Goal: Task Accomplishment & Management: Use online tool/utility

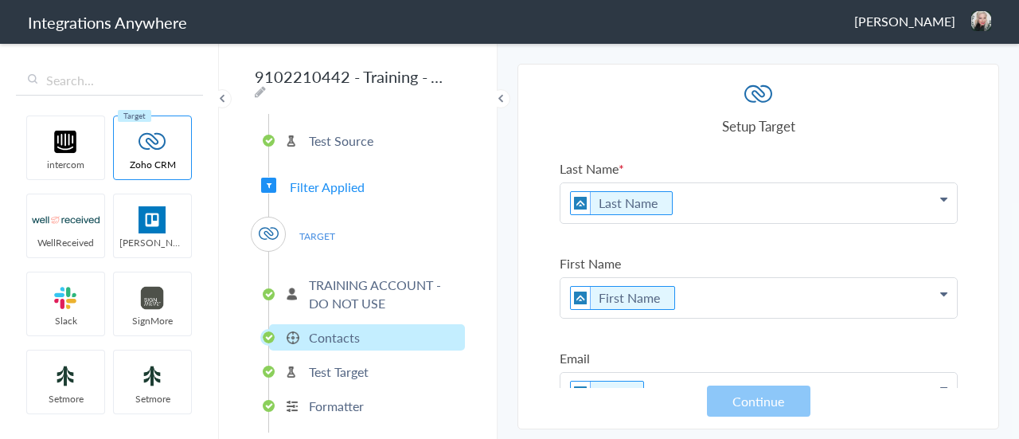
scroll to position [2868, 0]
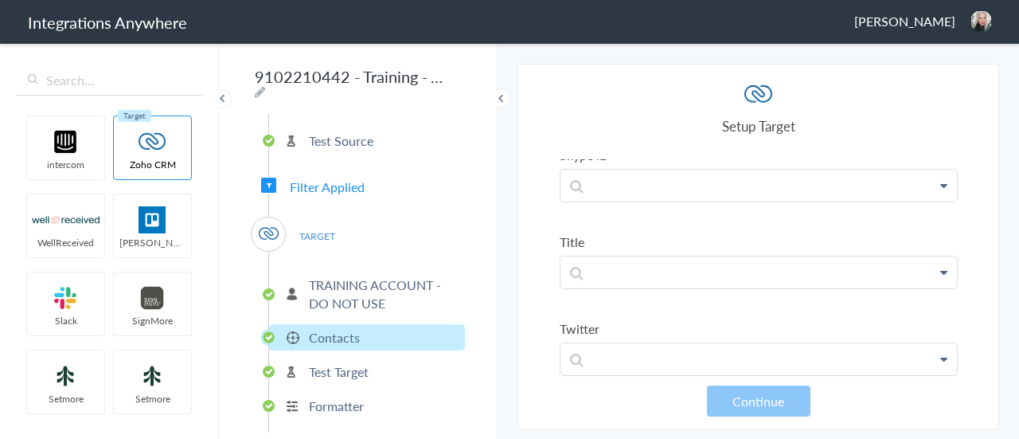
click at [933, 25] on span "[PERSON_NAME]" at bounding box center [905, 21] width 101 height 18
click at [937, 78] on li "Dashboard" at bounding box center [948, 82] width 110 height 24
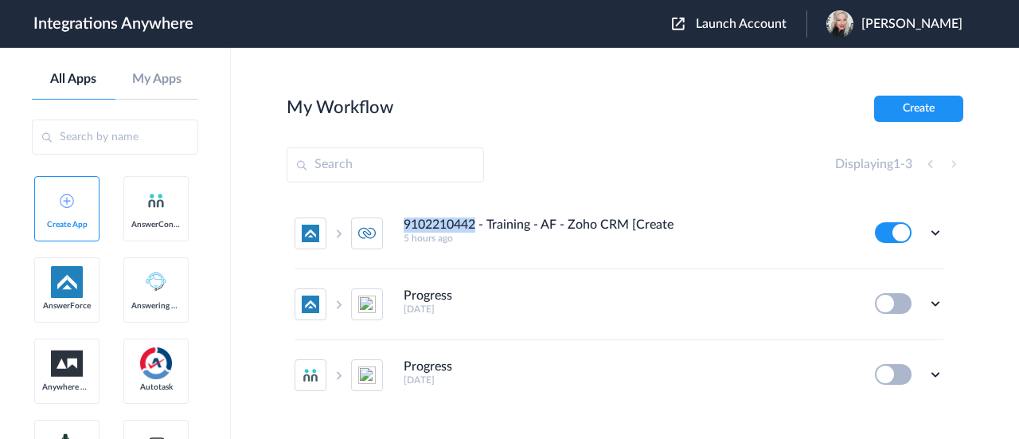
drag, startPoint x: 478, startPoint y: 221, endPoint x: 403, endPoint y: 219, distance: 74.9
click at [403, 219] on li "9102210442 - Training - AF - Zoho CRM [Create Contact] 5 hours ago Edit Task hi…" at bounding box center [619, 233] width 649 height 71
copy h4 "9102210442"
click at [928, 235] on icon at bounding box center [936, 233] width 16 height 16
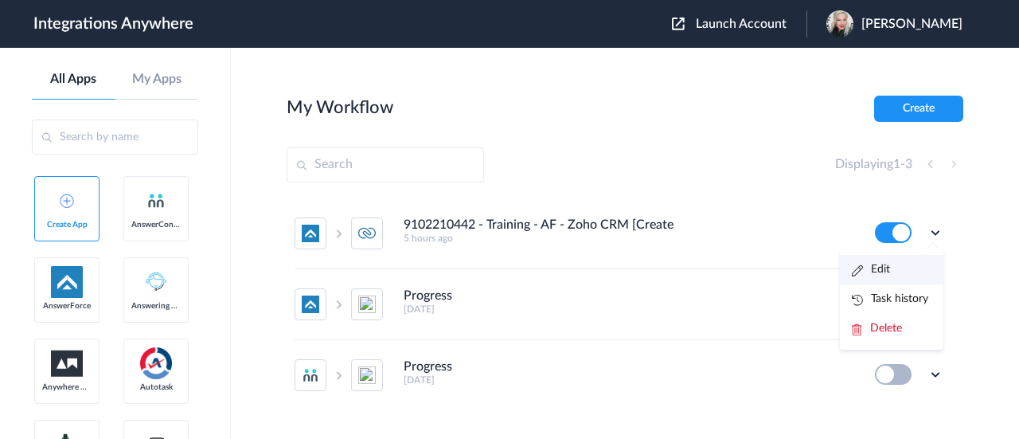
click at [878, 266] on li "Edit" at bounding box center [892, 269] width 104 height 29
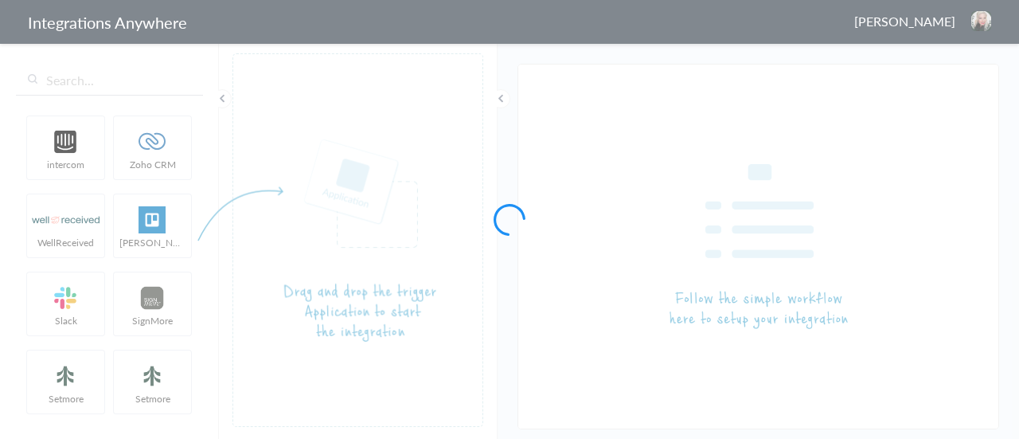
type input "9102210442 - Training - AF - Zoho CRM [Create Contact]"
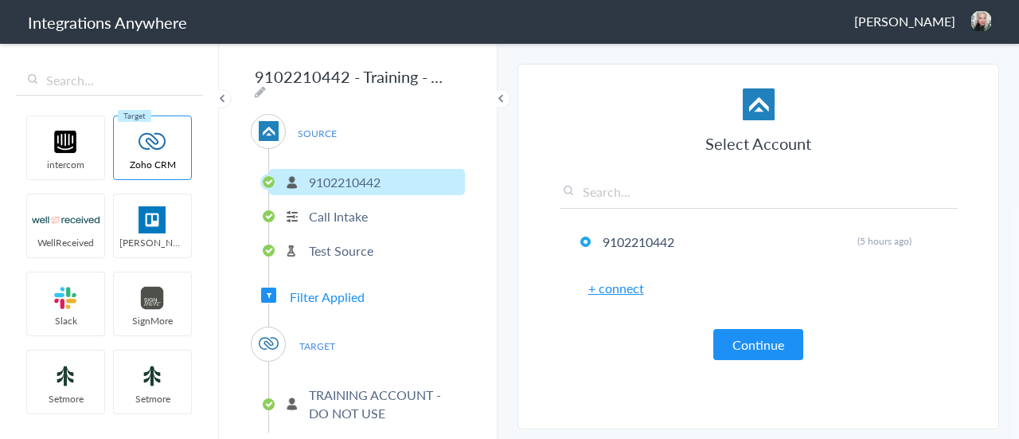
scroll to position [110, 0]
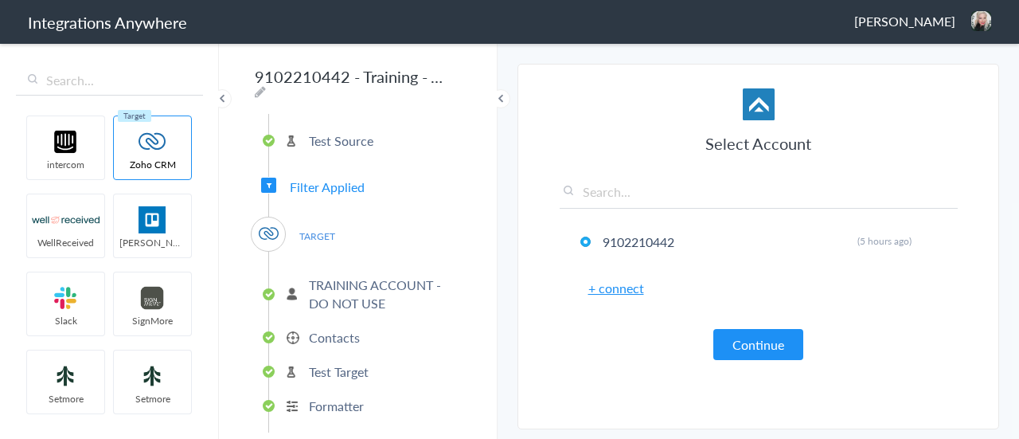
click at [323, 329] on p "Contacts" at bounding box center [334, 337] width 51 height 18
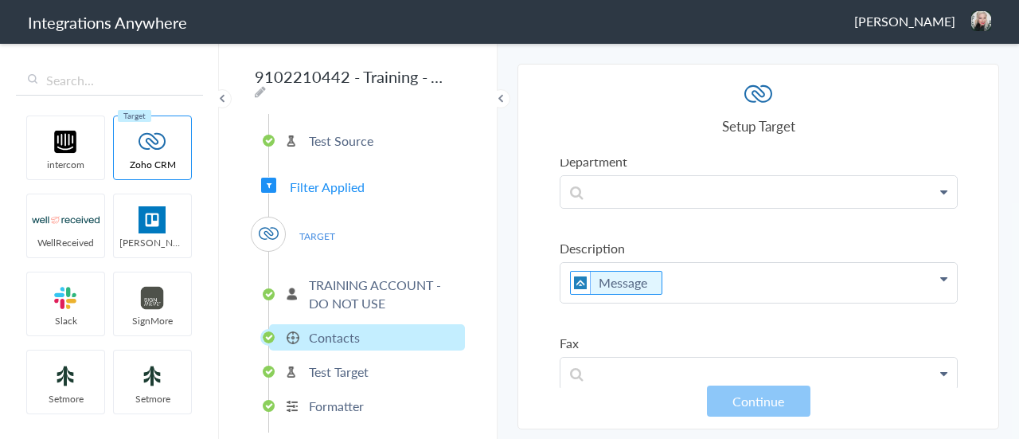
scroll to position [1434, 0]
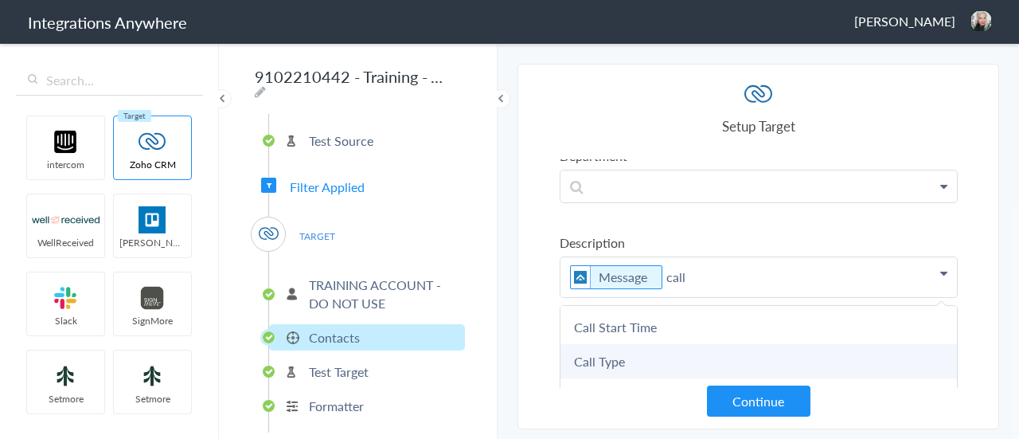
click at [0, 0] on link "Call Type" at bounding box center [0, 0] width 0 height 0
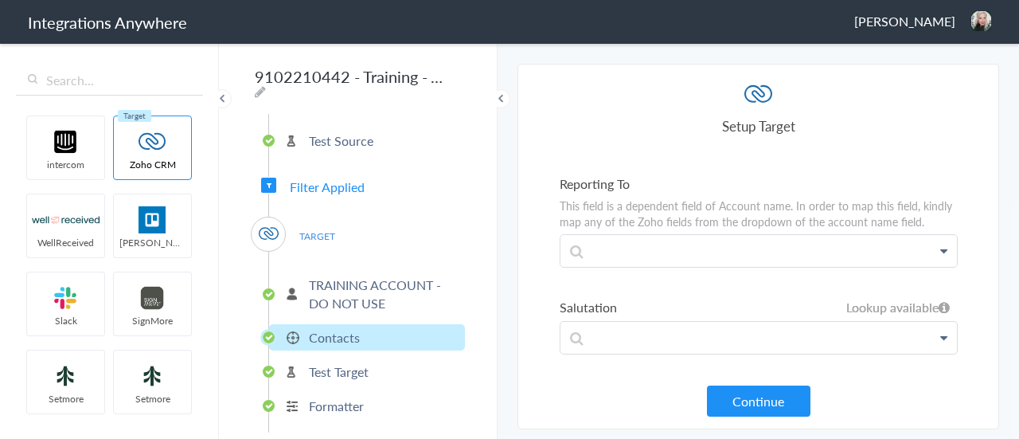
scroll to position [2868, 0]
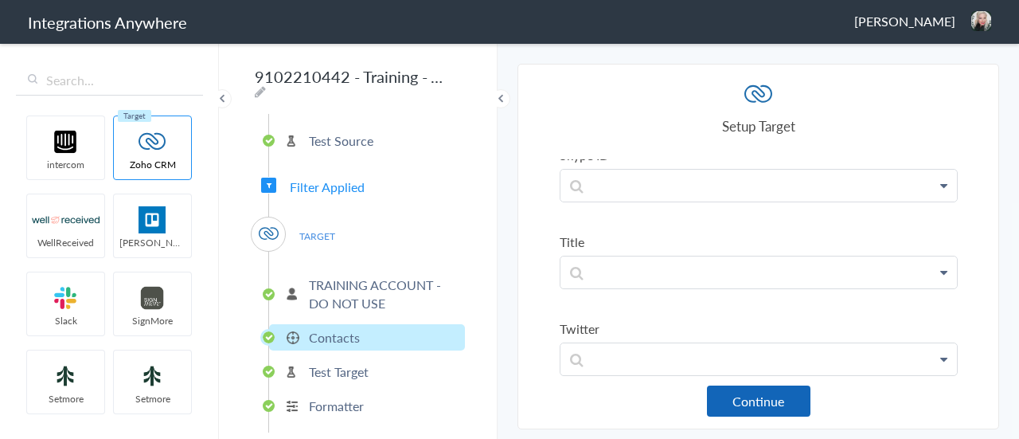
click at [787, 398] on button "Continue" at bounding box center [759, 400] width 104 height 31
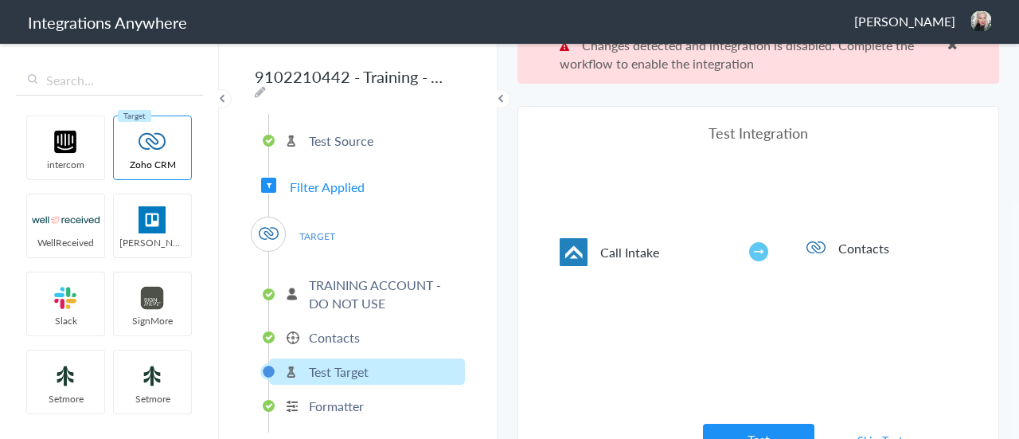
scroll to position [58, 0]
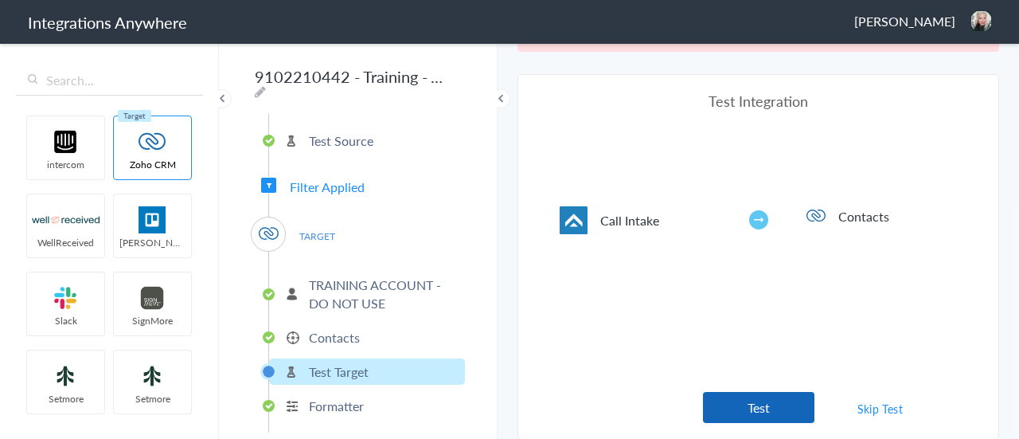
click at [780, 399] on button "Test" at bounding box center [759, 407] width 112 height 31
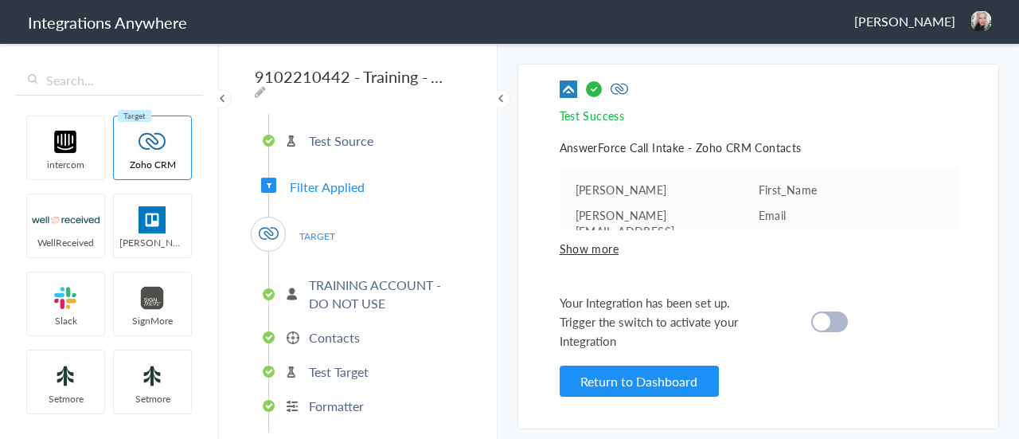
scroll to position [0, 0]
click at [839, 312] on div at bounding box center [830, 321] width 37 height 21
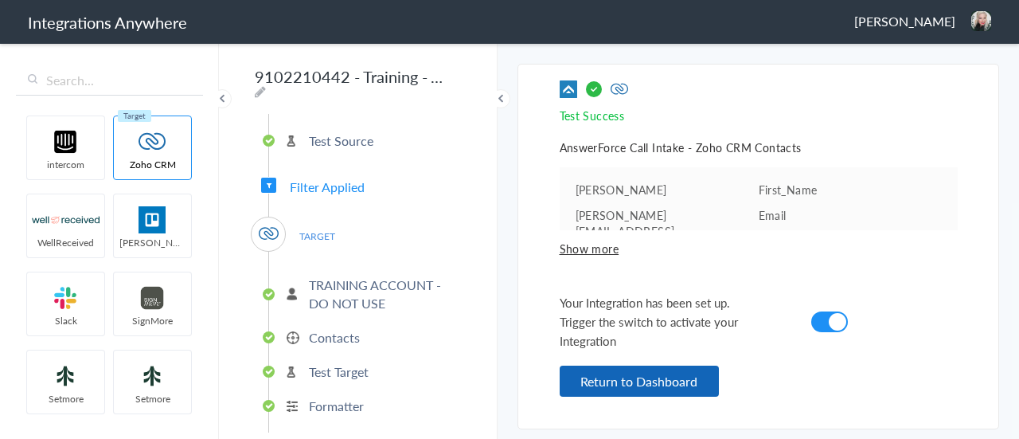
click at [652, 374] on button "Return to Dashboard" at bounding box center [639, 381] width 159 height 31
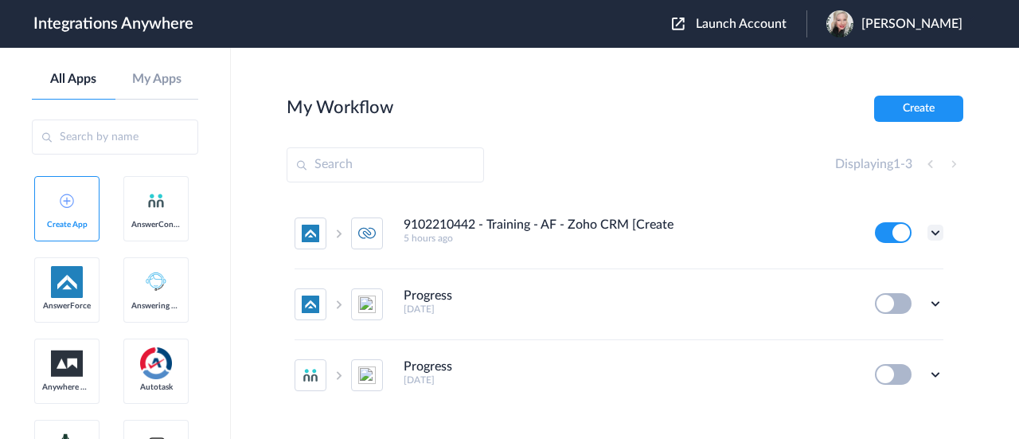
click at [928, 230] on icon at bounding box center [936, 233] width 16 height 16
click at [884, 297] on link "Task history" at bounding box center [890, 298] width 76 height 11
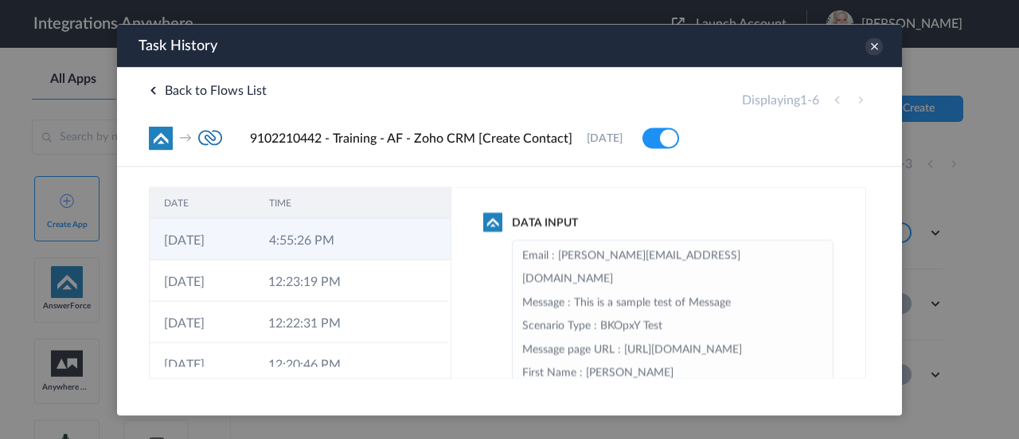
click at [342, 241] on td "4:55:26 PM" at bounding box center [307, 238] width 105 height 41
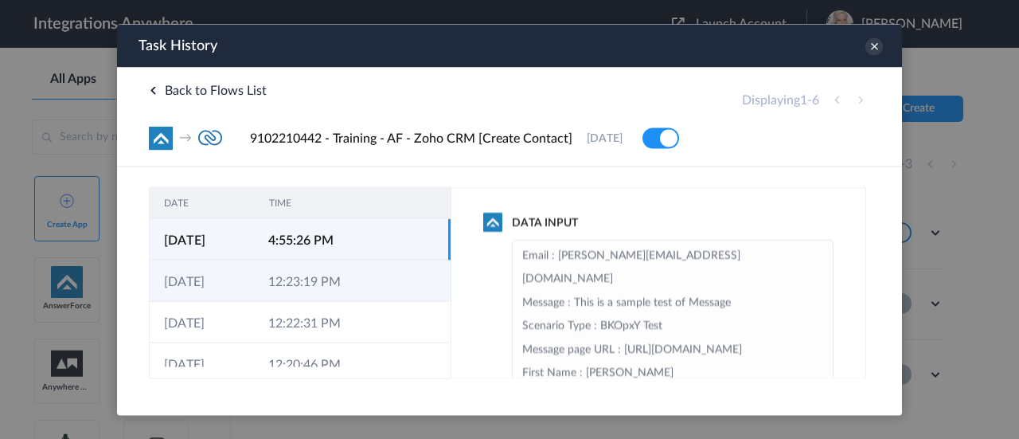
click at [311, 282] on td "12:23:19 PM" at bounding box center [306, 280] width 104 height 41
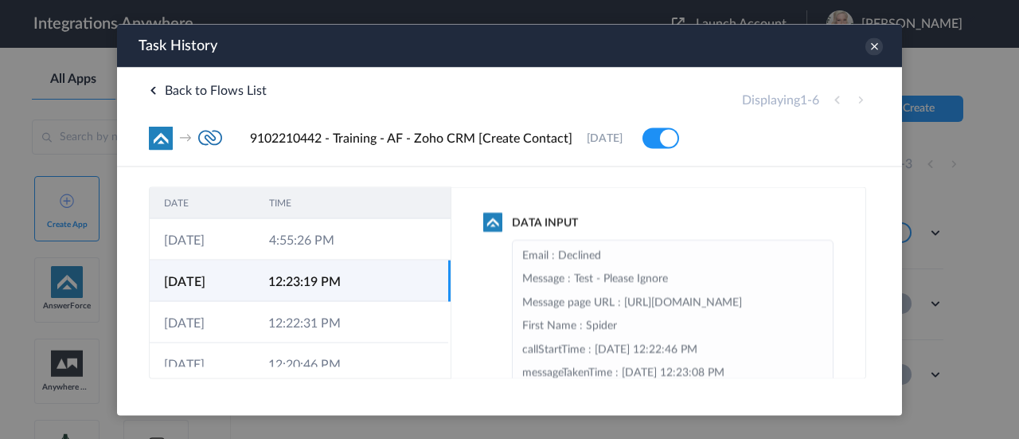
scroll to position [100, 0]
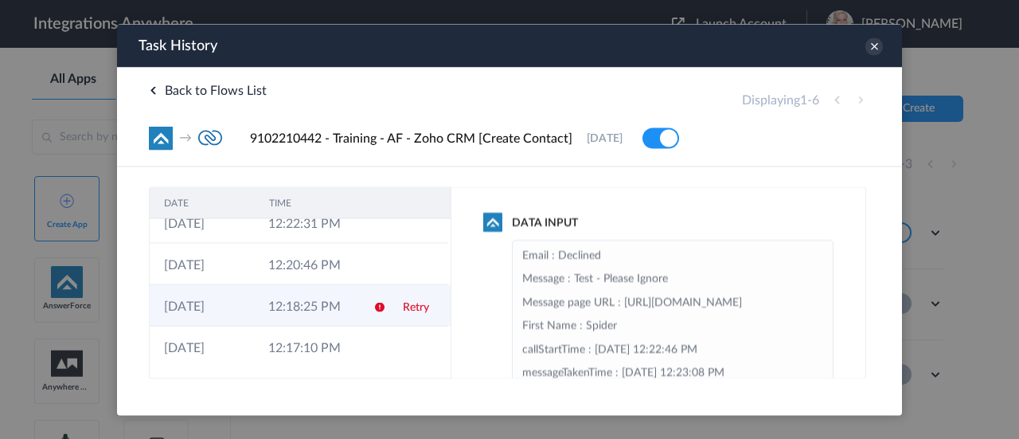
click at [303, 309] on td "12:18:25 PM" at bounding box center [306, 304] width 104 height 41
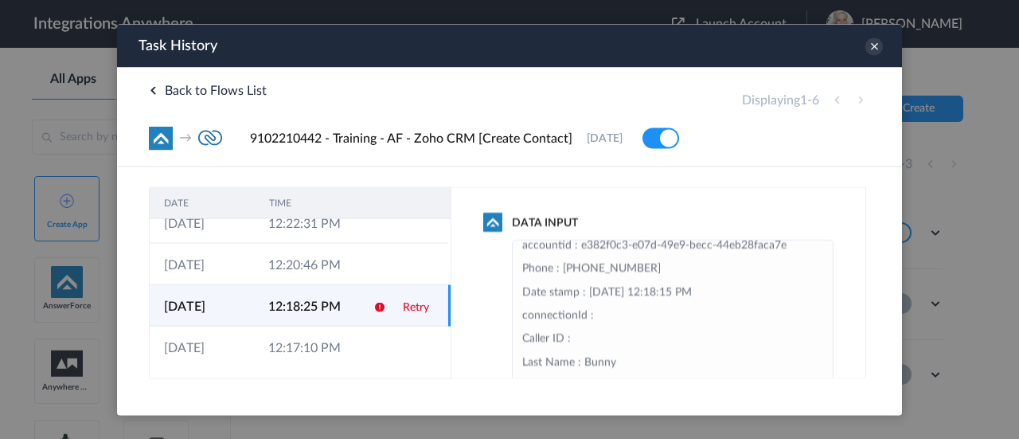
scroll to position [279, 0]
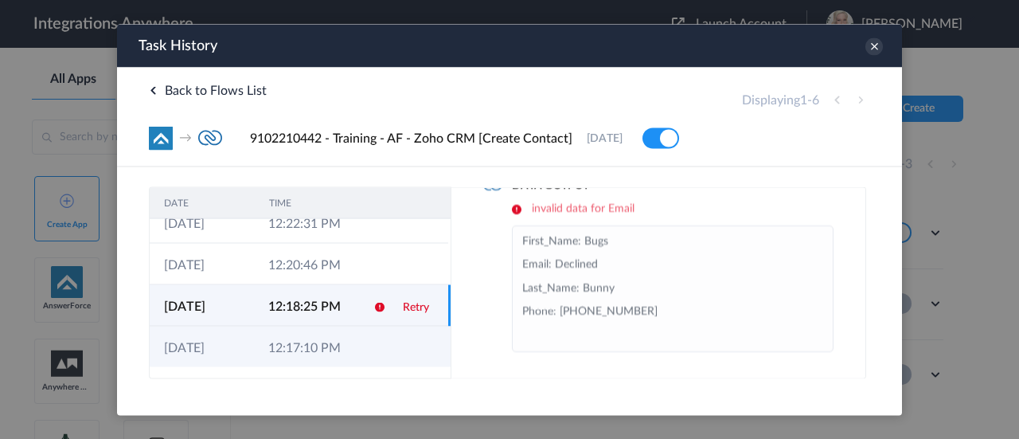
click at [327, 345] on td "12:17:10 PM" at bounding box center [306, 346] width 104 height 41
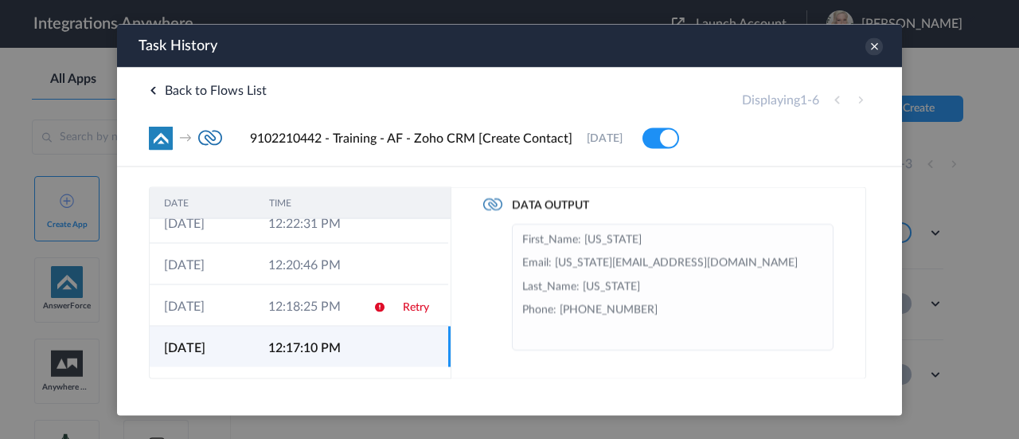
scroll to position [262, 0]
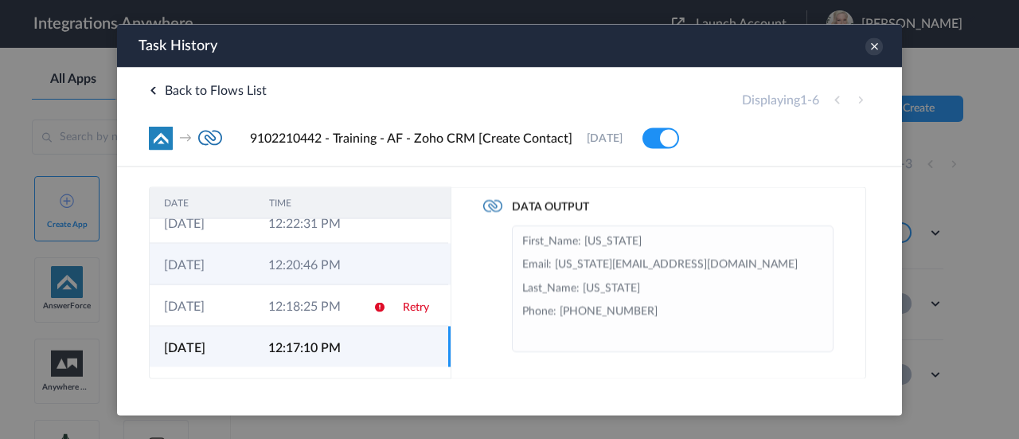
click at [287, 263] on td "12:20:46 PM" at bounding box center [306, 263] width 104 height 41
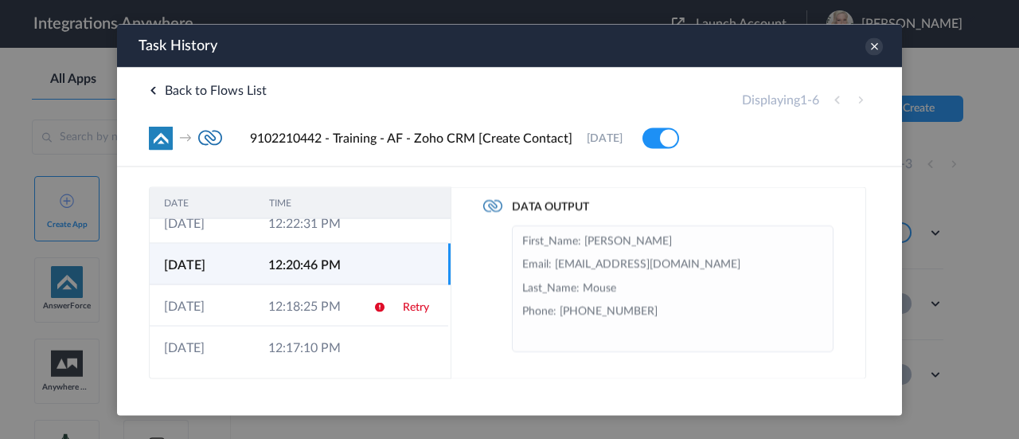
scroll to position [0, 0]
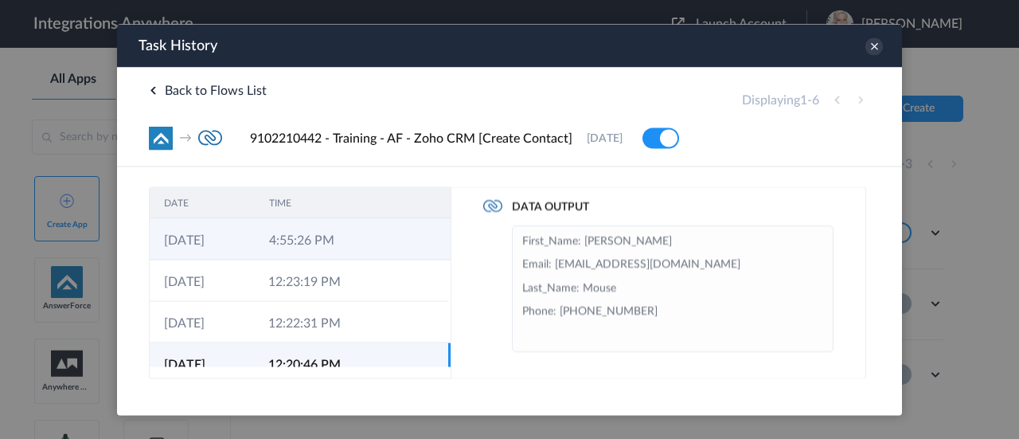
click at [301, 240] on td "4:55:26 PM" at bounding box center [307, 238] width 105 height 41
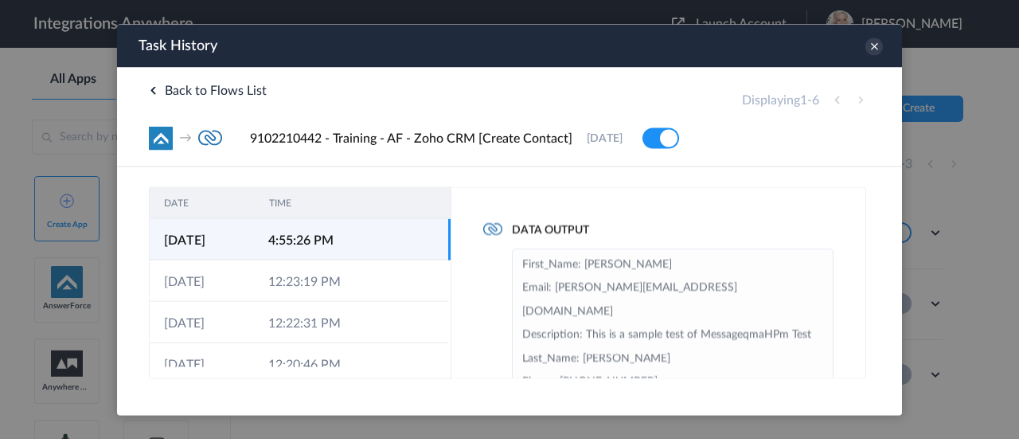
scroll to position [285, 0]
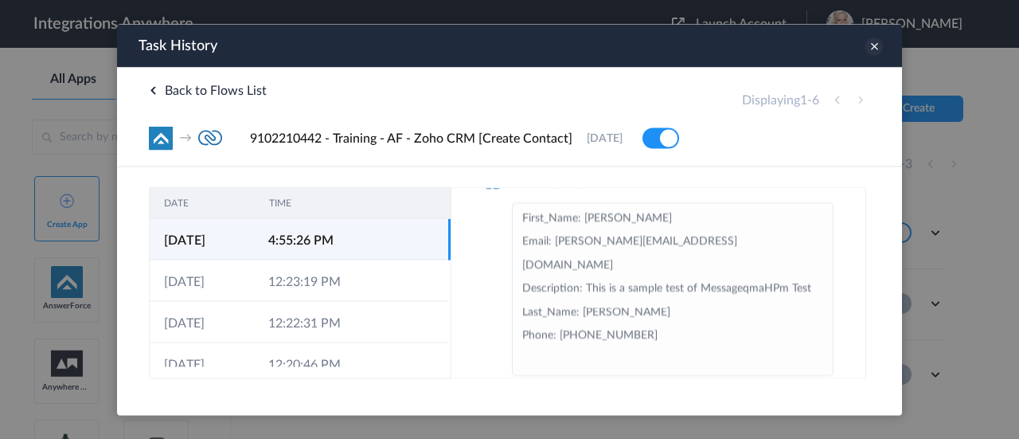
click at [878, 48] on icon at bounding box center [875, 46] width 18 height 18
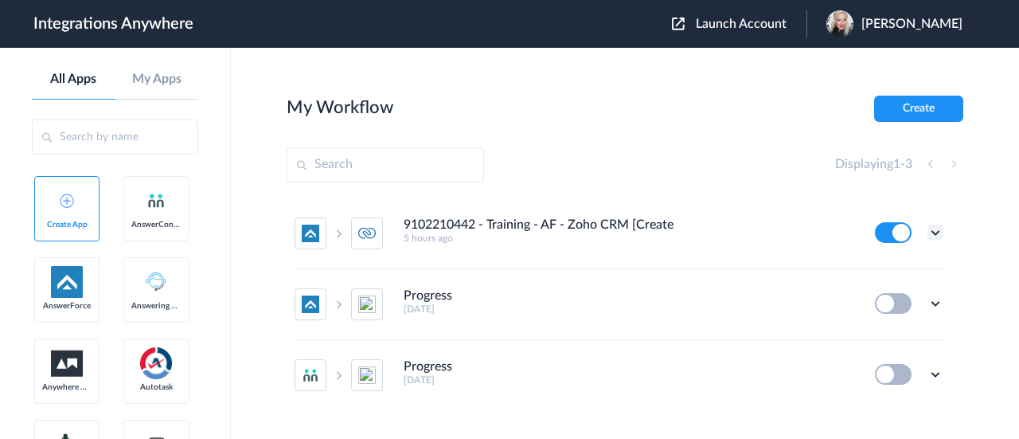
click at [928, 225] on icon at bounding box center [936, 233] width 16 height 16
click at [868, 266] on link "Edit" at bounding box center [871, 269] width 38 height 11
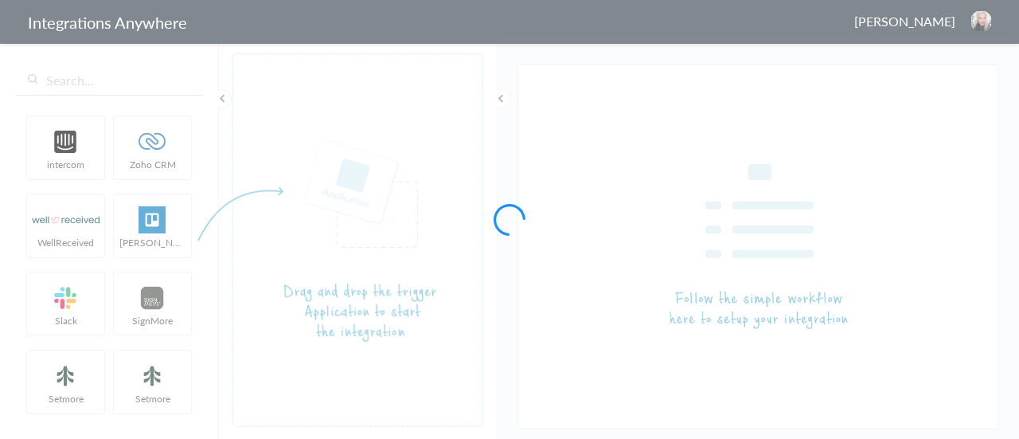
type input "9102210442 - Training - AF - Zoho CRM [Create Contact]"
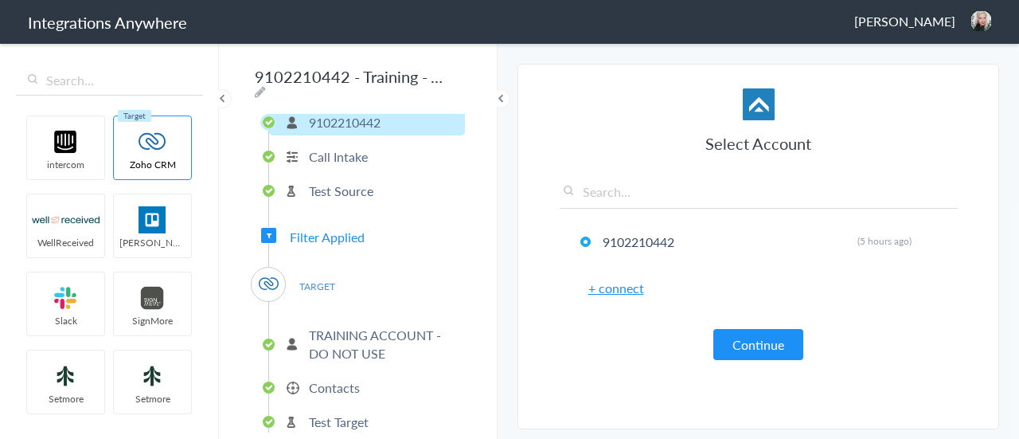
scroll to position [110, 0]
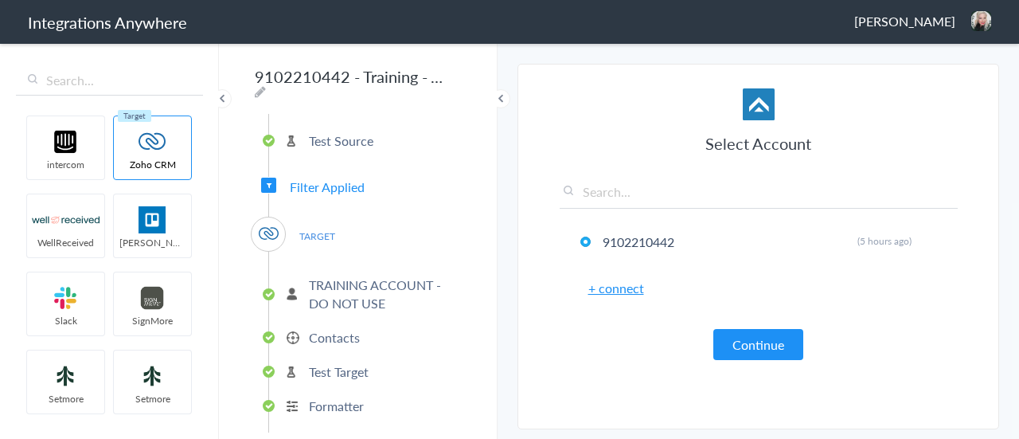
click at [333, 332] on p "Contacts" at bounding box center [334, 337] width 51 height 18
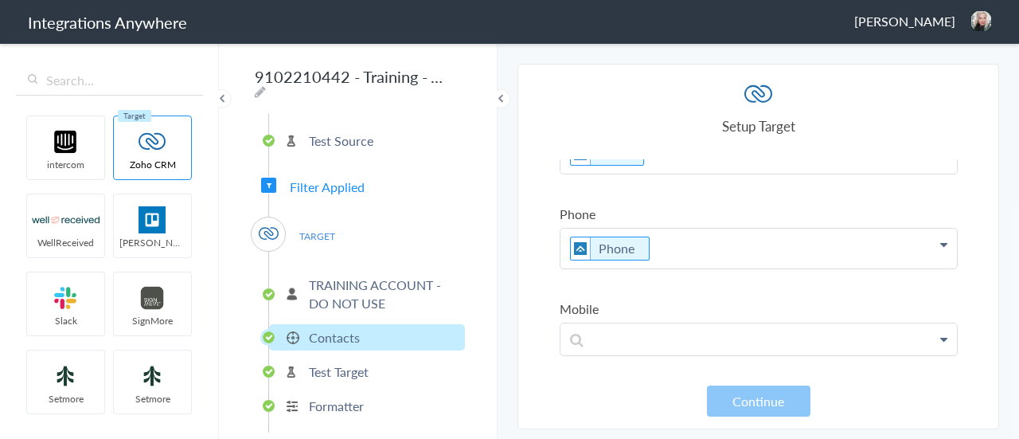
scroll to position [0, 0]
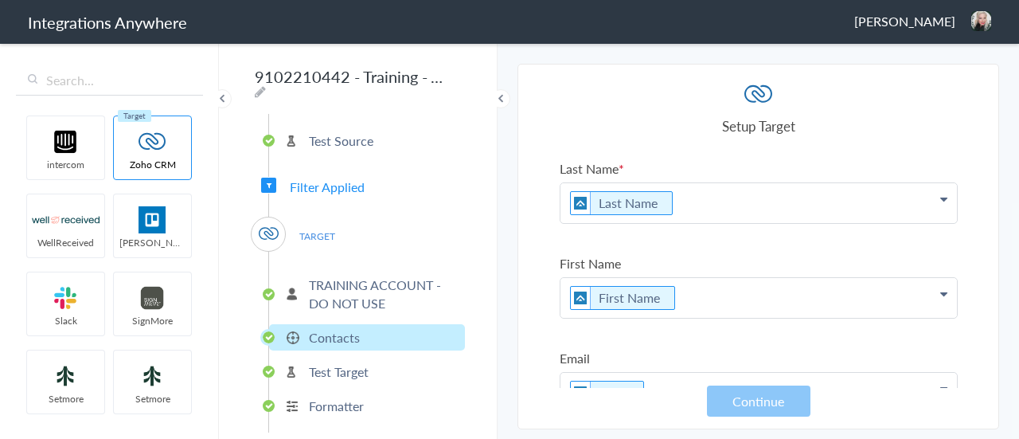
click at [342, 284] on p "TRAINING ACCOUNT - DO NOT USE" at bounding box center [385, 294] width 152 height 37
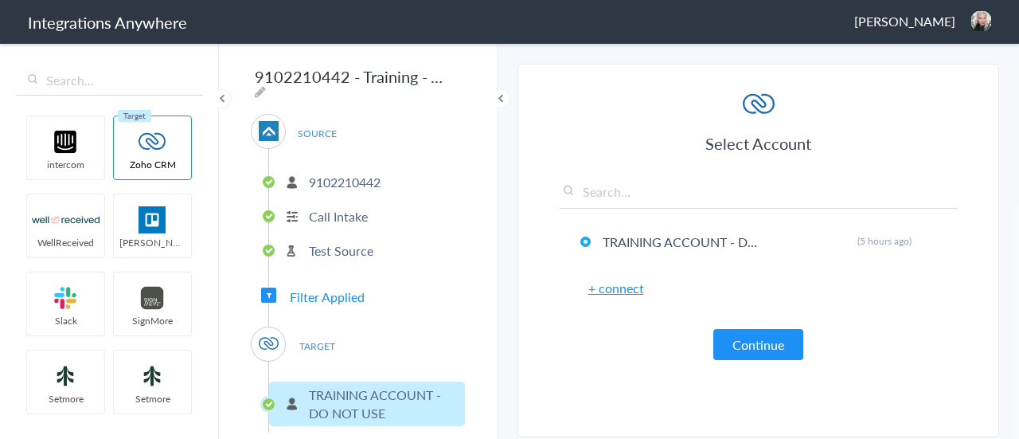
click at [321, 208] on p "Call Intake" at bounding box center [338, 216] width 59 height 18
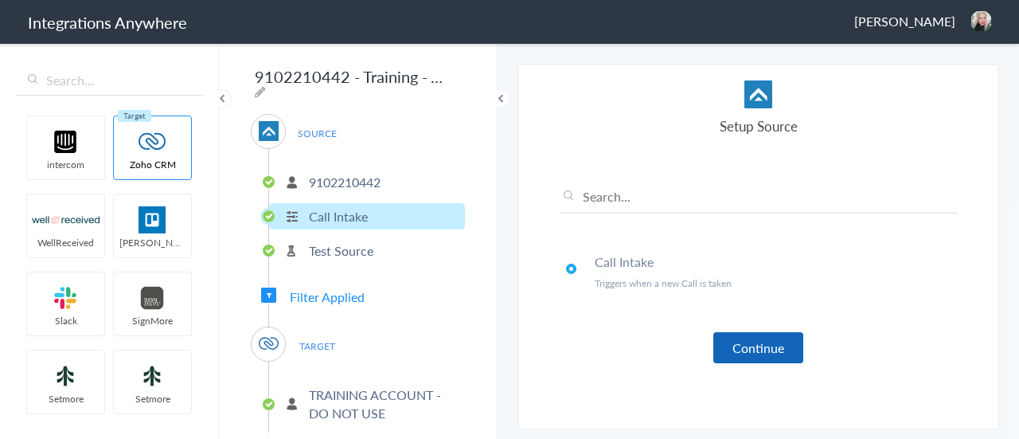
click at [738, 342] on button "Continue" at bounding box center [759, 347] width 90 height 31
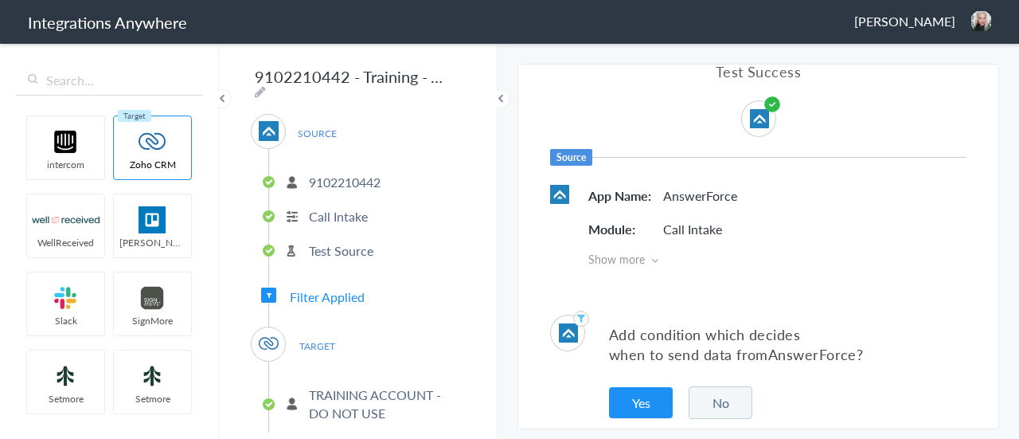
scroll to position [38, 0]
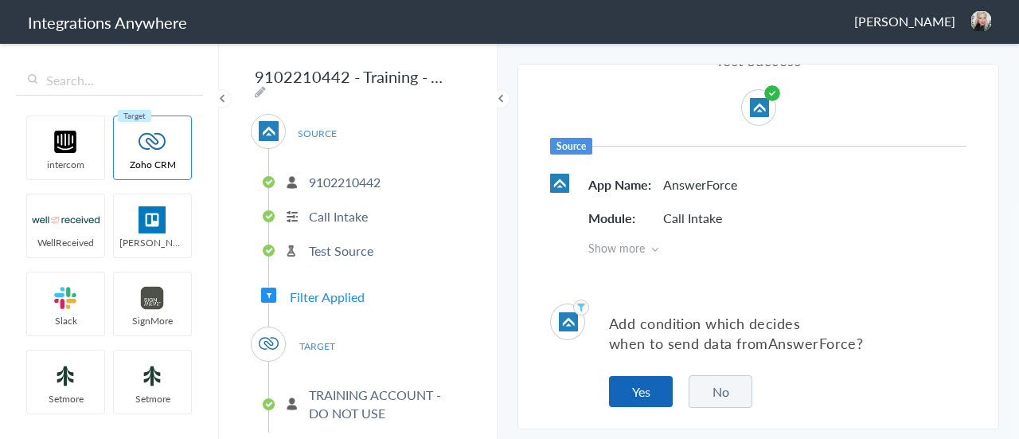
click at [642, 389] on button "Yes" at bounding box center [641, 391] width 64 height 31
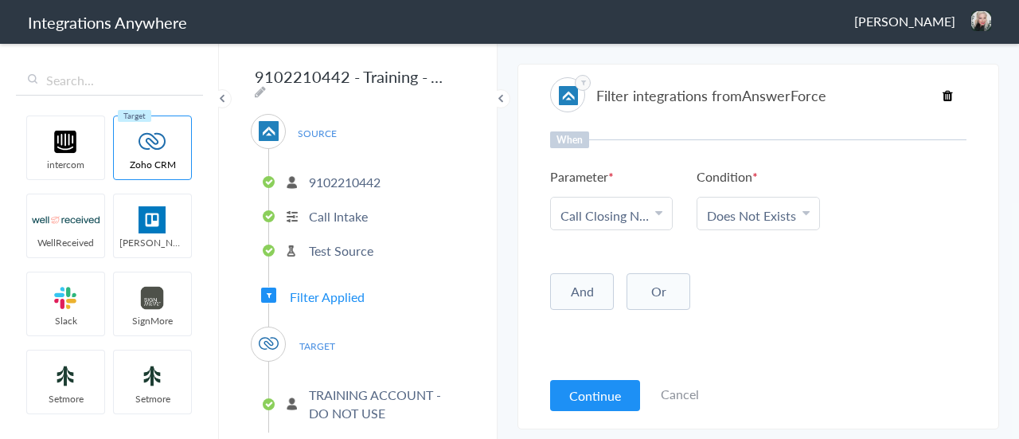
scroll to position [0, 0]
click at [350, 179] on p "9102210442" at bounding box center [345, 182] width 72 height 18
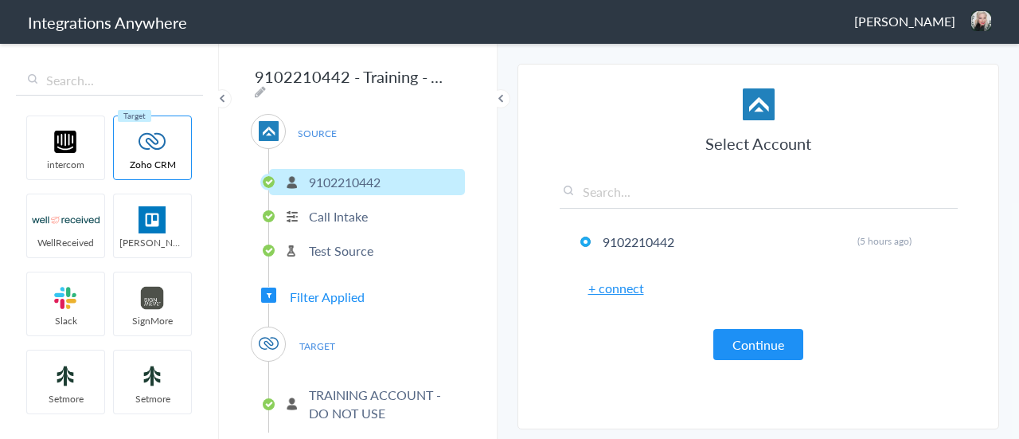
click at [354, 209] on p "Call Intake" at bounding box center [338, 216] width 59 height 18
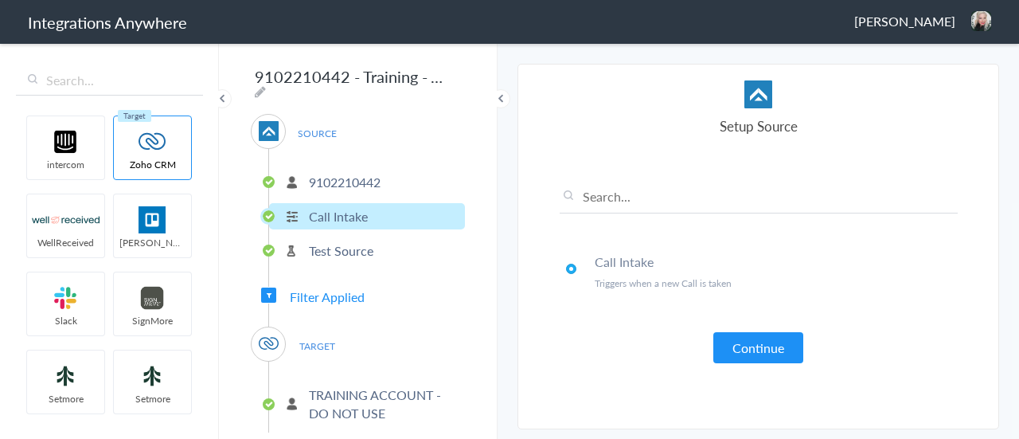
click at [345, 244] on p "Test Source" at bounding box center [341, 250] width 65 height 18
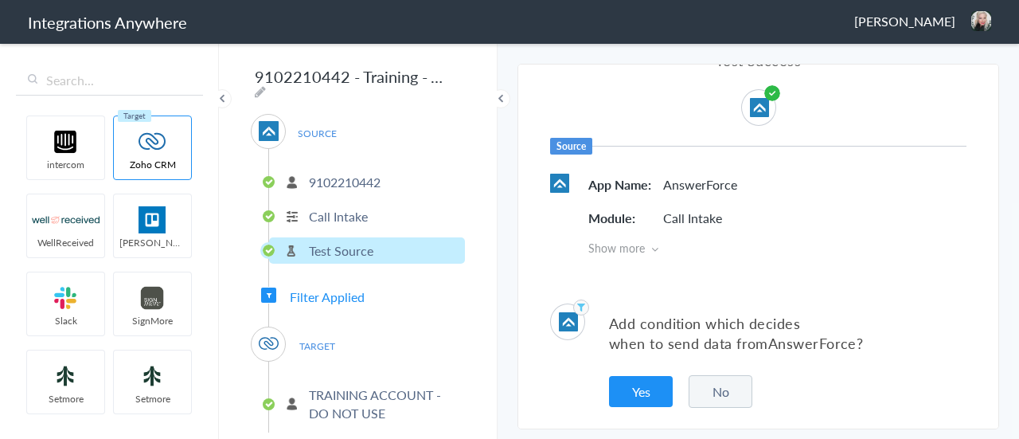
click at [346, 214] on p "Call Intake" at bounding box center [338, 216] width 59 height 18
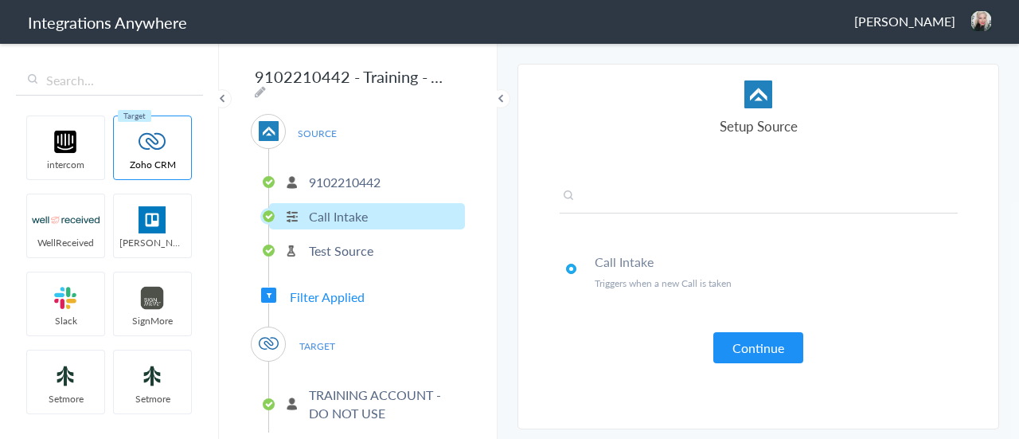
click at [675, 204] on input "text" at bounding box center [759, 200] width 398 height 26
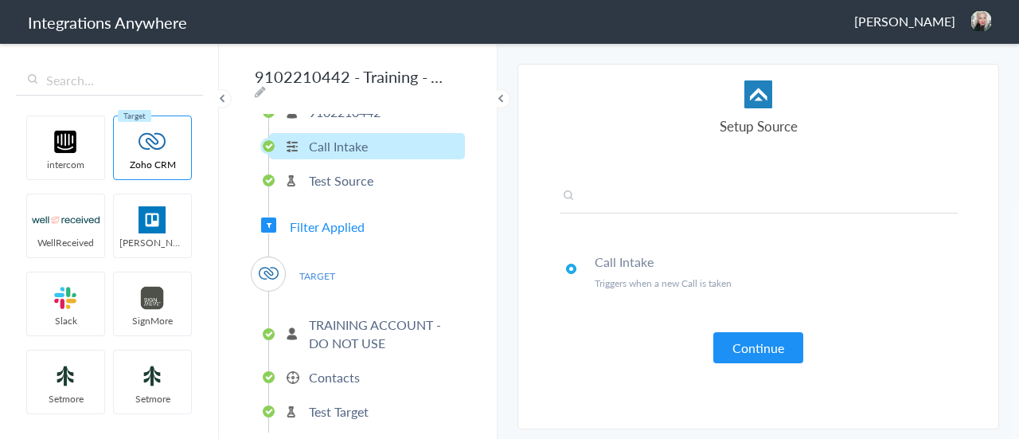
scroll to position [110, 0]
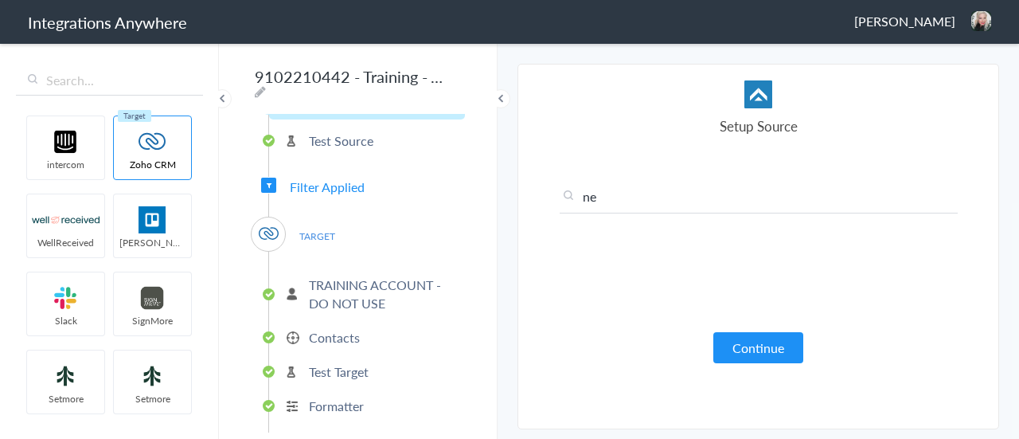
type input "n"
click at [405, 276] on p "TRAINING ACCOUNT - DO NOT USE" at bounding box center [385, 294] width 152 height 37
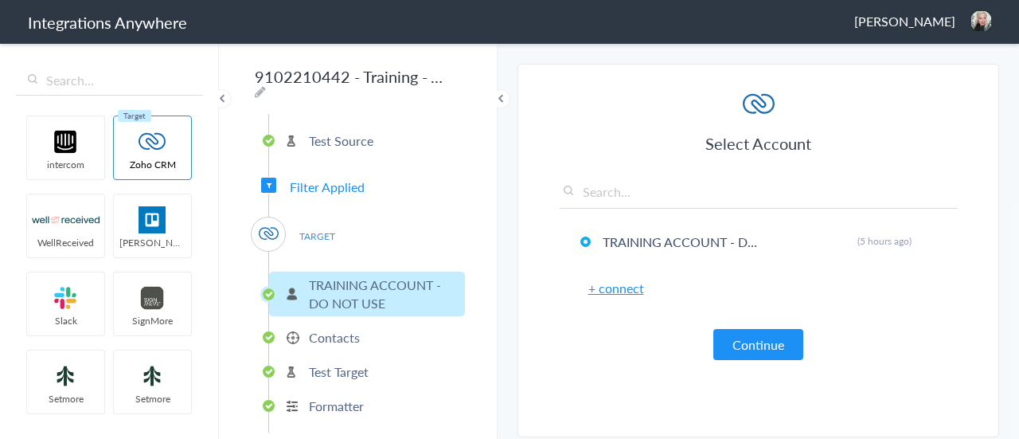
click at [324, 331] on p "Contacts" at bounding box center [334, 337] width 51 height 18
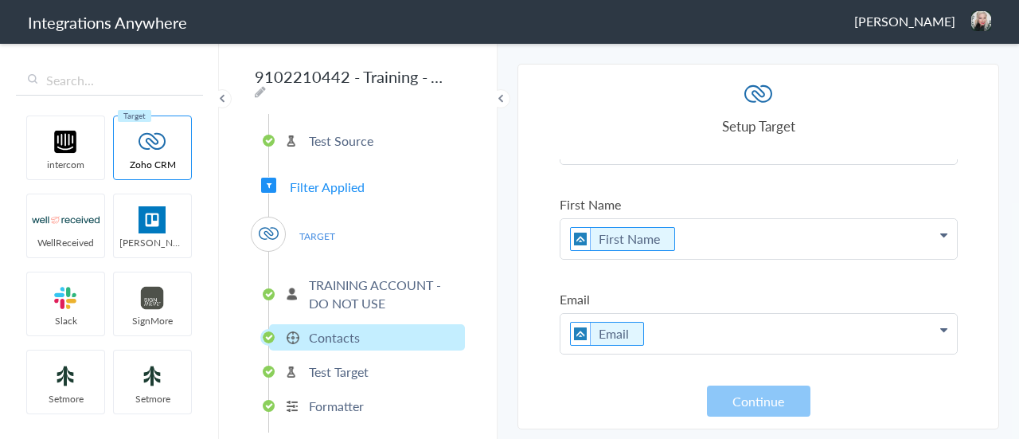
scroll to position [0, 0]
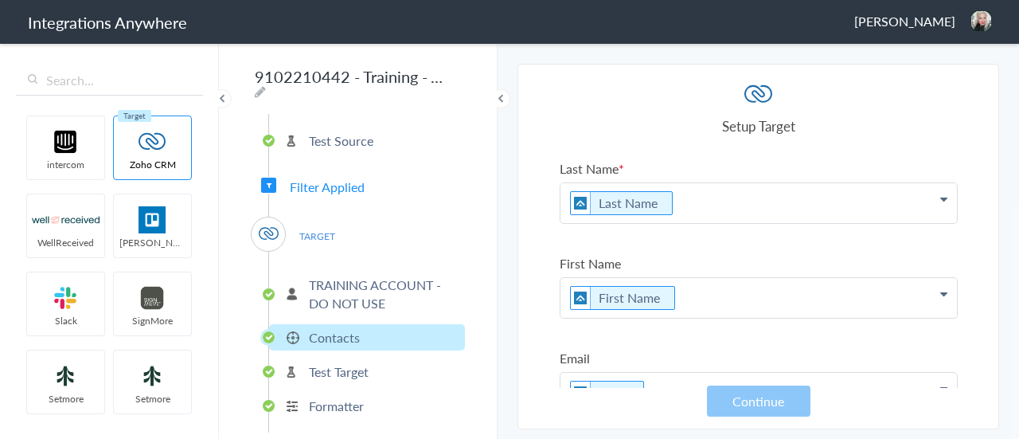
click at [353, 401] on p "Formatter" at bounding box center [336, 406] width 55 height 18
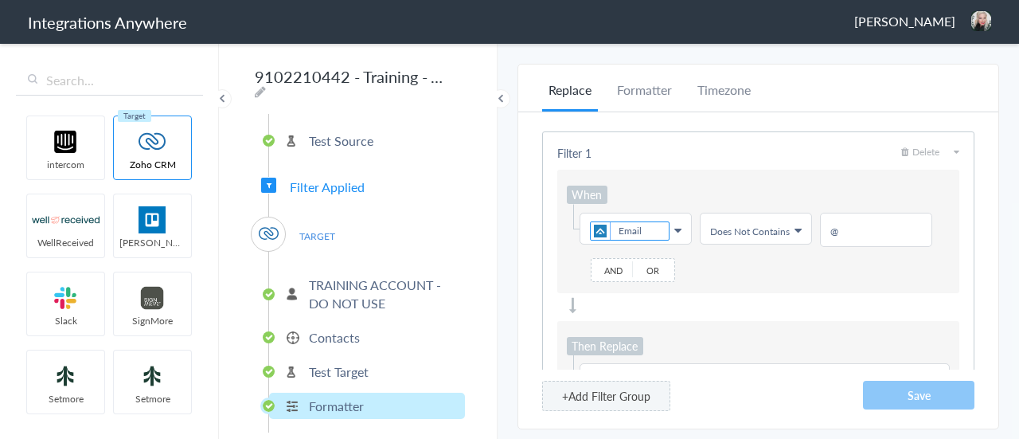
click at [331, 362] on p "Test Target" at bounding box center [339, 371] width 60 height 18
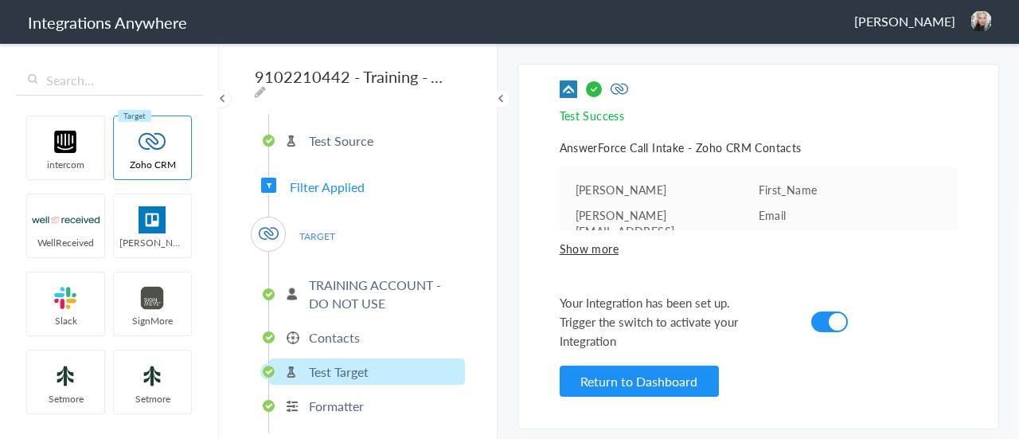
click at [335, 335] on p "Contacts" at bounding box center [334, 337] width 51 height 18
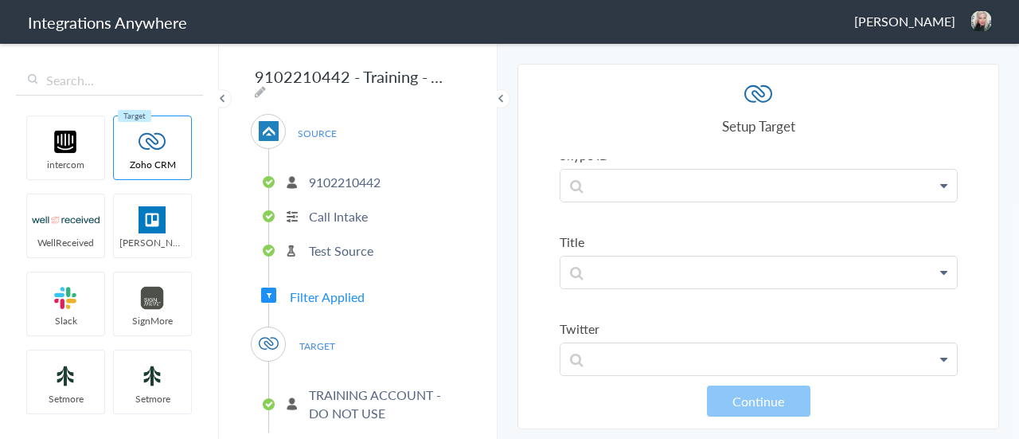
click at [340, 177] on p "9102210442" at bounding box center [345, 182] width 72 height 18
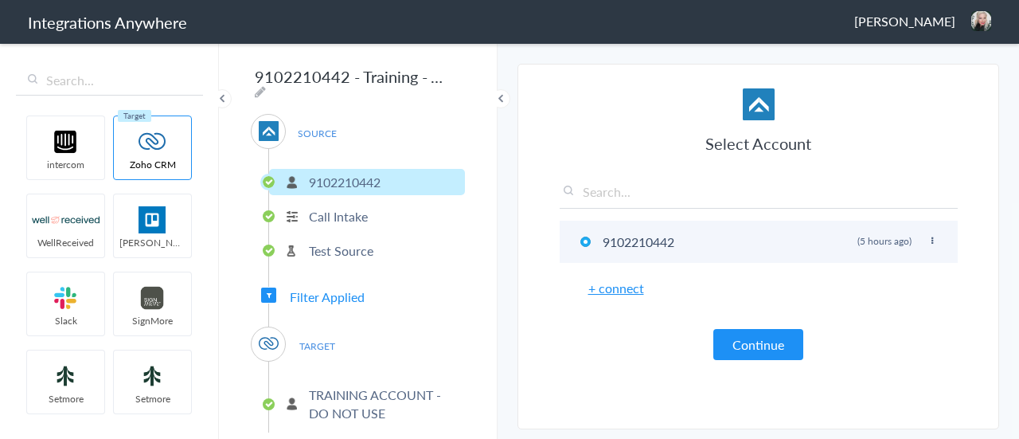
click at [937, 243] on li "9102210442 Rename Delete (5 hours ago)" at bounding box center [759, 242] width 398 height 42
click at [933, 240] on icon at bounding box center [933, 241] width 10 height 9
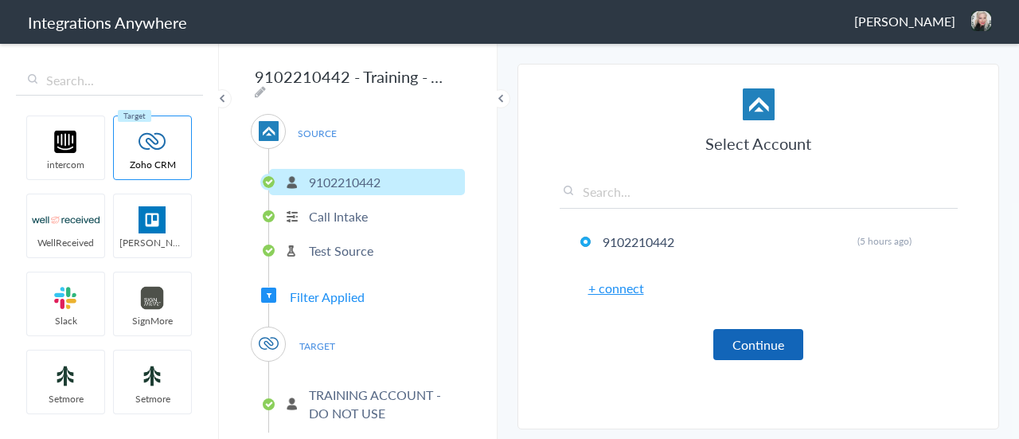
click at [782, 346] on button "Continue" at bounding box center [759, 344] width 90 height 31
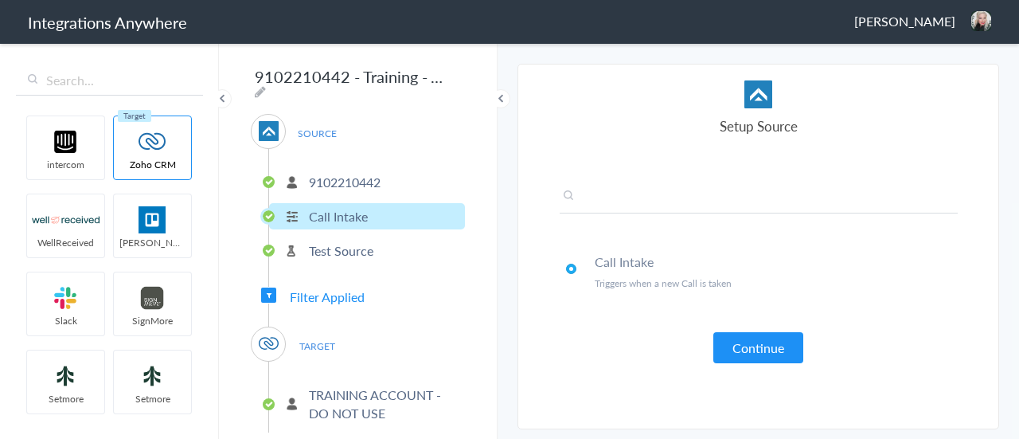
click at [667, 211] on input "text" at bounding box center [759, 200] width 398 height 26
click at [358, 244] on p "Test Source" at bounding box center [341, 250] width 65 height 18
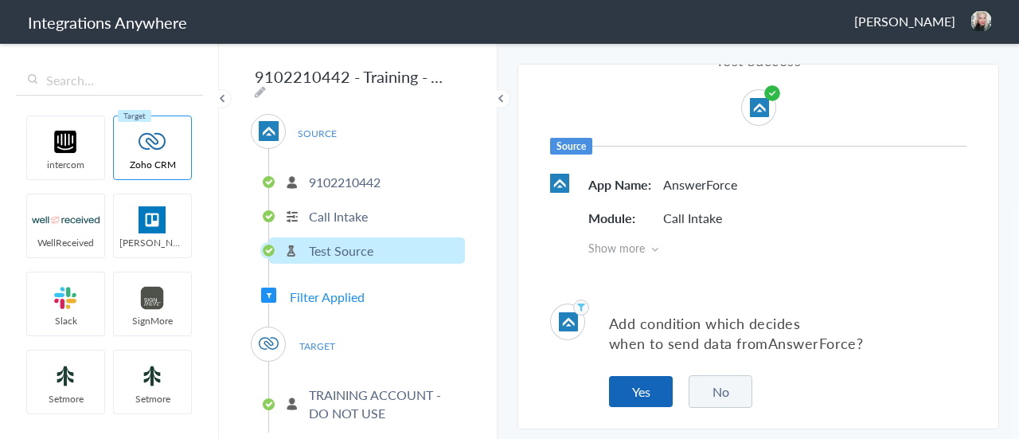
click at [661, 376] on button "Yes" at bounding box center [641, 391] width 64 height 31
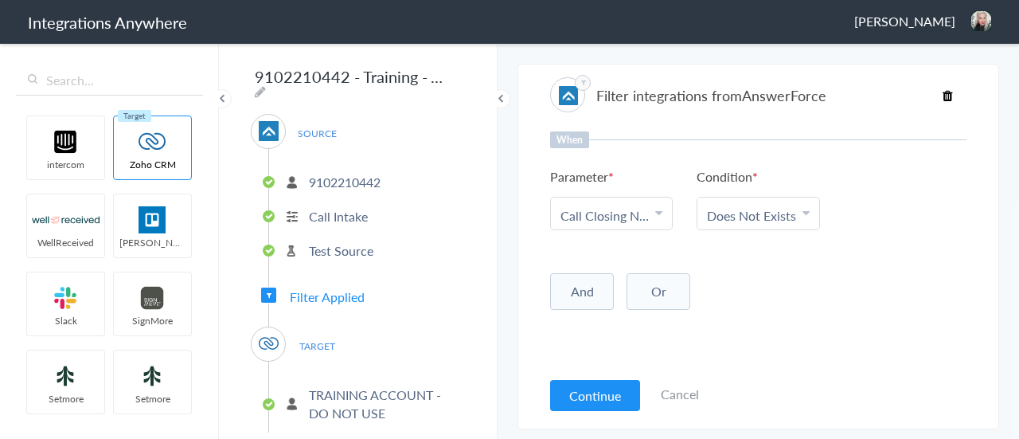
click at [589, 298] on button "And" at bounding box center [582, 291] width 64 height 37
click at [621, 319] on span "Choose Parameter" at bounding box center [606, 324] width 90 height 18
click at [651, 319] on div "Choose Parameter" at bounding box center [612, 324] width 102 height 18
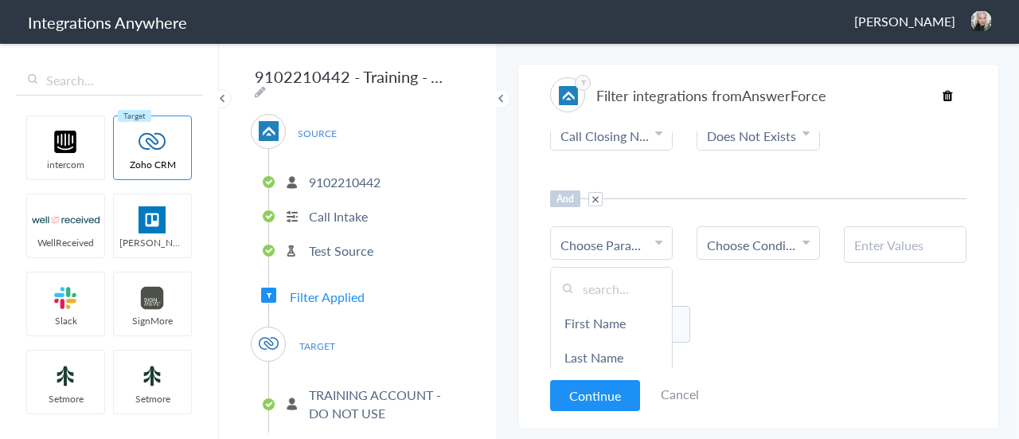
click at [640, 289] on input "text" at bounding box center [611, 289] width 121 height 34
click at [618, 240] on span "Choose Parameter" at bounding box center [606, 245] width 90 height 18
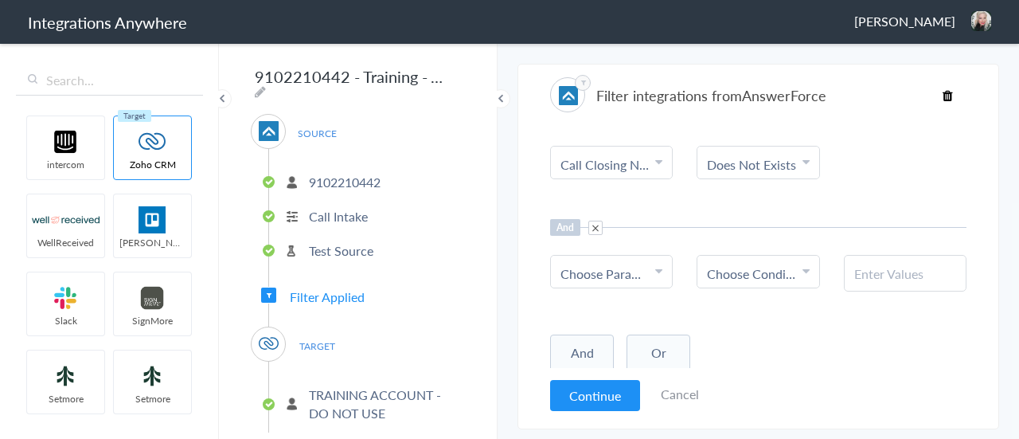
click at [654, 279] on div "Choose Parameter" at bounding box center [612, 273] width 102 height 18
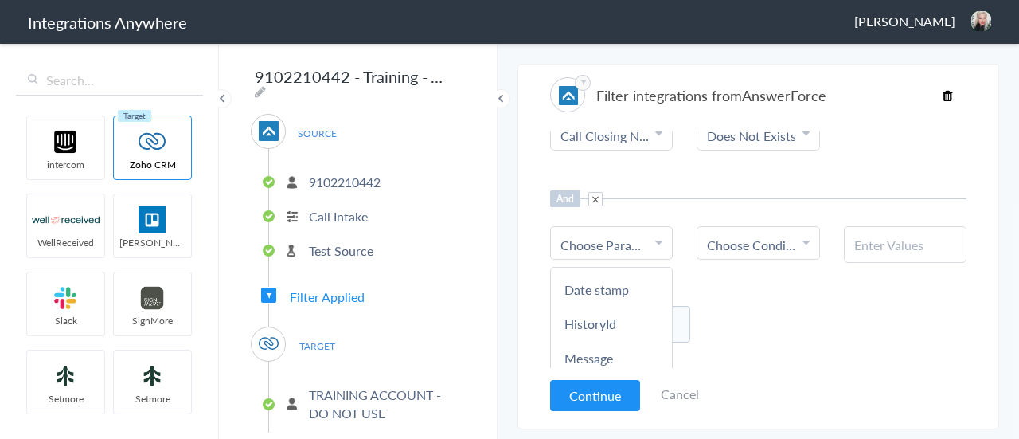
click at [624, 243] on span "Choose Parameter" at bounding box center [606, 245] width 90 height 18
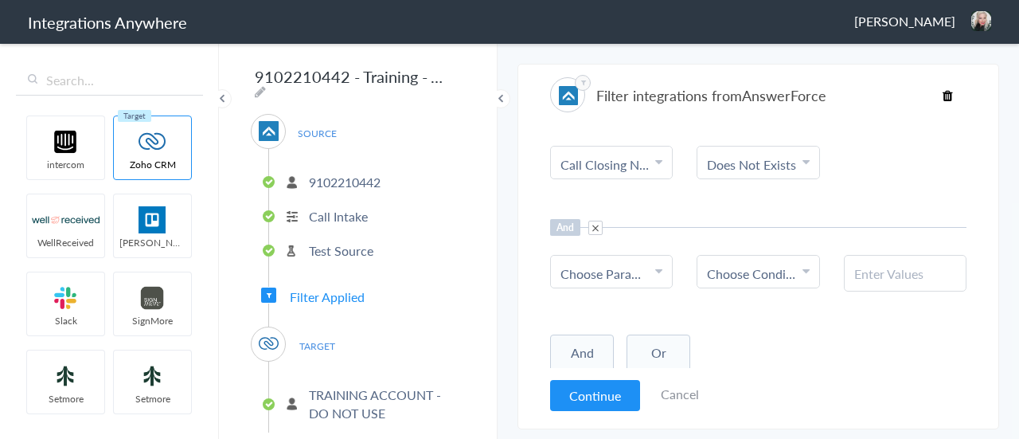
click at [649, 270] on div "Choose Parameter" at bounding box center [612, 273] width 102 height 18
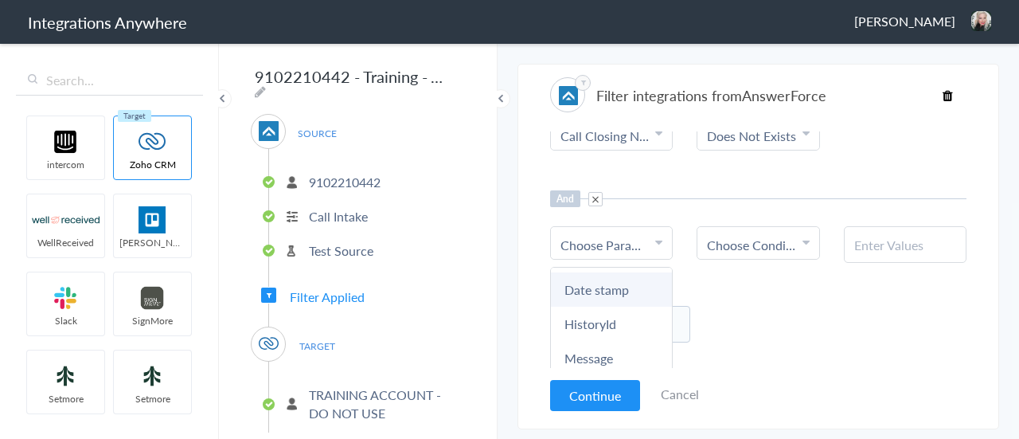
scroll to position [0, 0]
click at [616, 285] on input "text" at bounding box center [611, 289] width 121 height 34
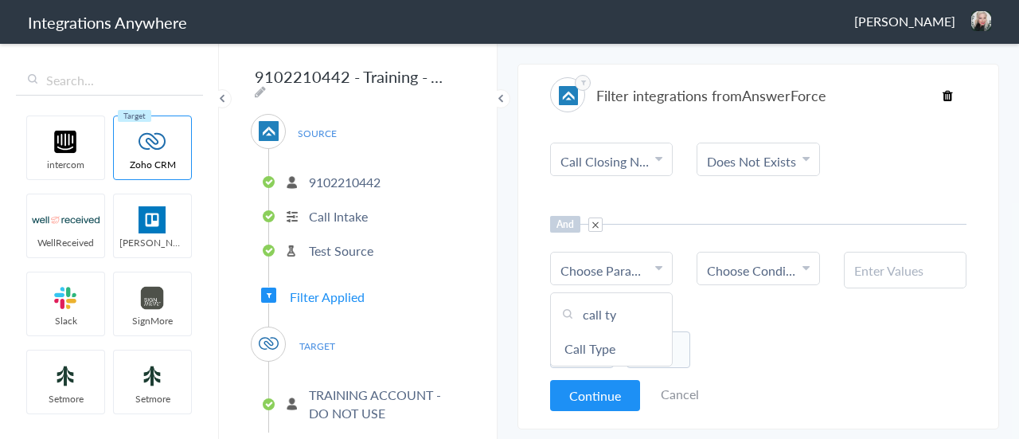
scroll to position [51, 0]
type input "call type"
click at [631, 352] on link "Call Type" at bounding box center [611, 352] width 121 height 34
click at [807, 264] on link "Choose Condition" at bounding box center [758, 272] width 121 height 32
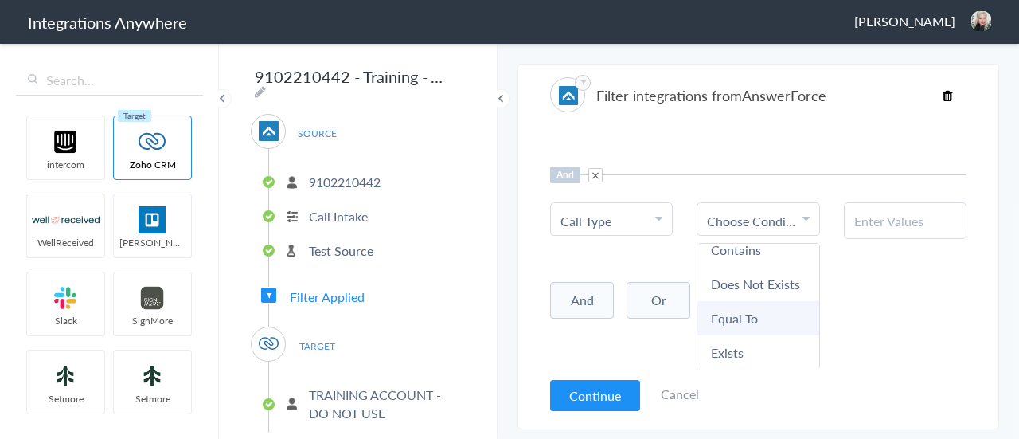
click at [765, 314] on link "Equal To" at bounding box center [758, 318] width 121 height 34
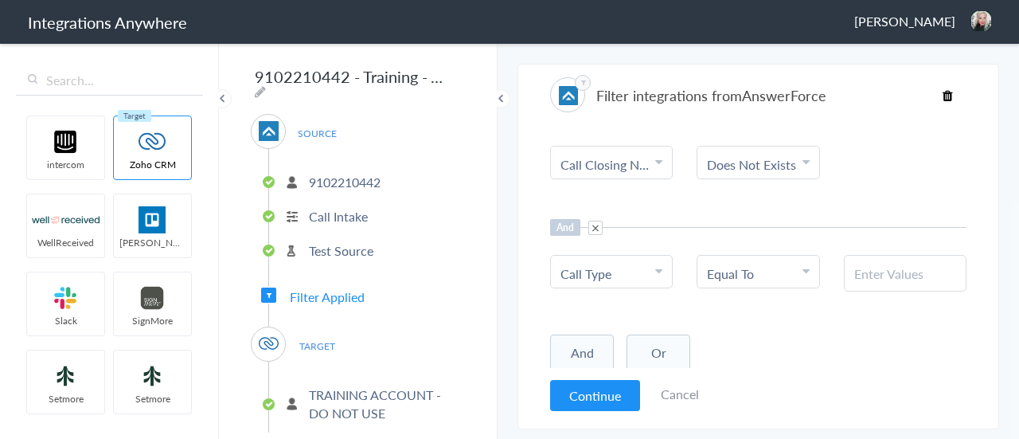
click at [874, 278] on input "text" at bounding box center [906, 273] width 102 height 18
type input "New Client"
click at [601, 397] on button "Continue" at bounding box center [595, 395] width 90 height 31
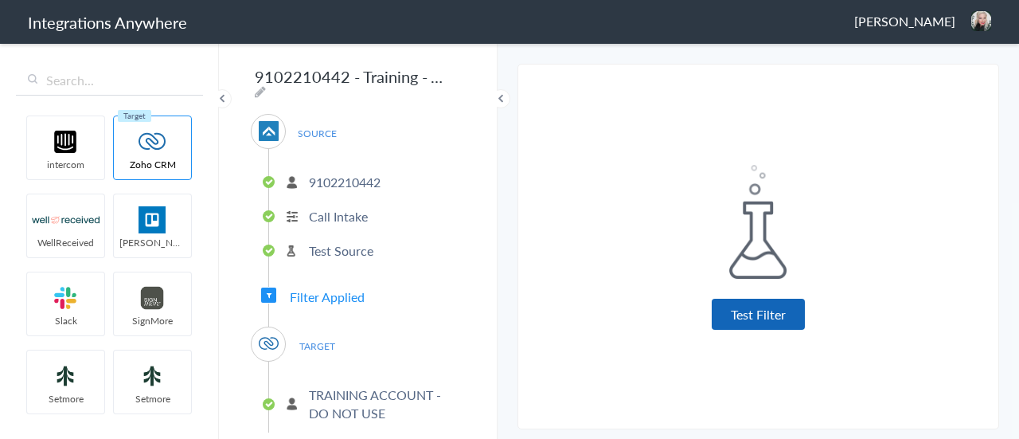
click at [765, 315] on button "Test Filter" at bounding box center [758, 314] width 93 height 31
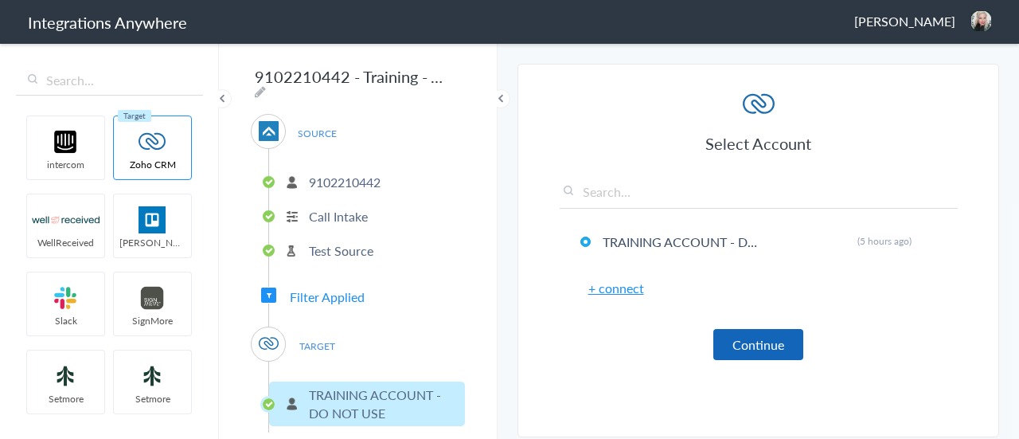
click at [736, 336] on button "Continue" at bounding box center [759, 344] width 90 height 31
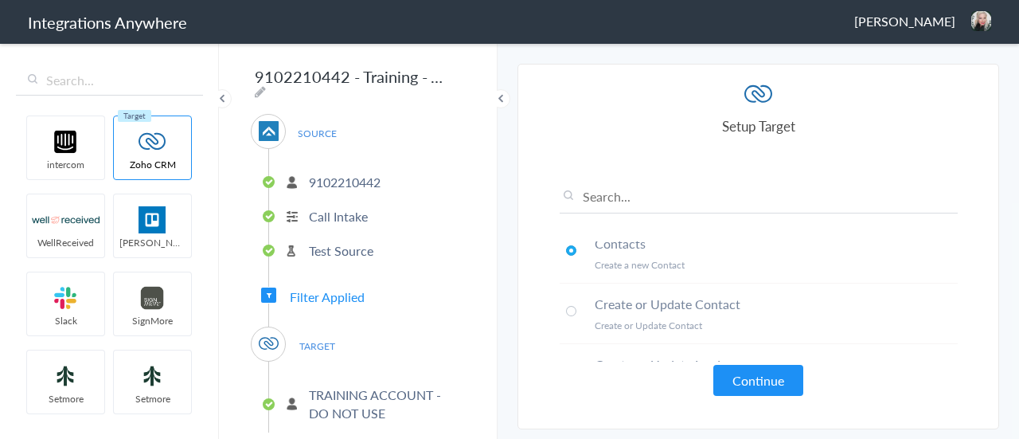
scroll to position [239, 0]
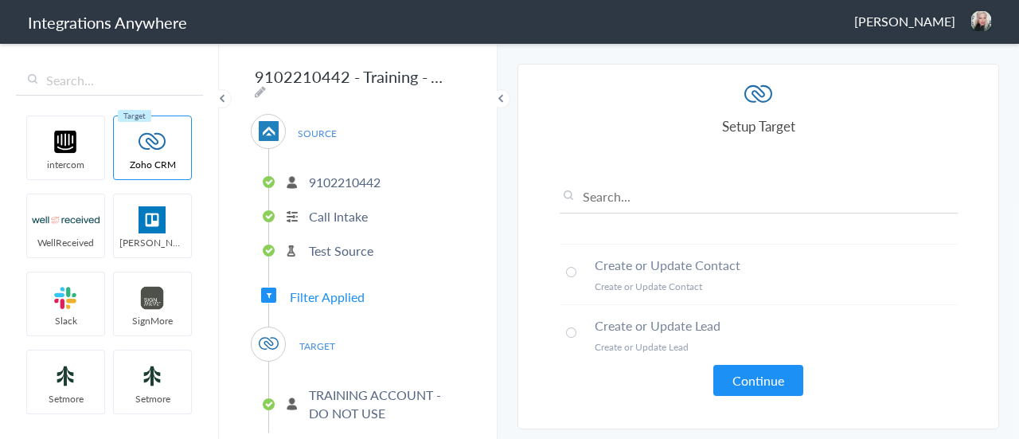
click at [573, 272] on span at bounding box center [571, 272] width 10 height 10
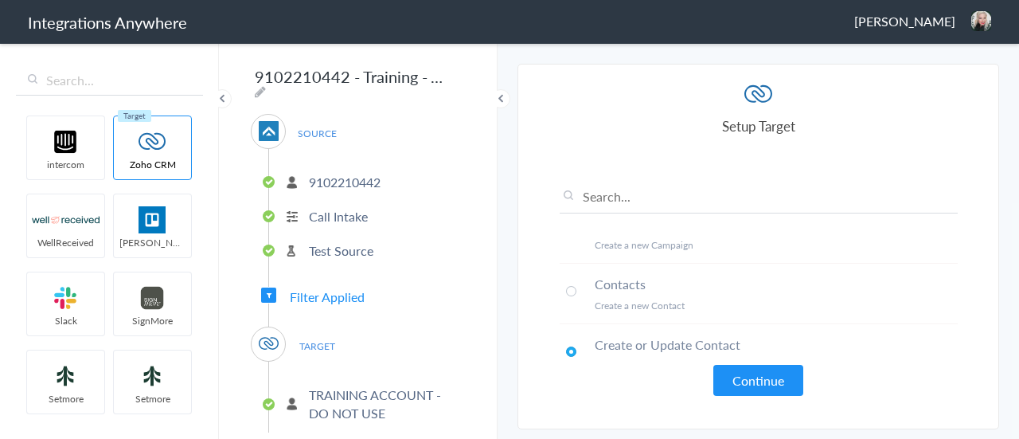
click at [570, 289] on span at bounding box center [571, 291] width 10 height 10
click at [757, 363] on div "Accounts Create a new Account Calls Create a new Call Campaigns Create a new Ca…" at bounding box center [759, 277] width 398 height 237
click at [757, 367] on button "Continue" at bounding box center [759, 380] width 90 height 31
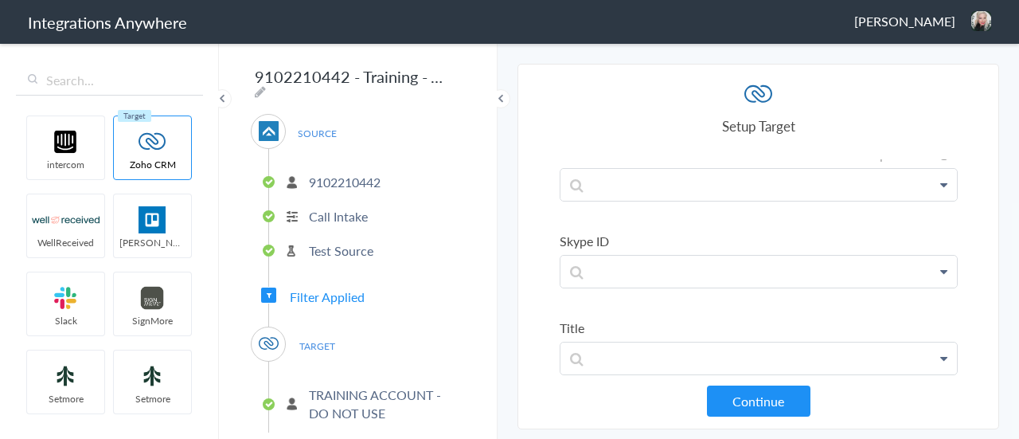
scroll to position [2867, 0]
click at [765, 401] on button "Continue" at bounding box center [759, 400] width 104 height 31
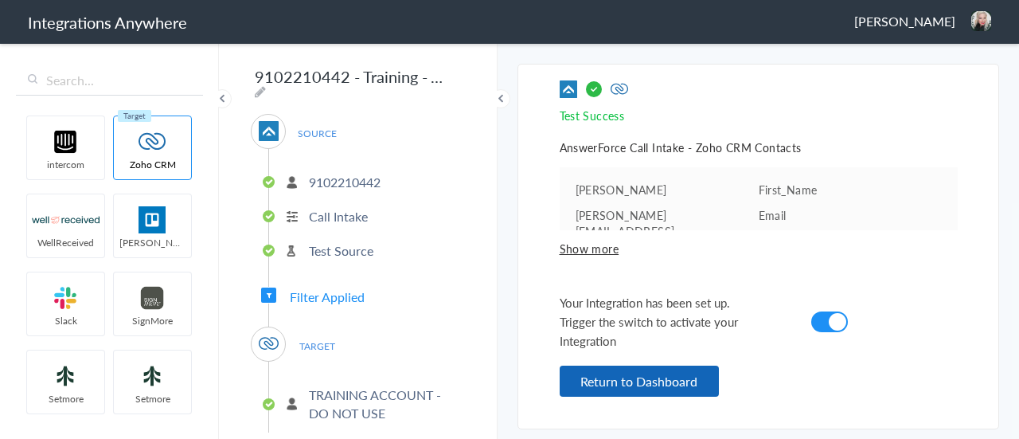
click at [678, 370] on button "Return to Dashboard" at bounding box center [639, 381] width 159 height 31
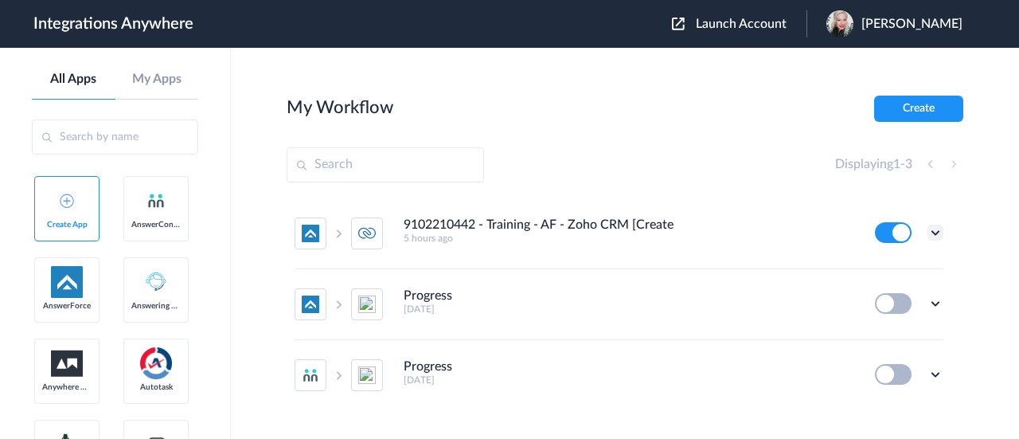
click at [928, 233] on icon at bounding box center [936, 233] width 16 height 16
click at [894, 291] on li "Task history" at bounding box center [892, 298] width 104 height 29
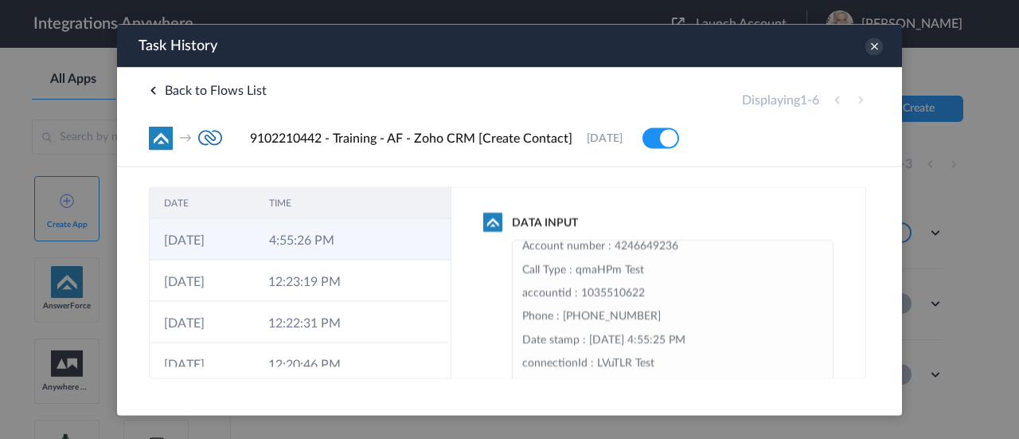
click at [303, 237] on td "4:55:26 PM" at bounding box center [307, 238] width 105 height 41
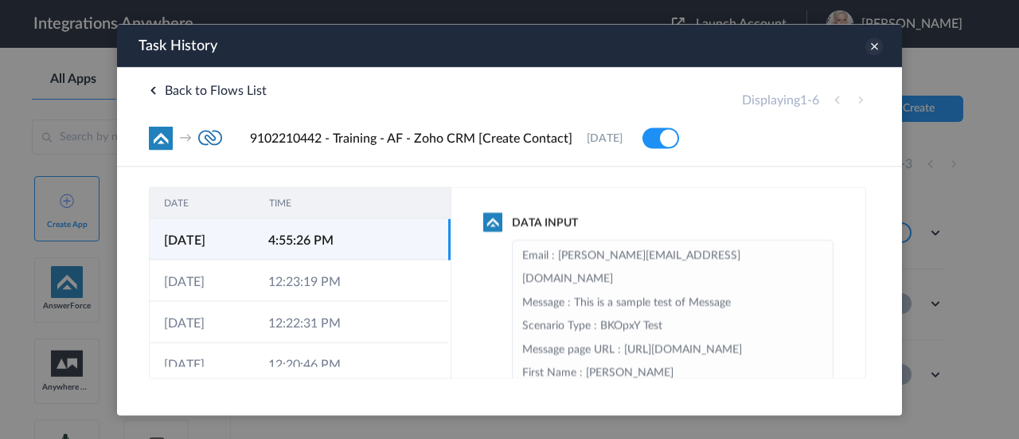
click at [876, 40] on icon at bounding box center [875, 46] width 18 height 18
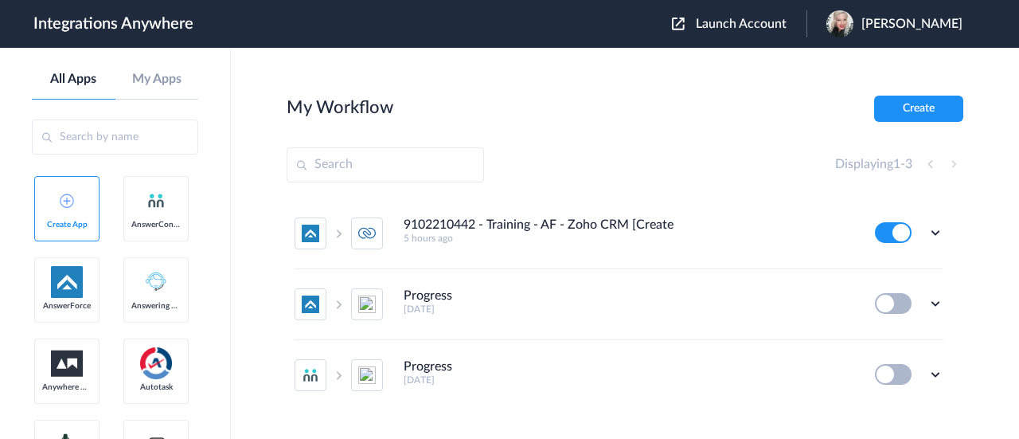
click at [903, 24] on span "[PERSON_NAME]" at bounding box center [912, 24] width 101 height 15
click at [897, 18] on div "[PERSON_NAME]" at bounding box center [903, 23] width 152 height 27
click at [930, 232] on icon at bounding box center [936, 233] width 16 height 16
click at [881, 293] on link "Task history" at bounding box center [890, 298] width 76 height 11
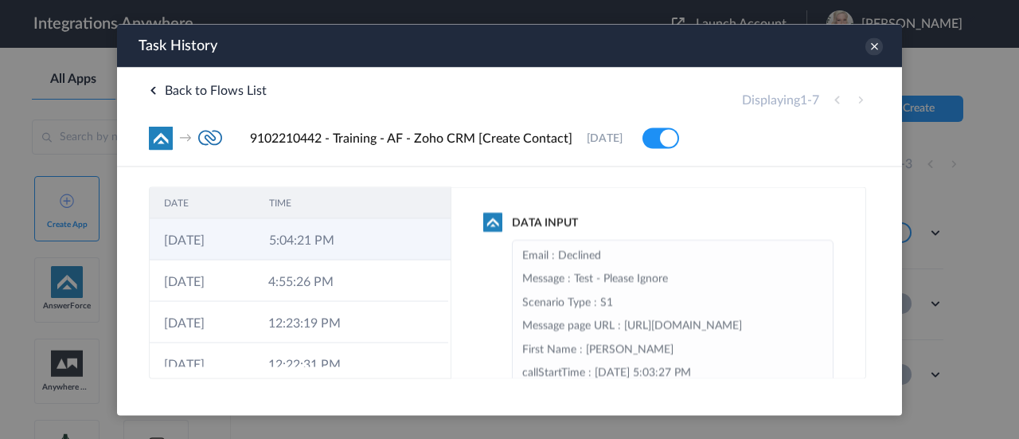
drag, startPoint x: 299, startPoint y: 246, endPoint x: 295, endPoint y: 238, distance: 8.6
click at [299, 244] on td "5:04:21 PM" at bounding box center [307, 238] width 105 height 41
click at [877, 47] on icon at bounding box center [875, 46] width 18 height 18
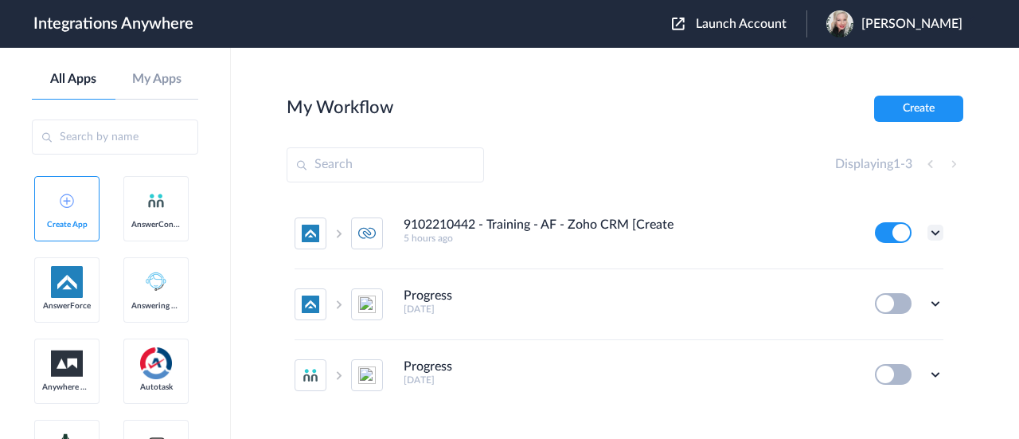
click at [928, 229] on icon at bounding box center [936, 233] width 16 height 16
click at [868, 267] on link "Edit" at bounding box center [871, 269] width 38 height 11
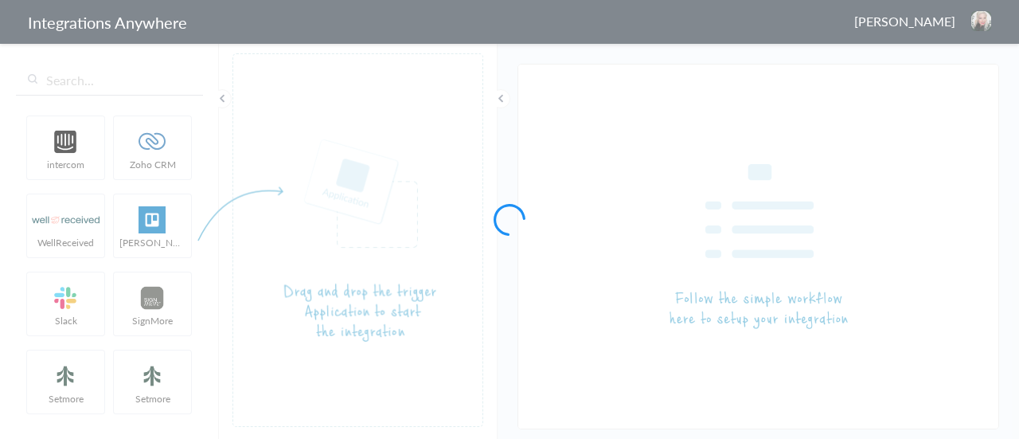
type input "9102210442 - Training - AF - Zoho CRM [Create Contact]"
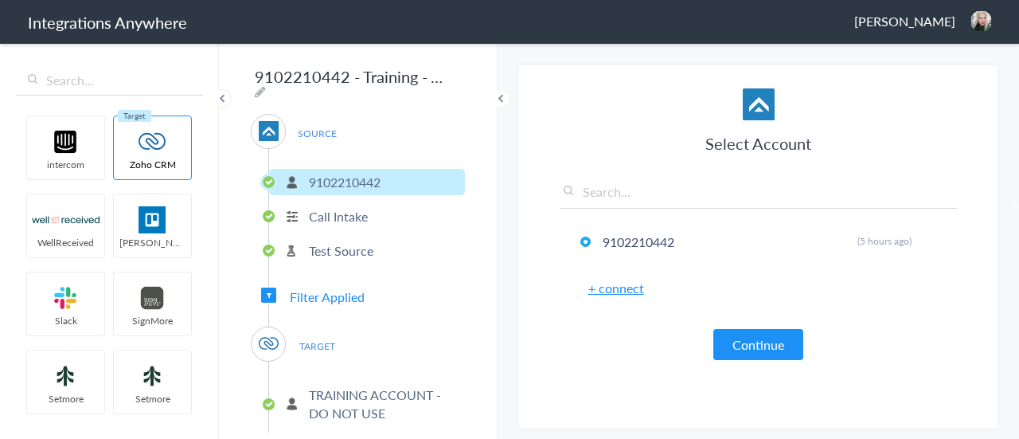
click at [336, 294] on span "Filter Applied" at bounding box center [327, 297] width 75 height 18
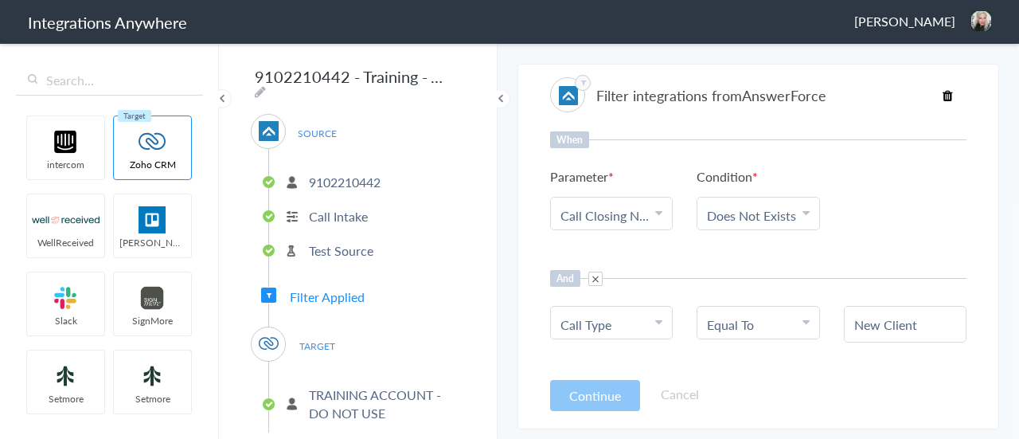
scroll to position [51, 0]
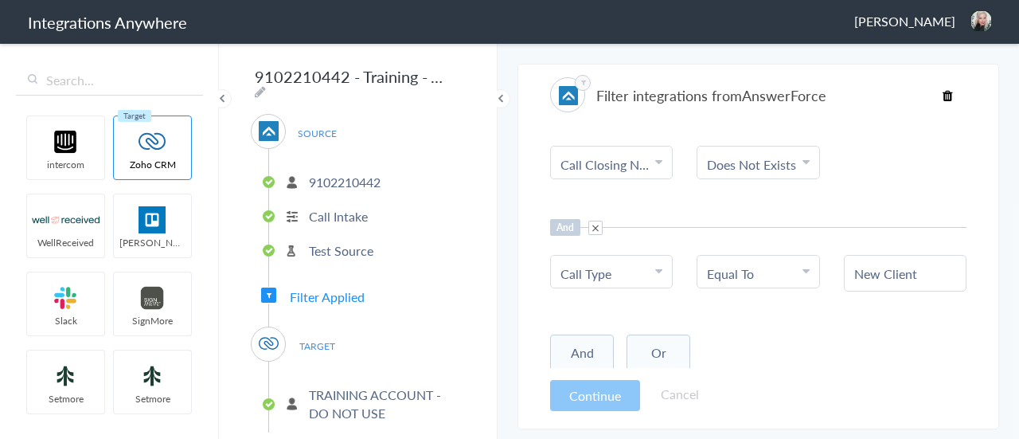
click at [803, 273] on icon at bounding box center [806, 270] width 7 height 13
click at [757, 349] on link "Contains" at bounding box center [758, 352] width 121 height 34
click at [877, 273] on input "text" at bounding box center [906, 273] width 102 height 18
paste input "New Client"
click at [855, 272] on input "New Client" at bounding box center [906, 273] width 102 height 18
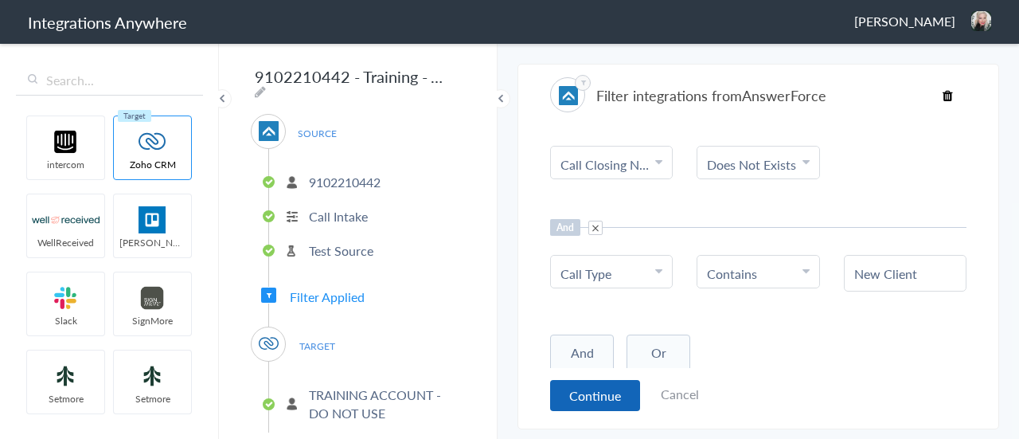
type input "New Client"
click at [581, 385] on button "Continue" at bounding box center [595, 395] width 90 height 31
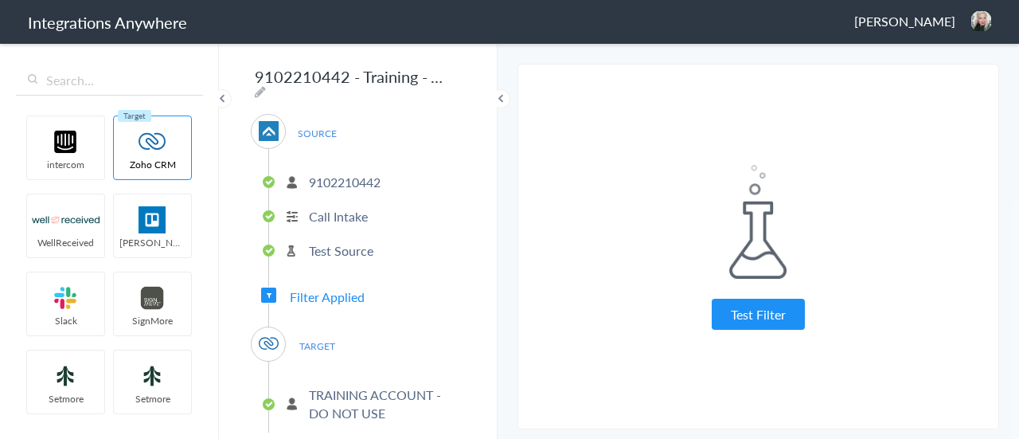
click at [773, 318] on button "Test Filter" at bounding box center [758, 314] width 93 height 31
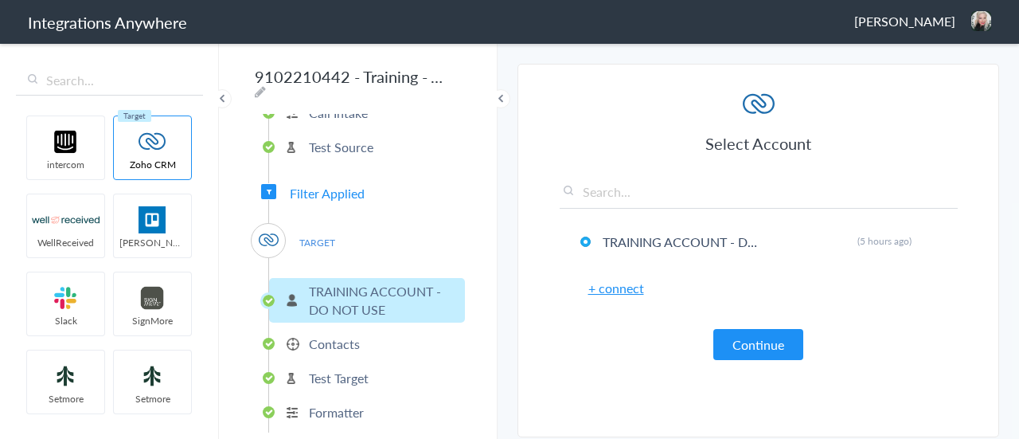
scroll to position [110, 0]
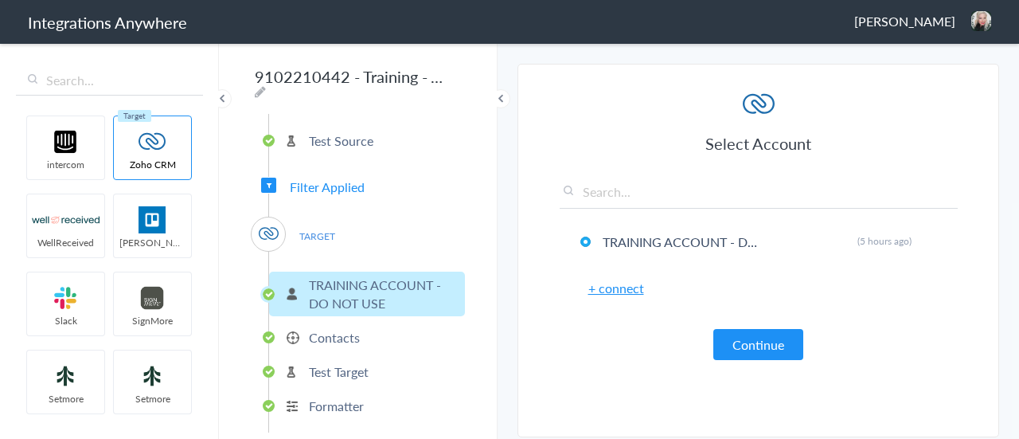
click at [350, 328] on p "Contacts" at bounding box center [334, 337] width 51 height 18
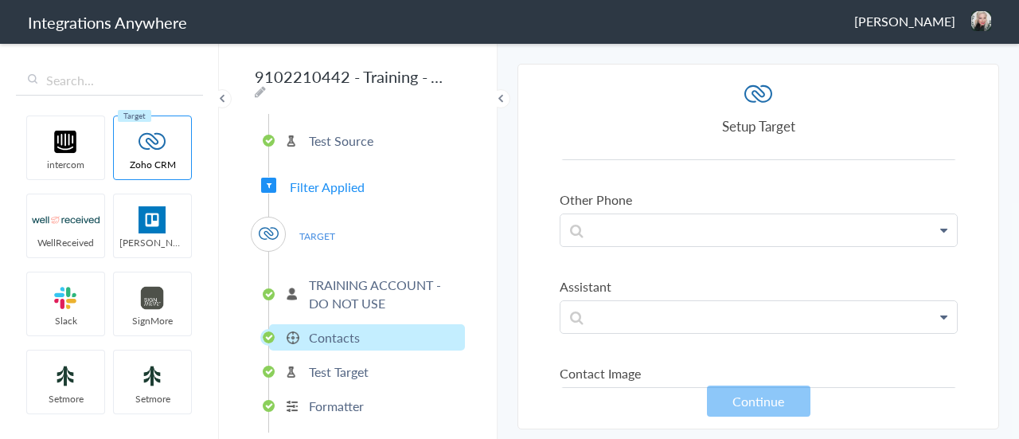
scroll to position [1386, 0]
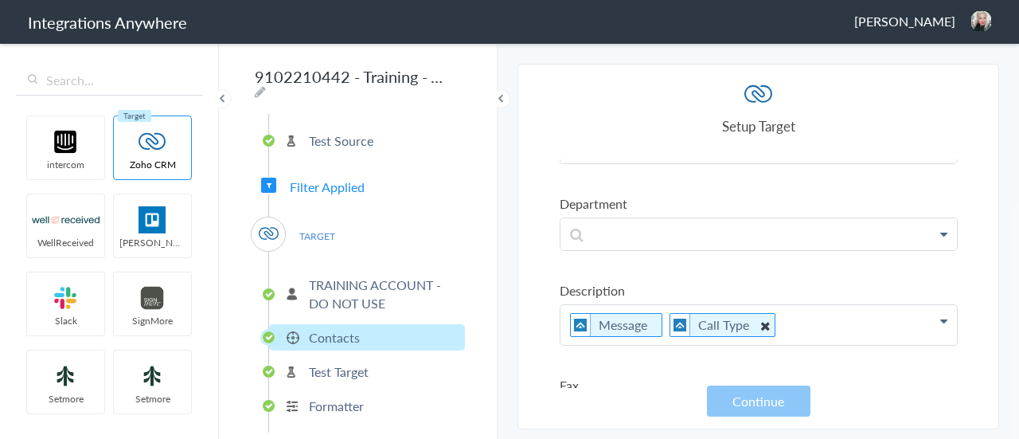
click at [756, 315] on icon at bounding box center [765, 325] width 18 height 20
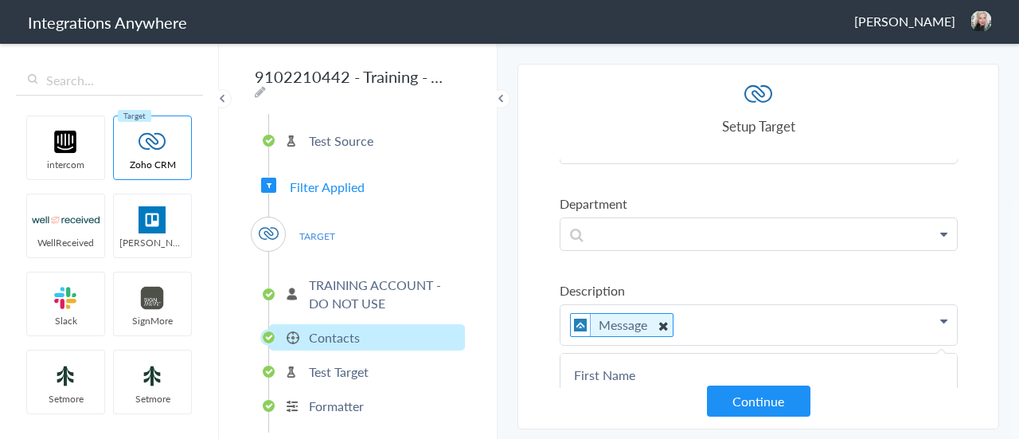
click at [661, 315] on icon at bounding box center [663, 325] width 18 height 20
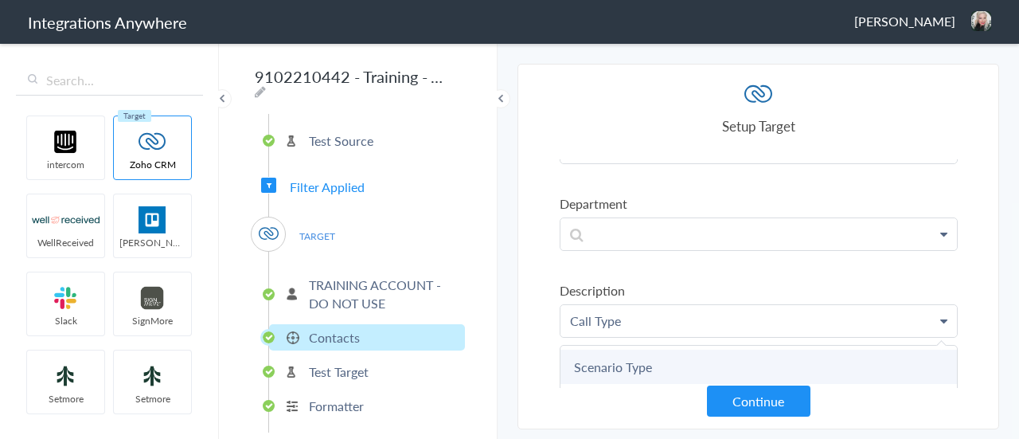
scroll to position [1465, 0]
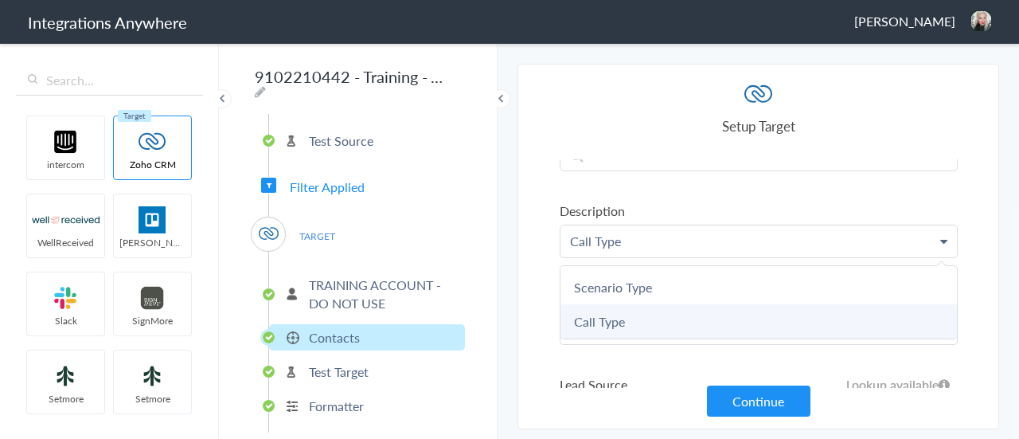
click at [0, 0] on link "Call Type" at bounding box center [0, 0] width 0 height 0
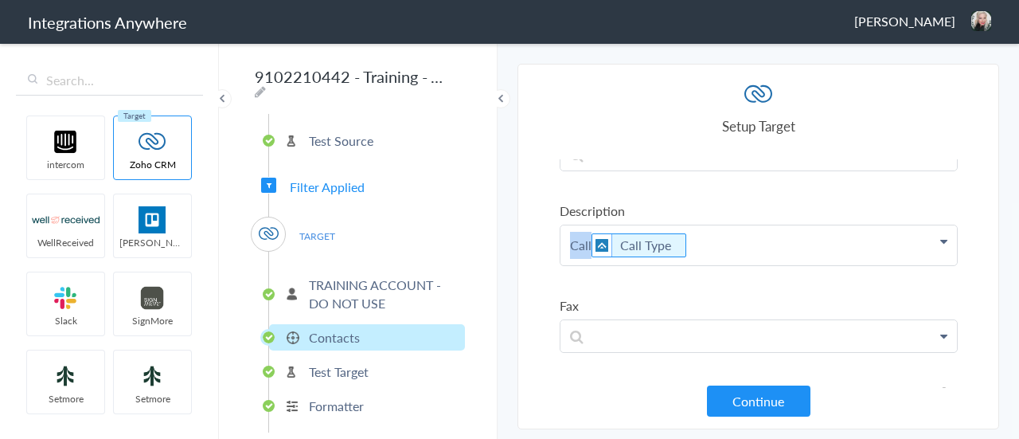
drag, startPoint x: 589, startPoint y: 226, endPoint x: 559, endPoint y: 224, distance: 30.4
click at [659, 236] on icon at bounding box center [665, 246] width 18 height 20
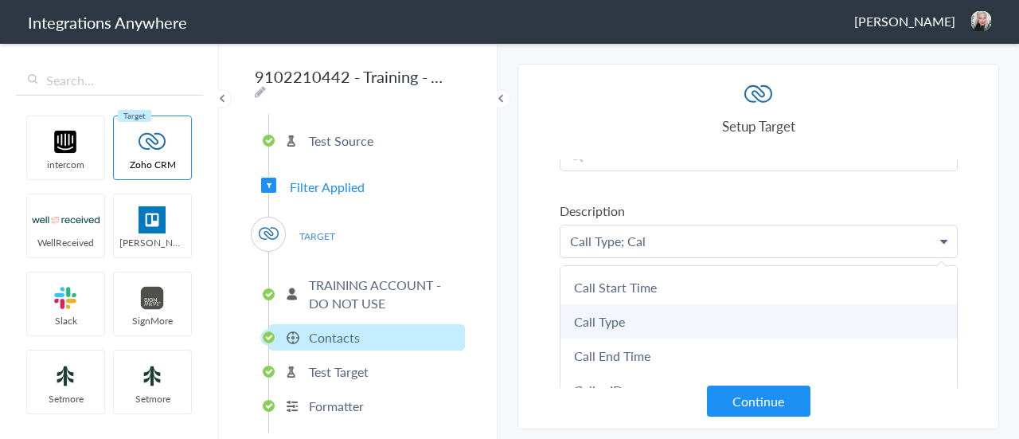
click at [0, 0] on link "Call Type" at bounding box center [0, 0] width 0 height 0
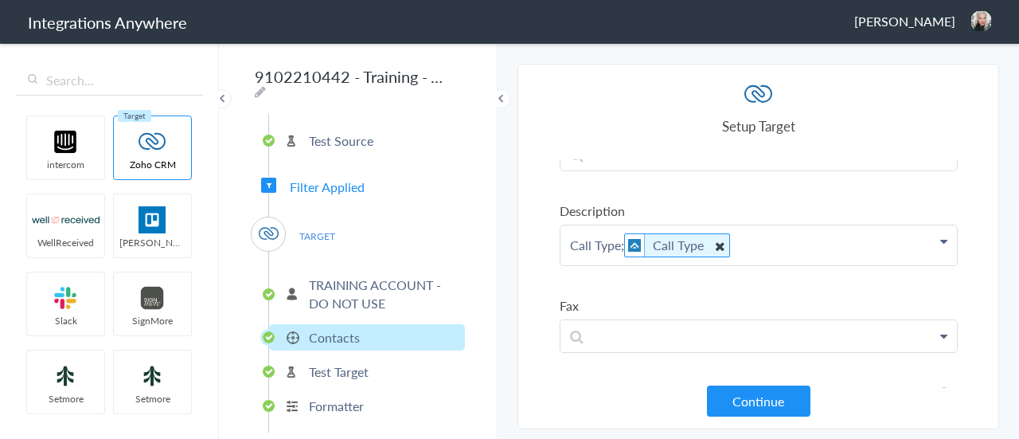
click at [722, 236] on icon at bounding box center [719, 246] width 18 height 20
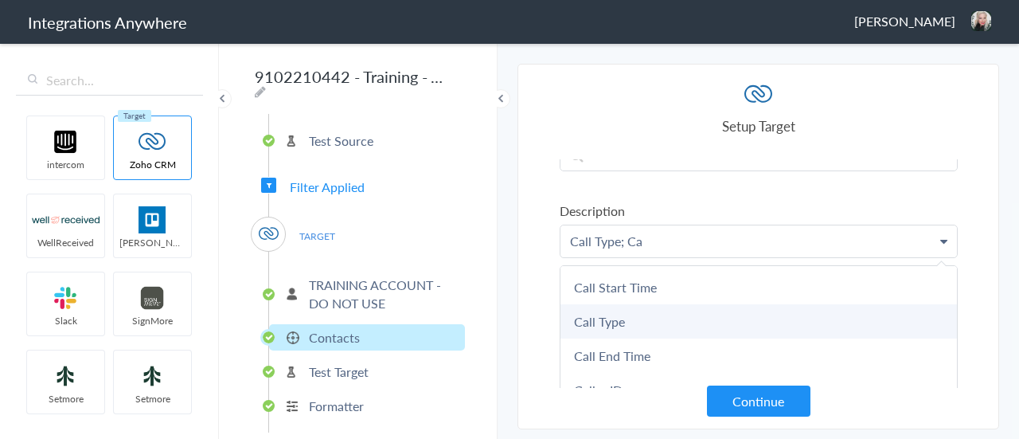
click at [0, 0] on link "Call Type" at bounding box center [0, 0] width 0 height 0
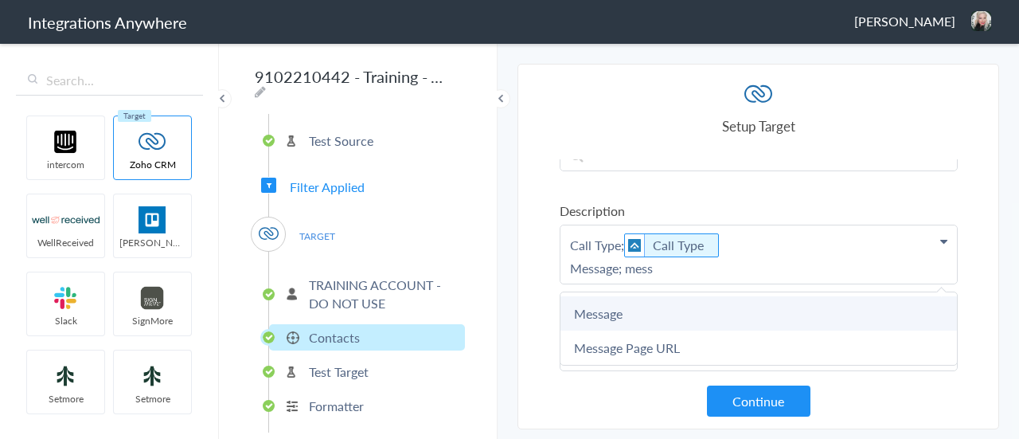
click at [0, 0] on link "Message" at bounding box center [0, 0] width 0 height 0
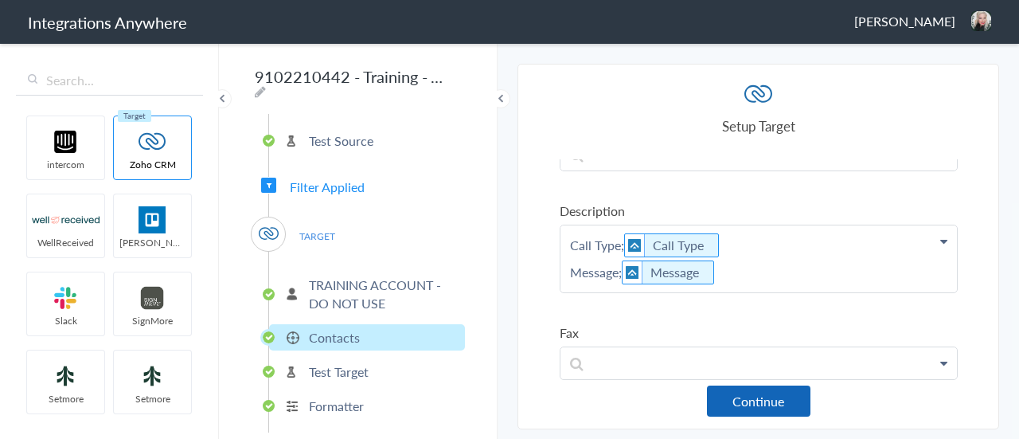
click at [756, 403] on button "Continue" at bounding box center [759, 400] width 104 height 31
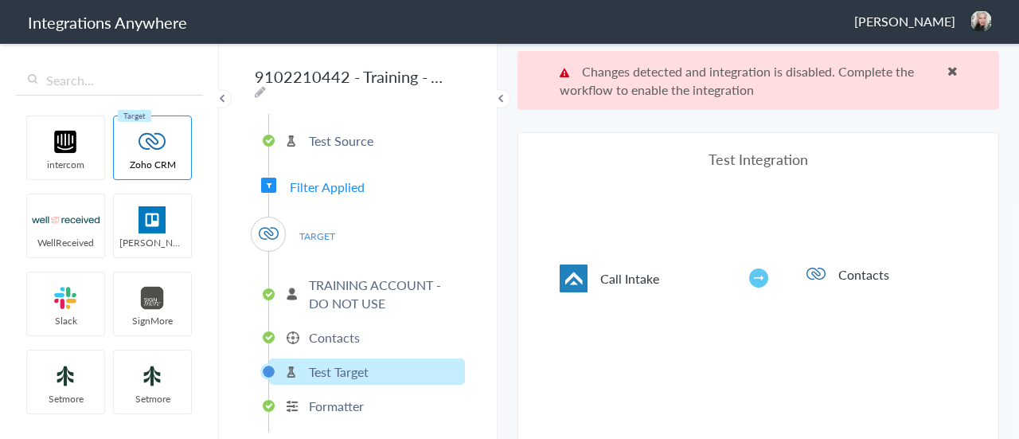
scroll to position [58, 0]
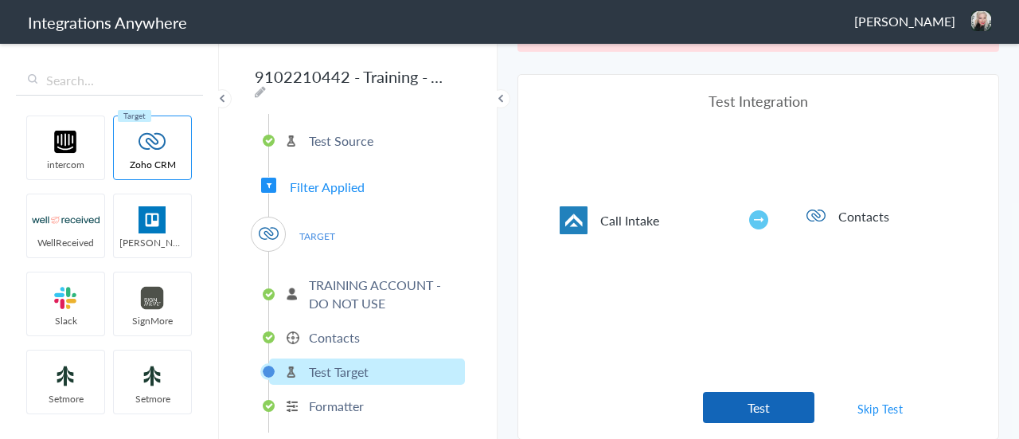
click at [753, 403] on button "Test" at bounding box center [759, 407] width 112 height 31
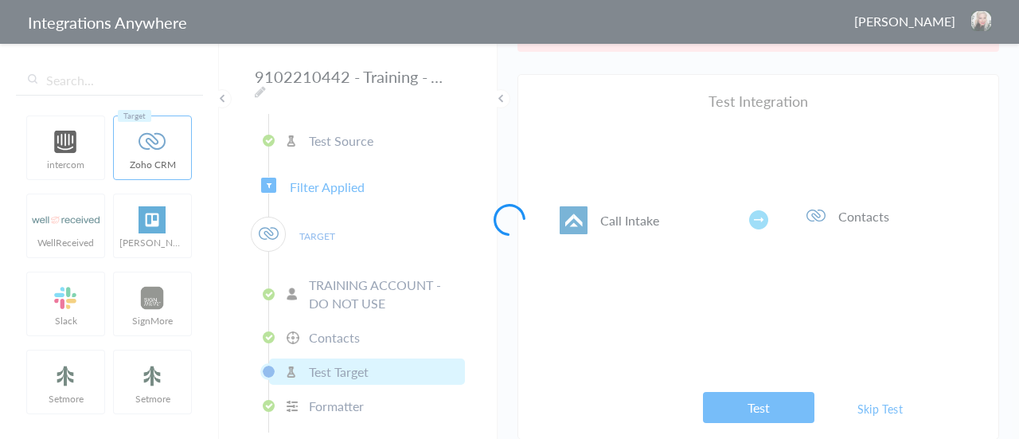
scroll to position [0, 0]
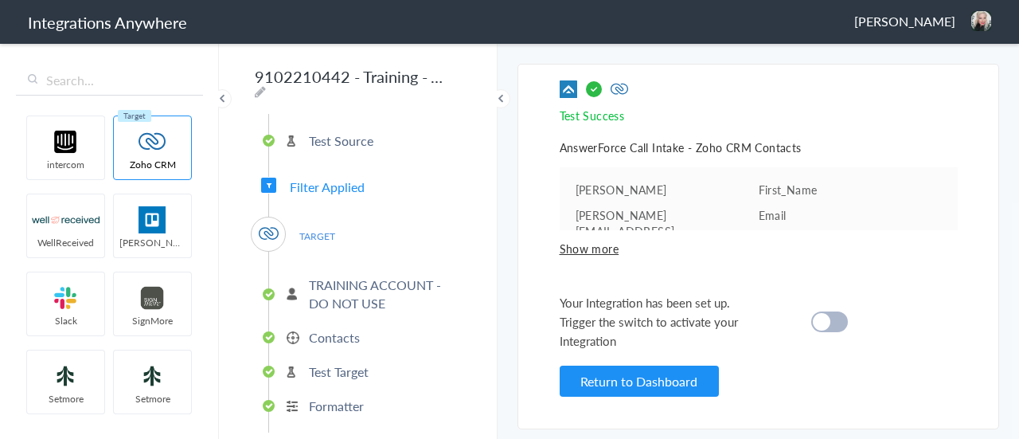
click at [828, 323] on cite at bounding box center [822, 322] width 18 height 18
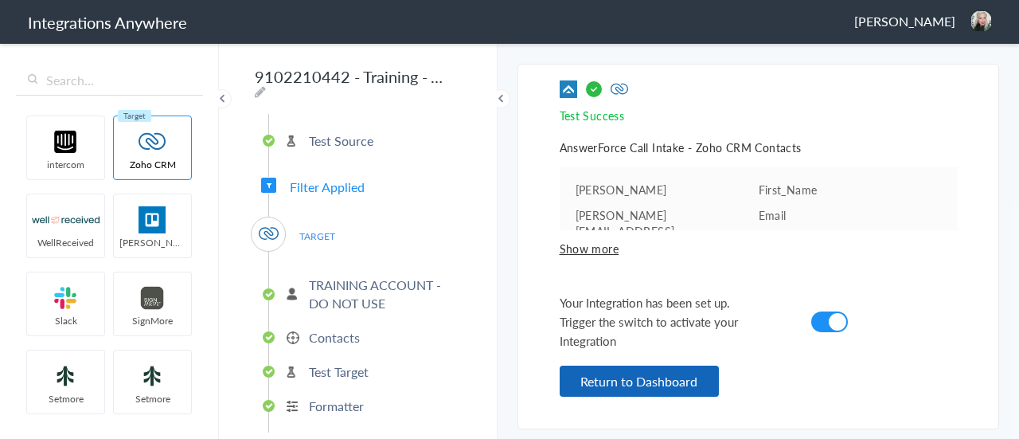
click at [663, 377] on button "Return to Dashboard" at bounding box center [639, 381] width 159 height 31
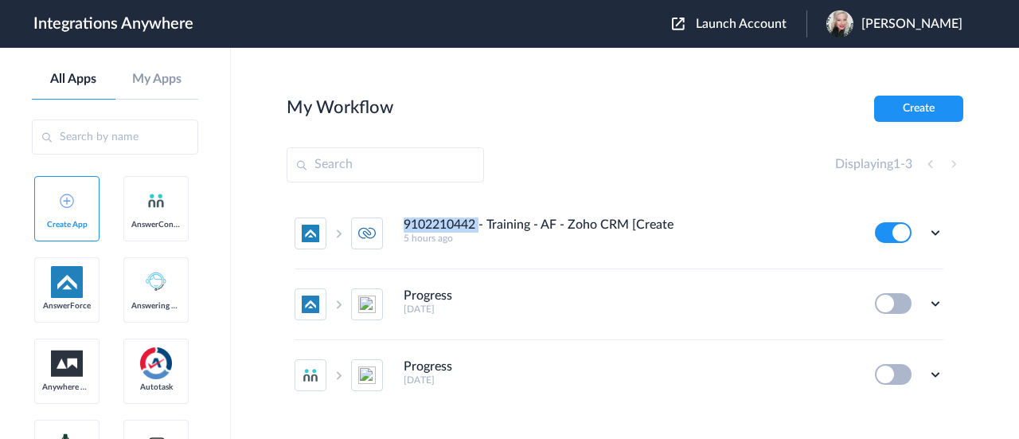
drag, startPoint x: 479, startPoint y: 224, endPoint x: 402, endPoint y: 225, distance: 77.3
click at [402, 225] on li "9102210442 - Training - AF - Zoho CRM [Create Contact] 5 hours ago Edit Task hi…" at bounding box center [619, 233] width 649 height 71
copy h4 "9102210442"
click at [928, 232] on icon at bounding box center [936, 233] width 16 height 16
click at [903, 294] on link "Task history" at bounding box center [890, 298] width 76 height 11
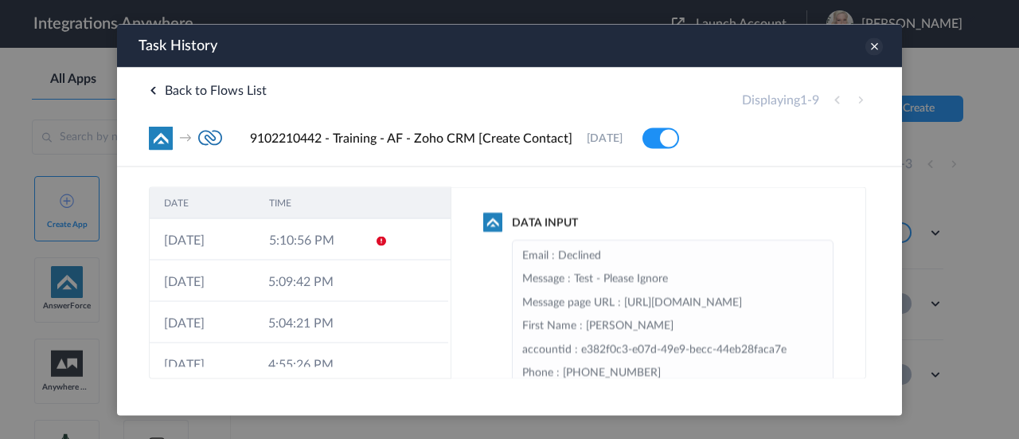
click at [871, 48] on icon at bounding box center [875, 46] width 18 height 18
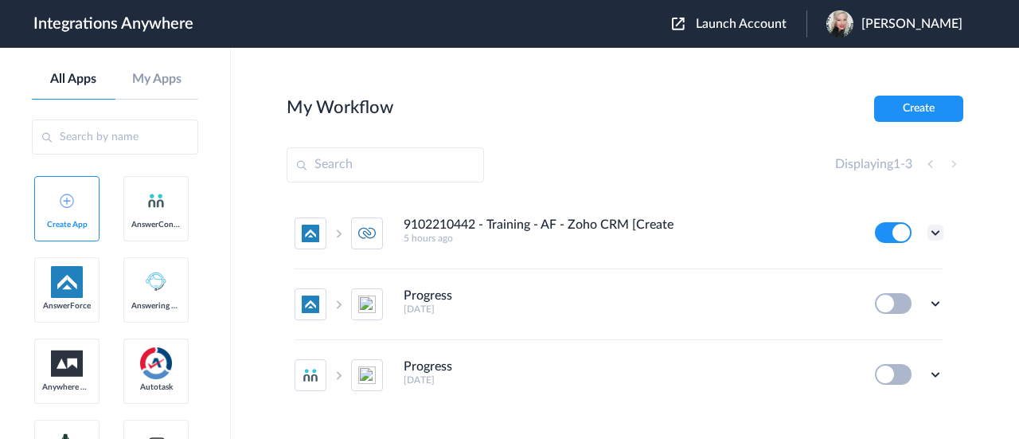
click at [928, 232] on icon at bounding box center [936, 233] width 16 height 16
click at [885, 270] on li "Edit" at bounding box center [892, 269] width 104 height 29
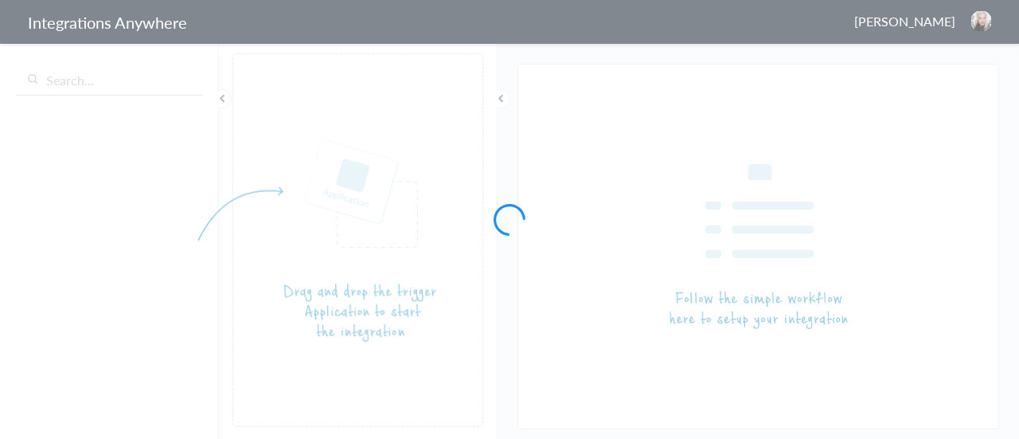
type input "9102210442 - Training - AF - Zoho CRM [Create Contact]"
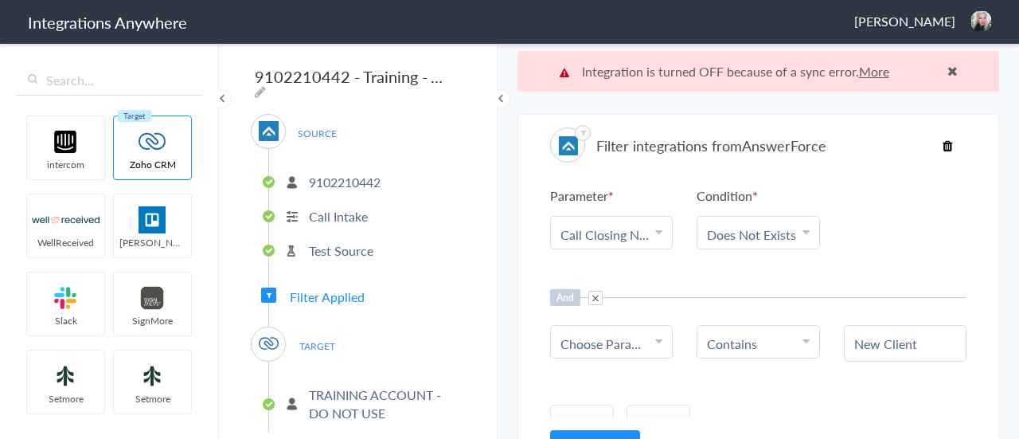
scroll to position [51, 0]
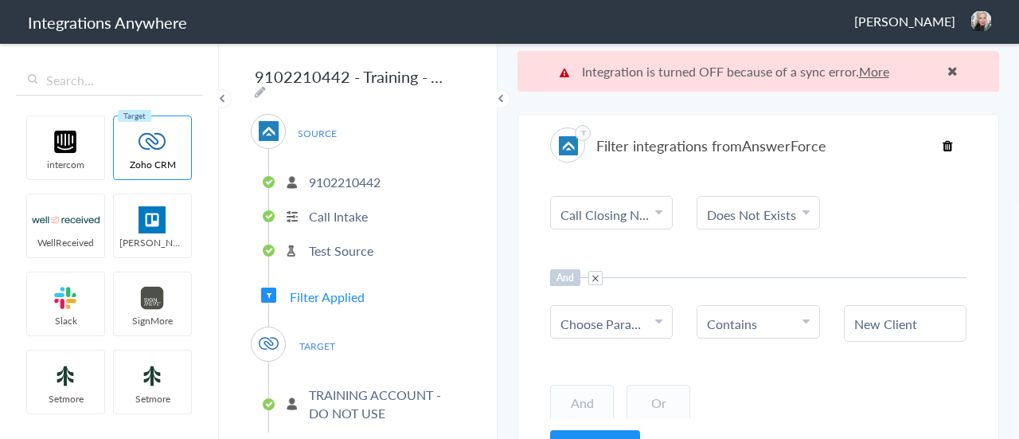
click at [923, 22] on span "[PERSON_NAME]" at bounding box center [905, 21] width 101 height 18
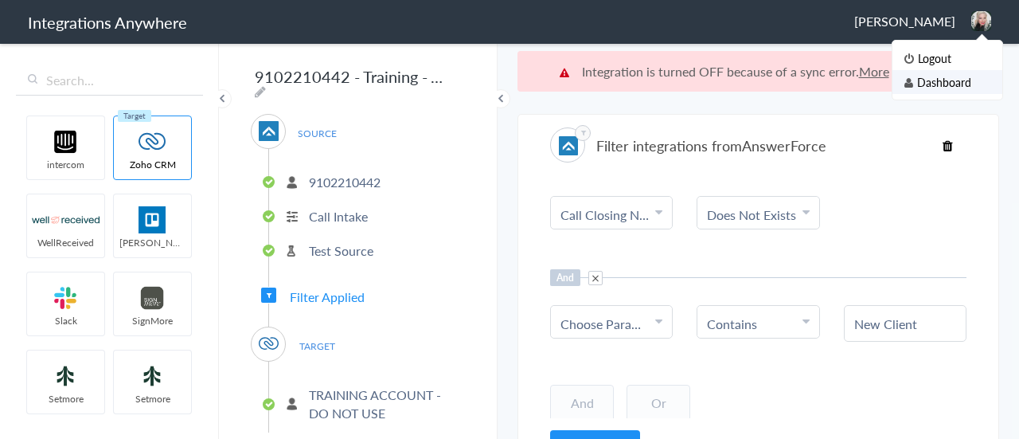
click at [933, 82] on li "Dashboard" at bounding box center [948, 82] width 110 height 24
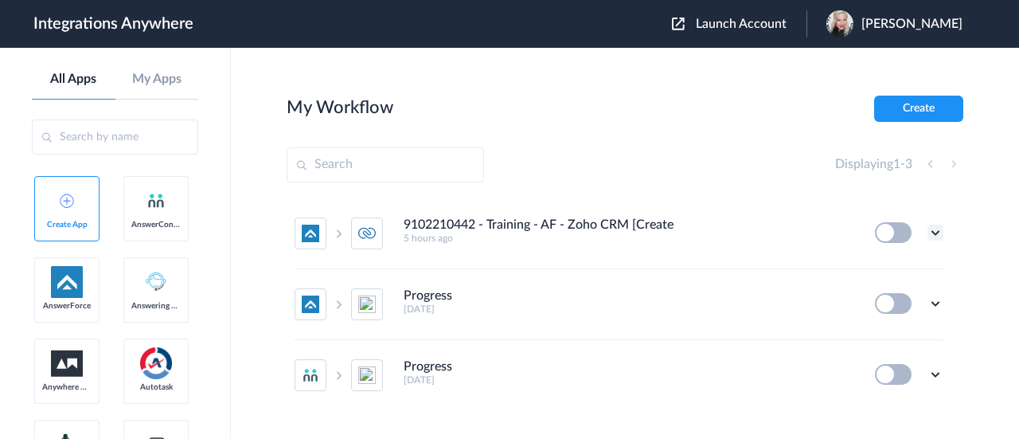
click at [928, 230] on icon at bounding box center [936, 233] width 16 height 16
click at [887, 269] on li "Edit" at bounding box center [892, 269] width 104 height 29
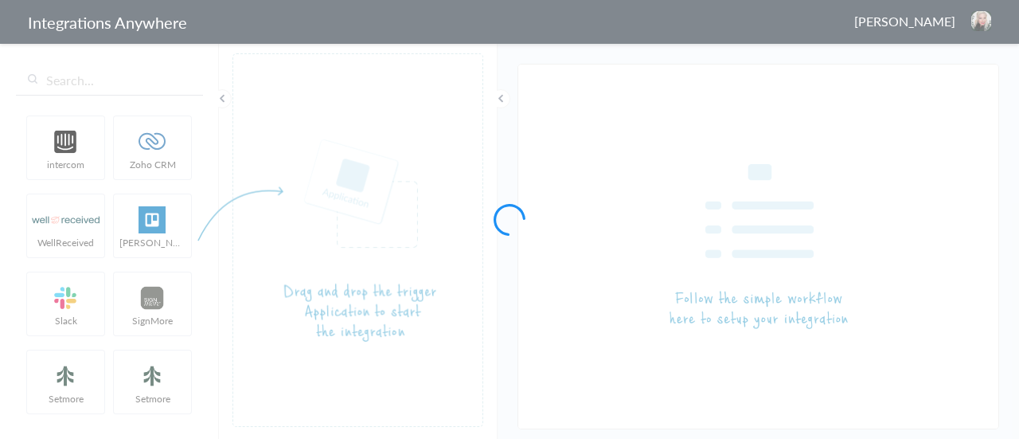
type input "9102210442 - Training - AF - Zoho CRM [Create Contact]"
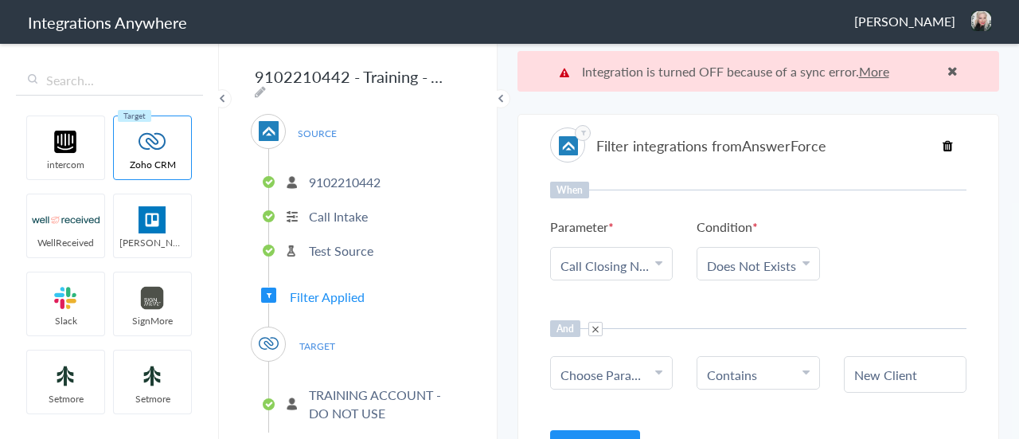
click at [873, 75] on link "More" at bounding box center [874, 71] width 30 height 18
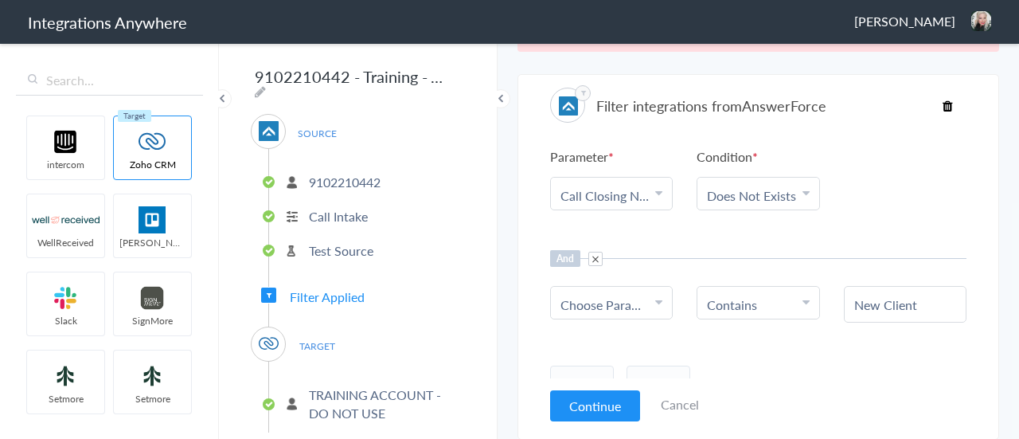
scroll to position [51, 0]
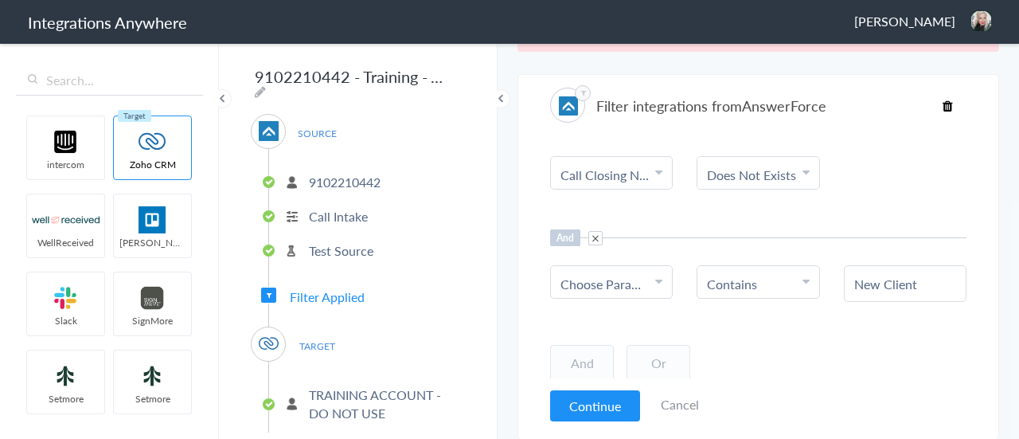
click at [655, 281] on icon at bounding box center [658, 281] width 7 height 13
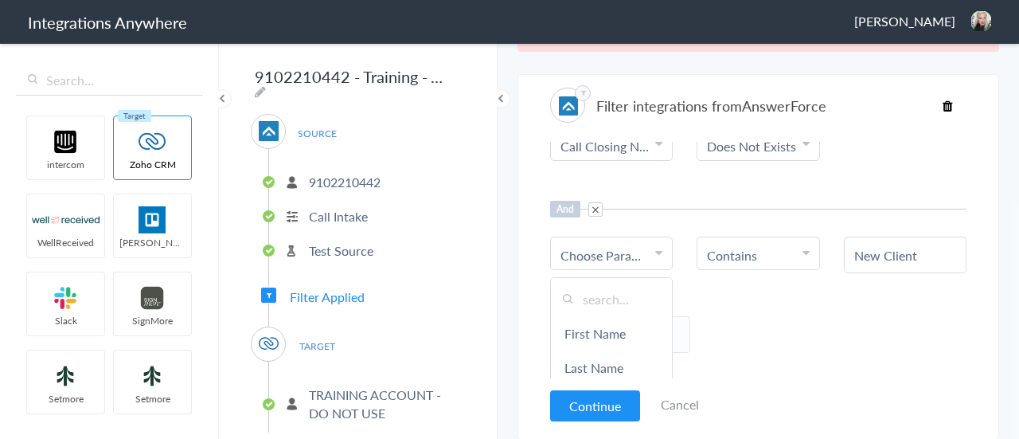
click at [789, 303] on div "When Parameter Choose Parameter Call Closing Note First Name Last Name Email Ph…" at bounding box center [758, 260] width 417 height 237
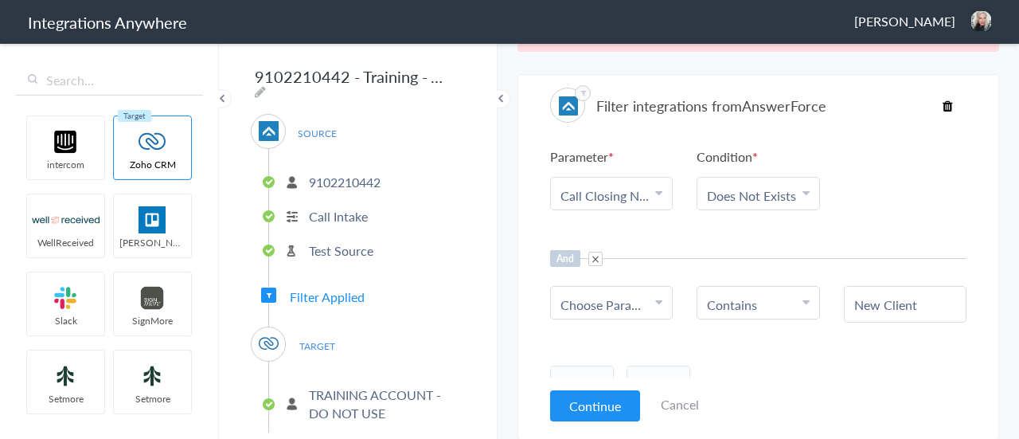
scroll to position [51, 0]
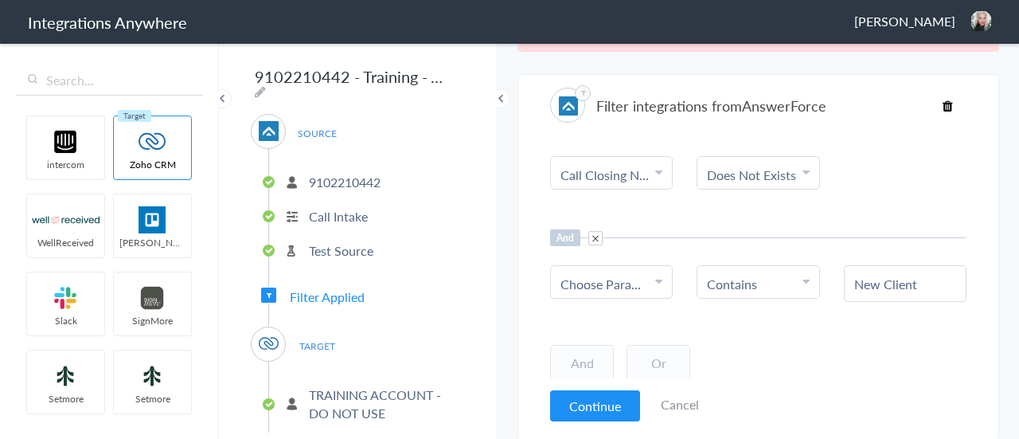
click at [645, 275] on div "Choose Parameter" at bounding box center [612, 284] width 102 height 18
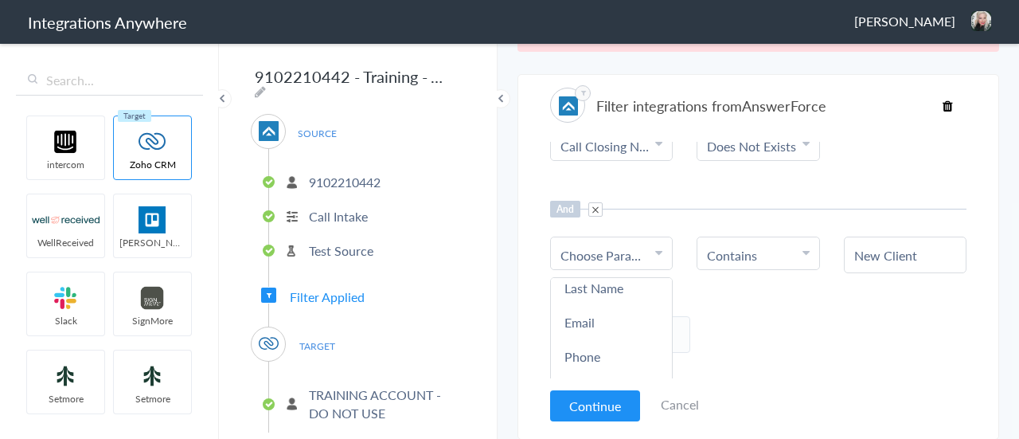
click at [655, 252] on icon at bounding box center [658, 252] width 7 height 13
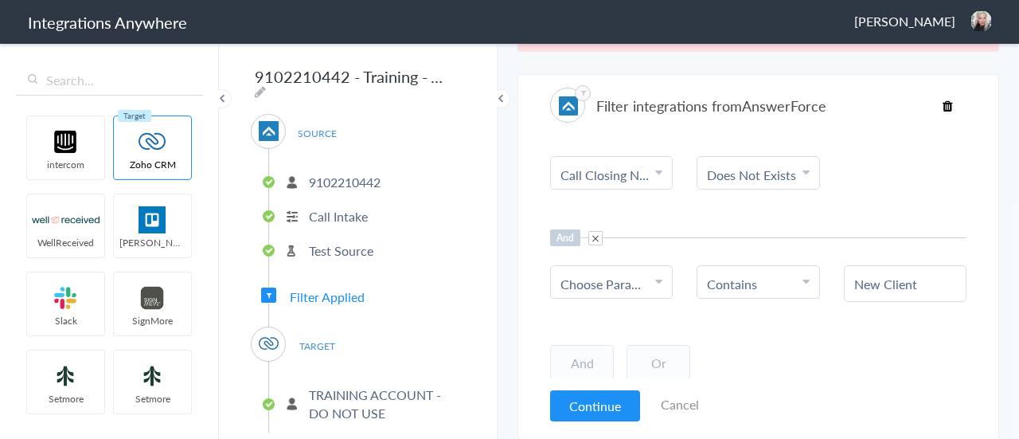
click at [648, 279] on link "Choose Parameter" at bounding box center [611, 282] width 121 height 32
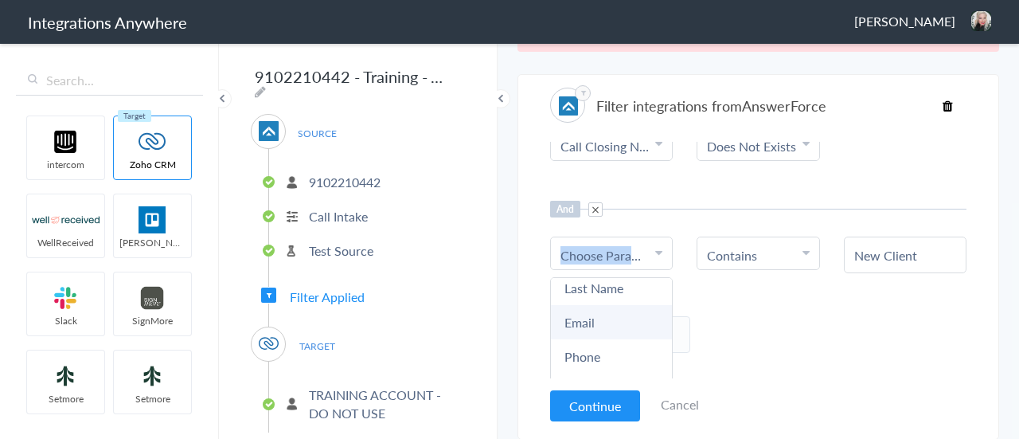
scroll to position [0, 0]
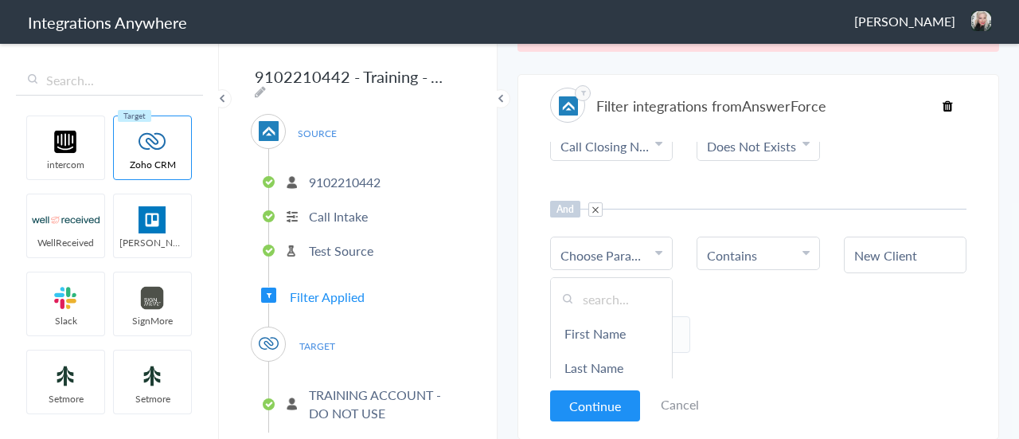
click at [597, 289] on input "text" at bounding box center [611, 299] width 121 height 34
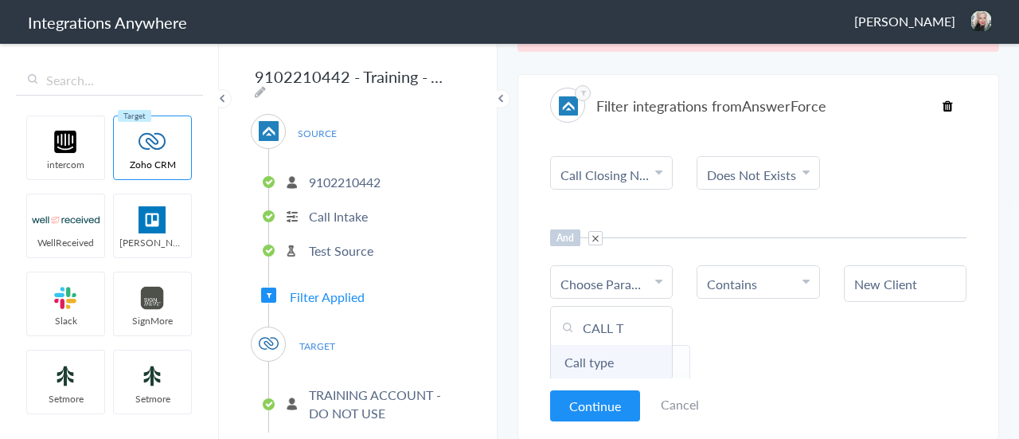
type input "CALL T"
click at [608, 362] on link "Call type" at bounding box center [611, 362] width 121 height 34
click at [791, 286] on ul "Contains" at bounding box center [758, 284] width 102 height 18
click at [874, 284] on input "New Client" at bounding box center [906, 284] width 102 height 18
click at [593, 402] on button "Continue" at bounding box center [595, 405] width 90 height 31
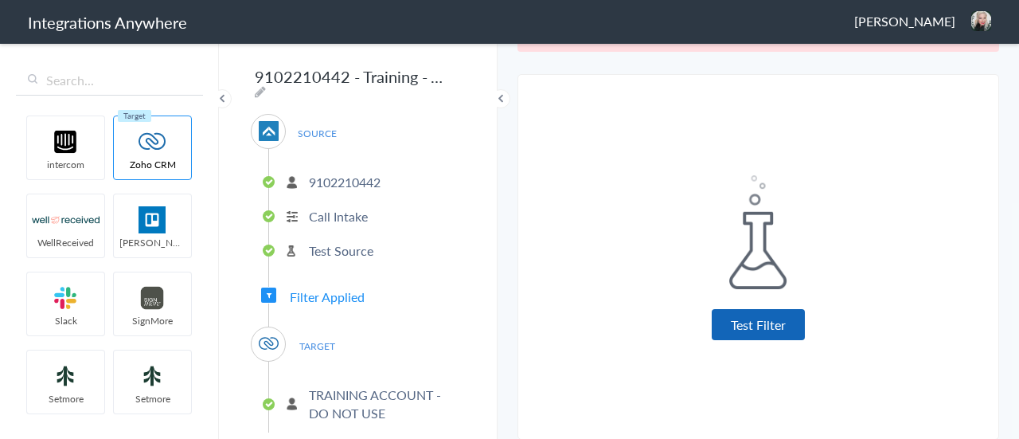
click at [732, 309] on button "Test Filter" at bounding box center [758, 324] width 93 height 31
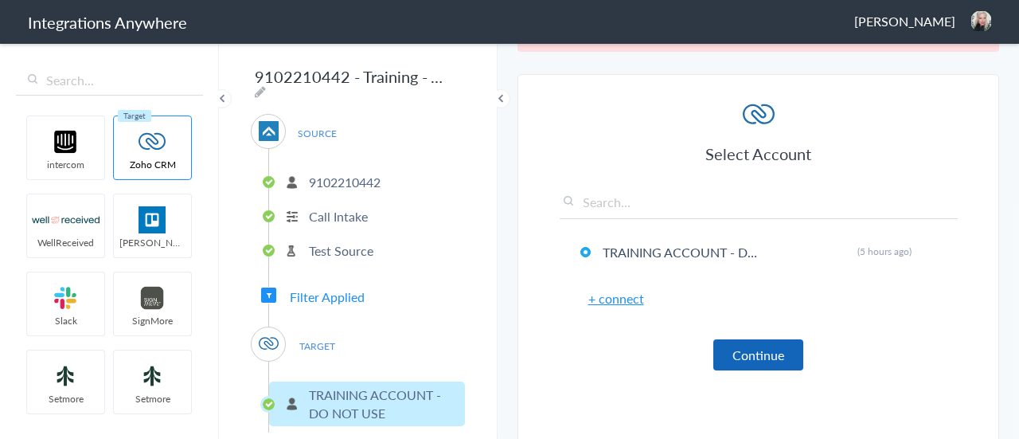
click at [745, 345] on button "Continue" at bounding box center [759, 354] width 90 height 31
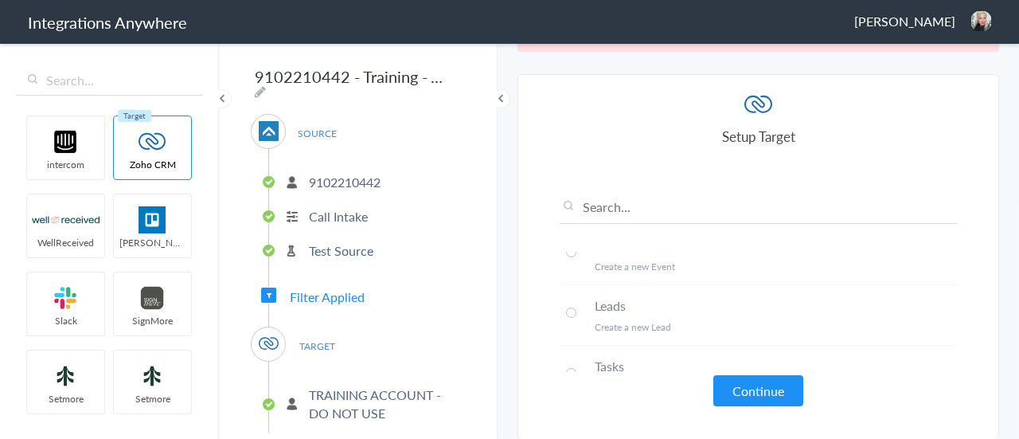
scroll to position [476, 0]
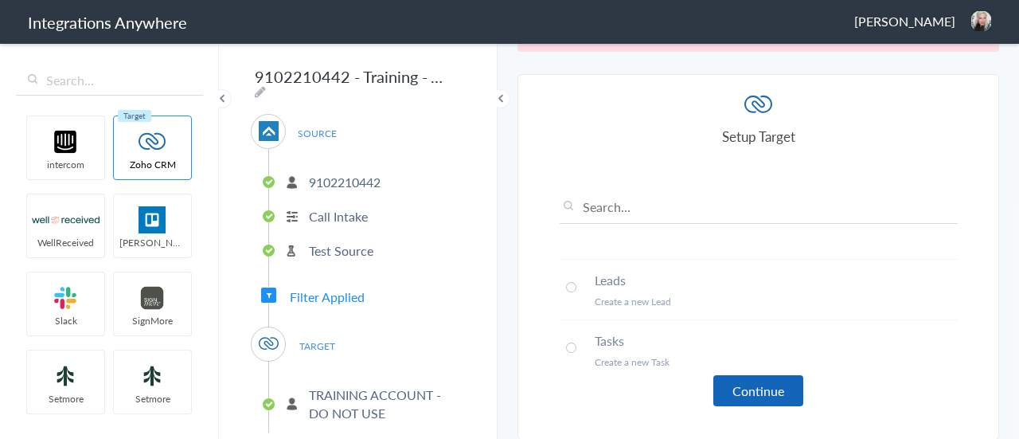
click at [752, 394] on button "Continue" at bounding box center [759, 390] width 90 height 31
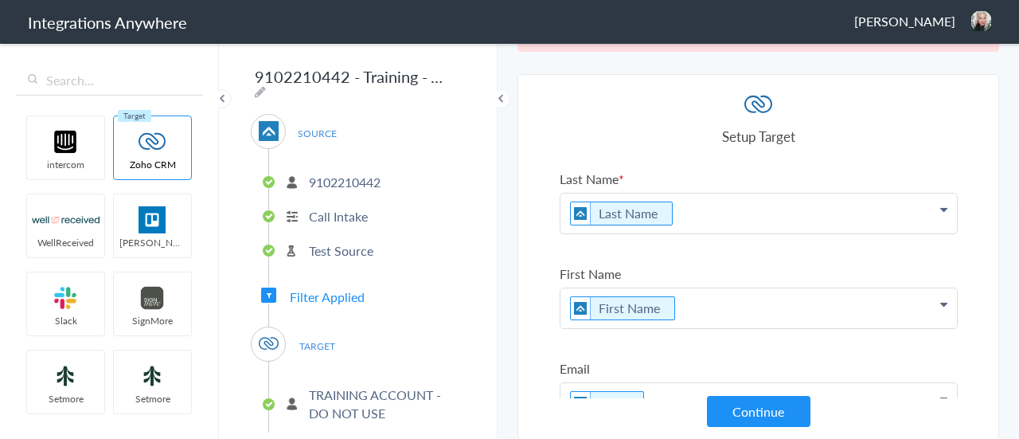
scroll to position [319, 0]
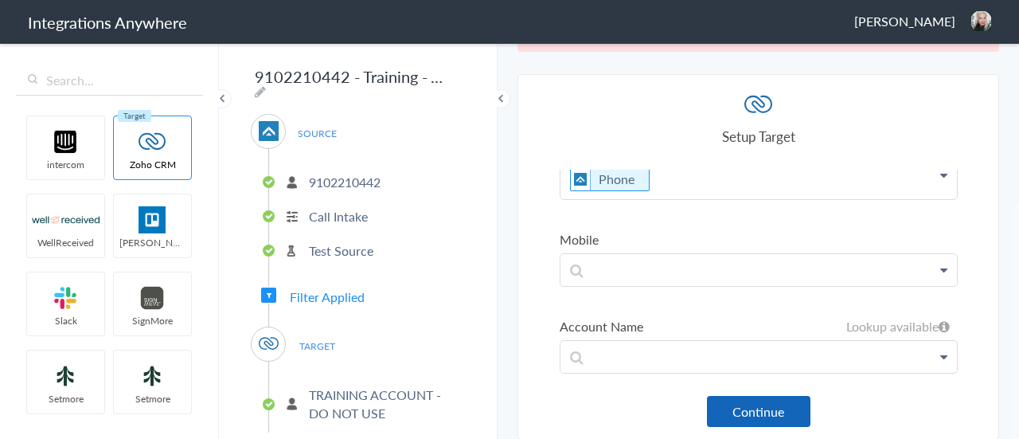
click at [759, 409] on button "Continue" at bounding box center [759, 411] width 104 height 31
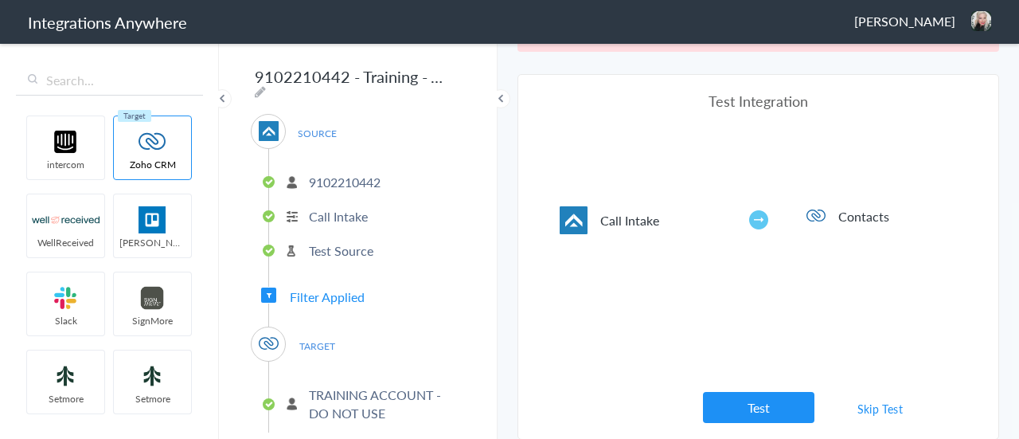
click at [759, 409] on button "Test" at bounding box center [759, 407] width 112 height 31
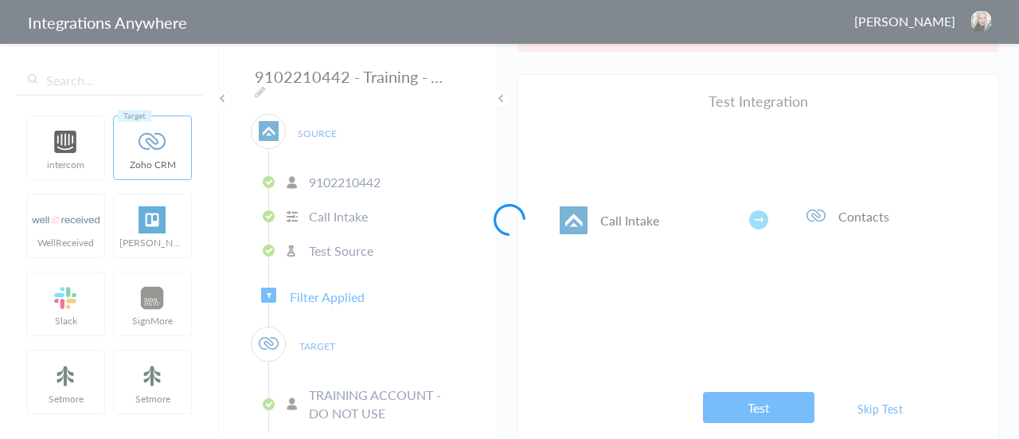
scroll to position [0, 0]
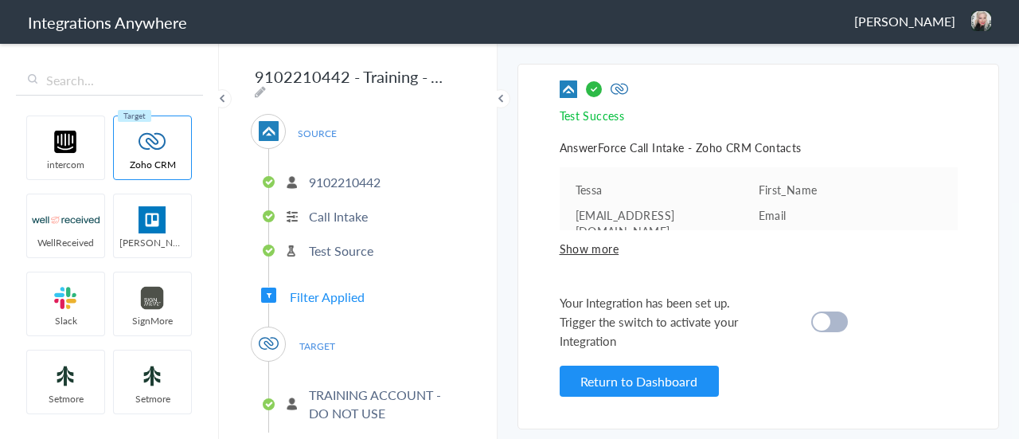
click at [834, 323] on div at bounding box center [830, 321] width 37 height 21
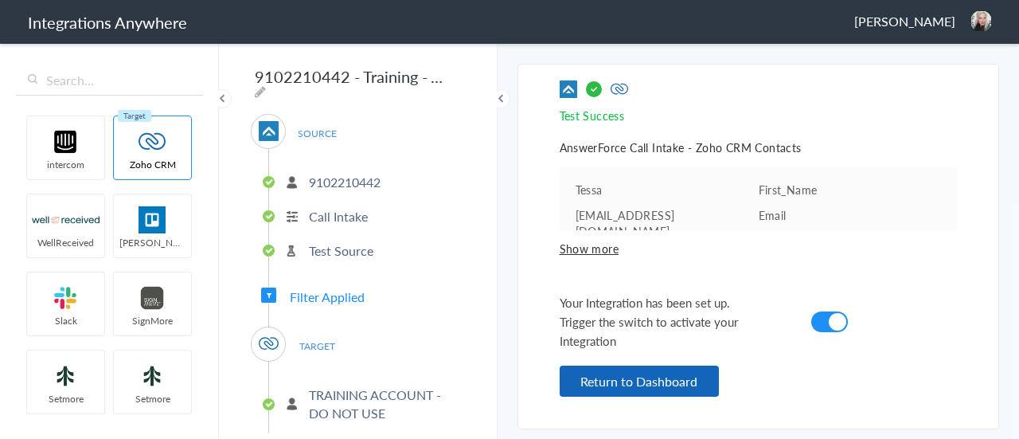
click at [709, 375] on button "Return to Dashboard" at bounding box center [639, 381] width 159 height 31
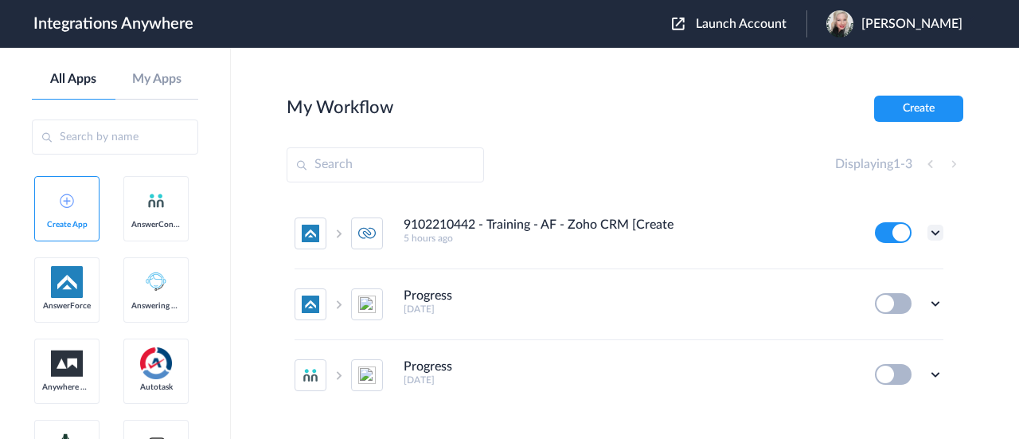
click at [928, 236] on icon at bounding box center [936, 233] width 16 height 16
click at [896, 266] on li "Edit" at bounding box center [892, 269] width 104 height 29
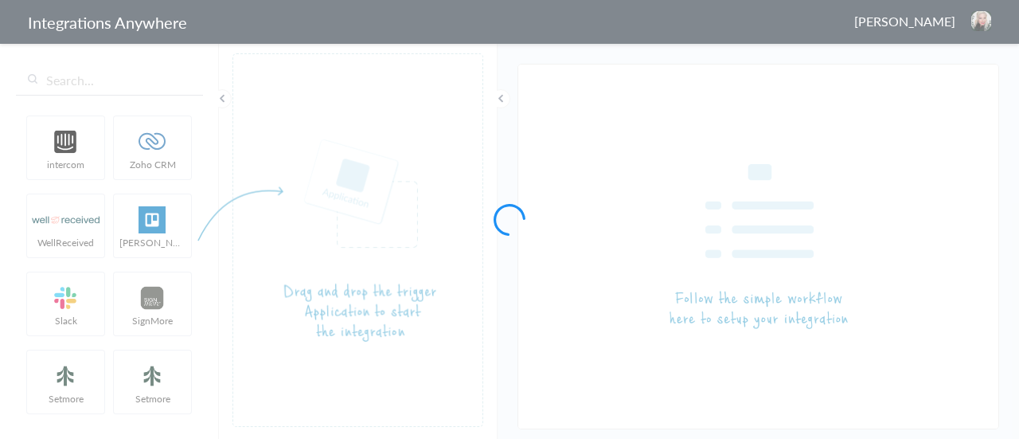
type input "9102210442 - Training - AF - Zoho CRM [Create Contact]"
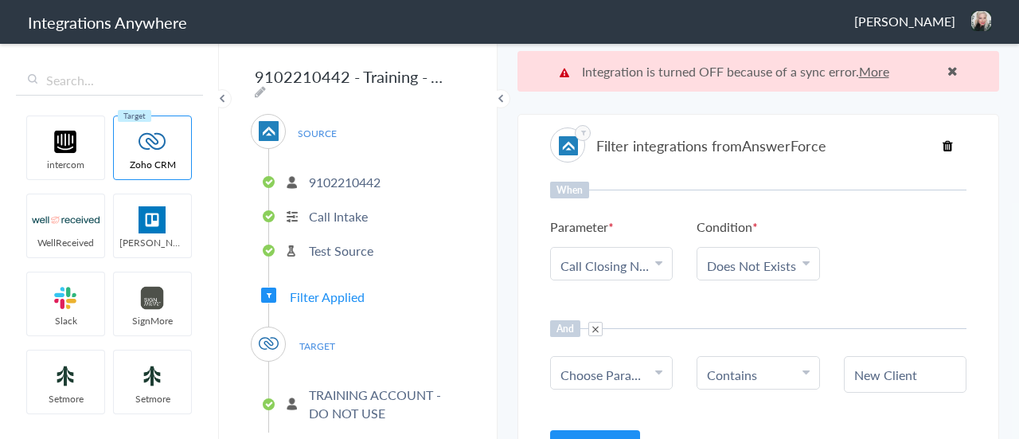
scroll to position [40, 0]
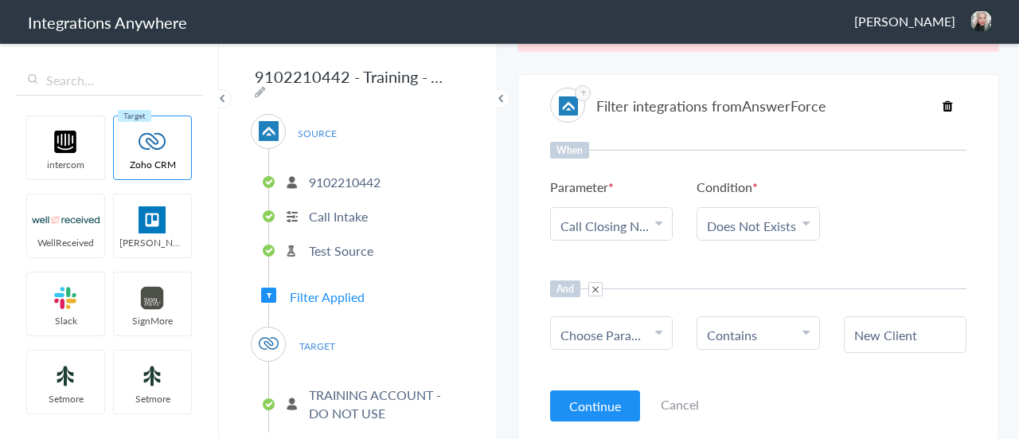
click at [611, 335] on span "Choose Parameter" at bounding box center [606, 335] width 90 height 18
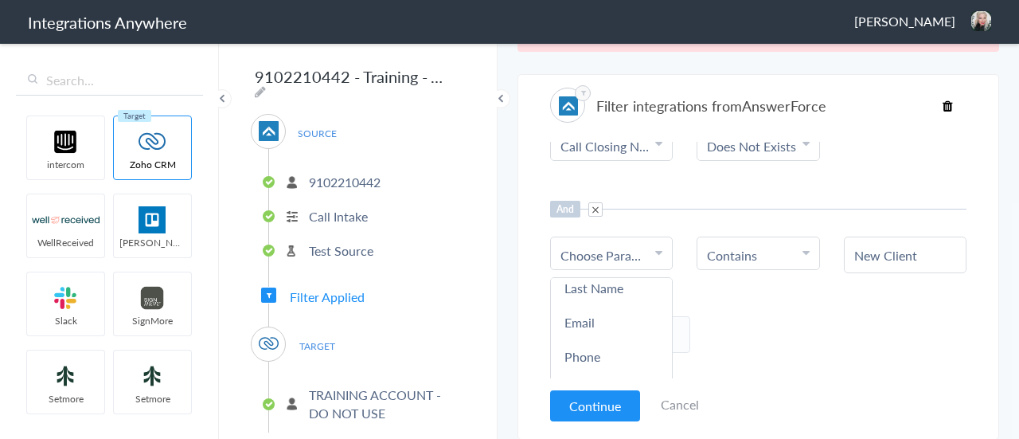
scroll to position [159, 0]
click at [605, 251] on span "Choose Parameter" at bounding box center [606, 255] width 90 height 18
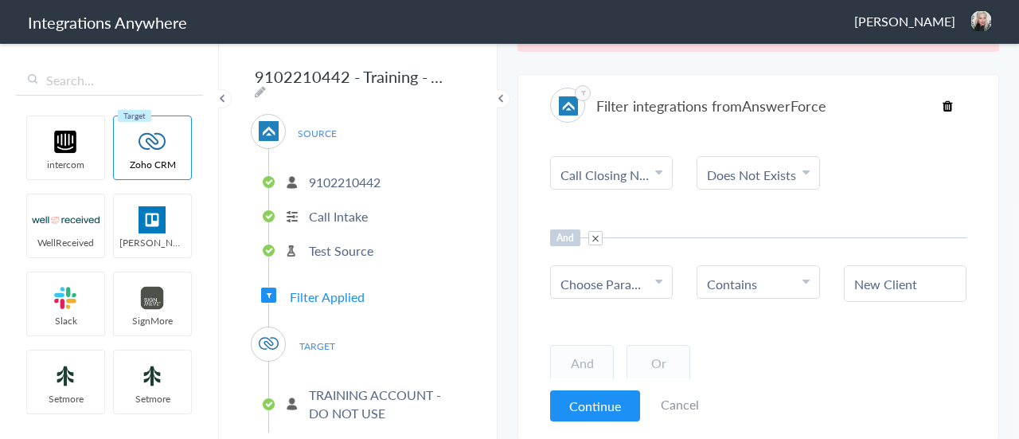
click at [610, 284] on span "Choose Parameter" at bounding box center [606, 284] width 90 height 18
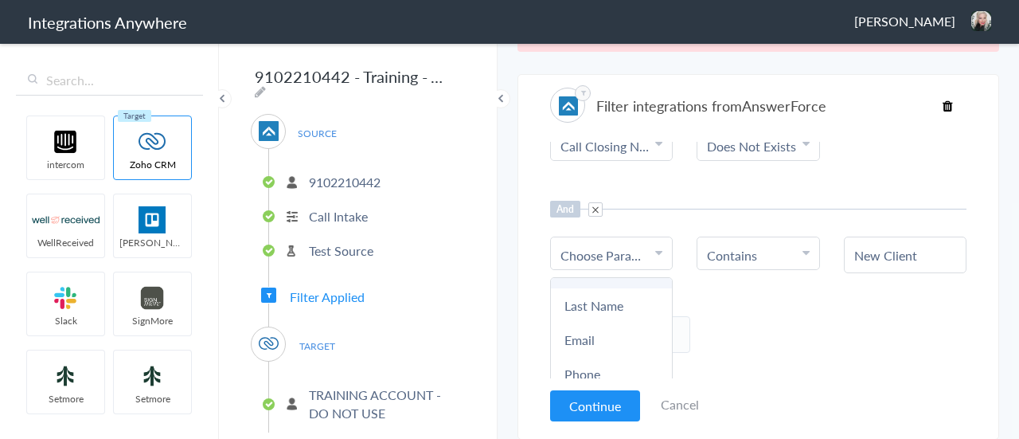
scroll to position [0, 0]
click at [613, 295] on input "text" at bounding box center [611, 299] width 121 height 34
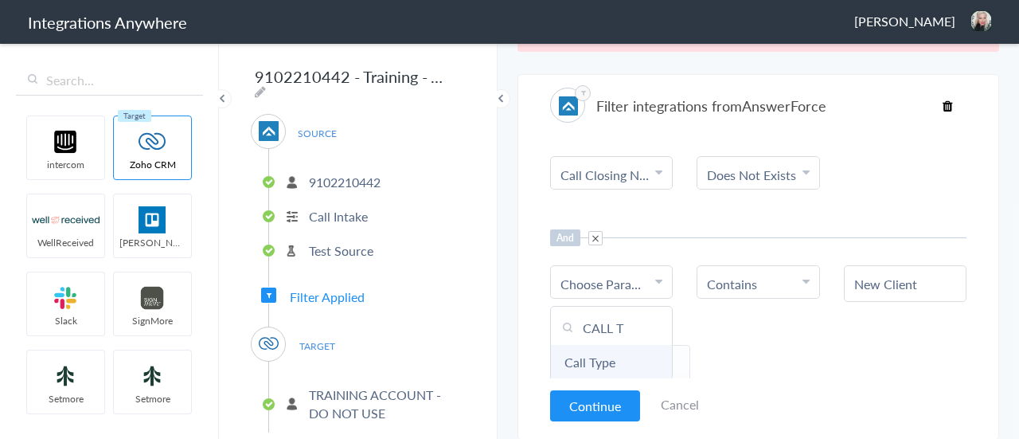
type input "CALL T"
click at [592, 366] on link "Call Type" at bounding box center [611, 362] width 121 height 34
click at [803, 283] on icon at bounding box center [806, 281] width 7 height 13
click at [753, 356] on link "Contains" at bounding box center [758, 362] width 121 height 34
click at [882, 284] on input "text" at bounding box center [906, 284] width 102 height 18
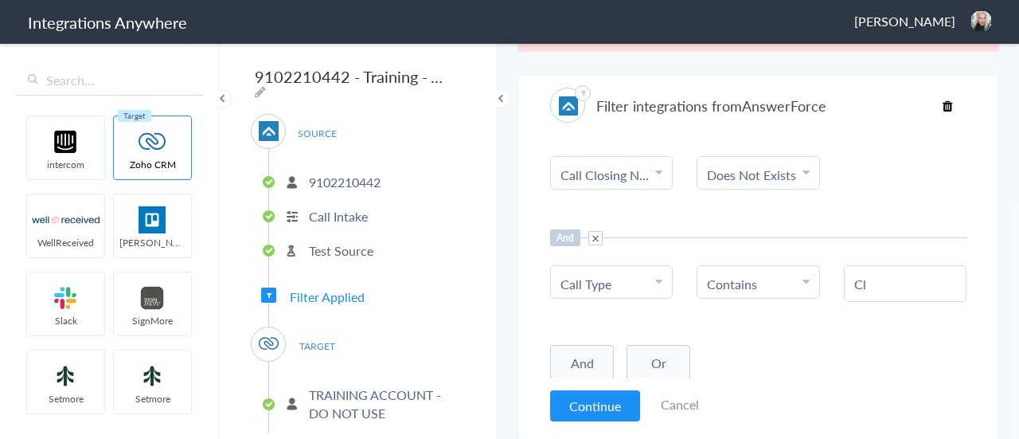
type input "C"
type input "New Client"
click at [575, 413] on button "Continue" at bounding box center [595, 405] width 90 height 31
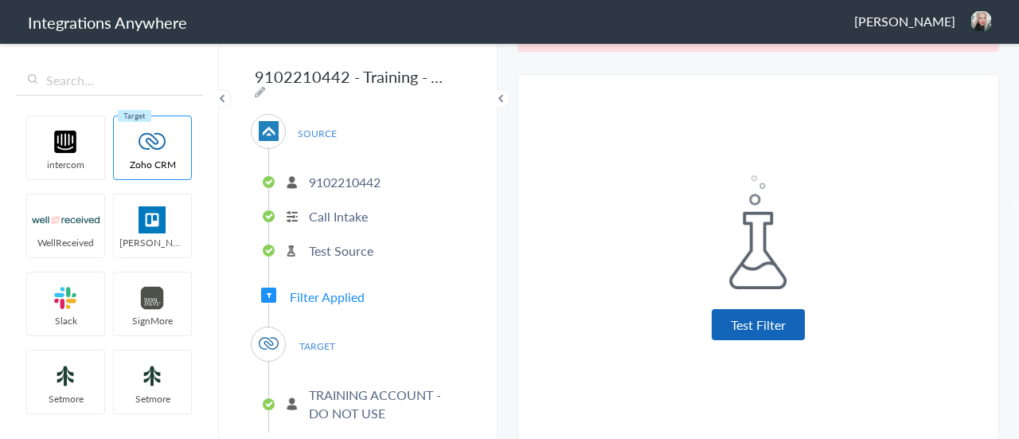
click at [747, 331] on button "Test Filter" at bounding box center [758, 324] width 93 height 31
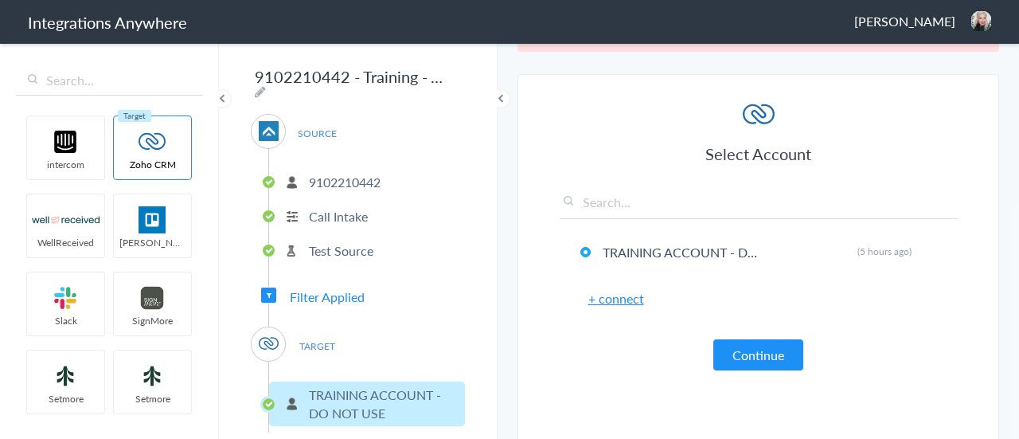
click at [744, 346] on button "Continue" at bounding box center [759, 354] width 90 height 31
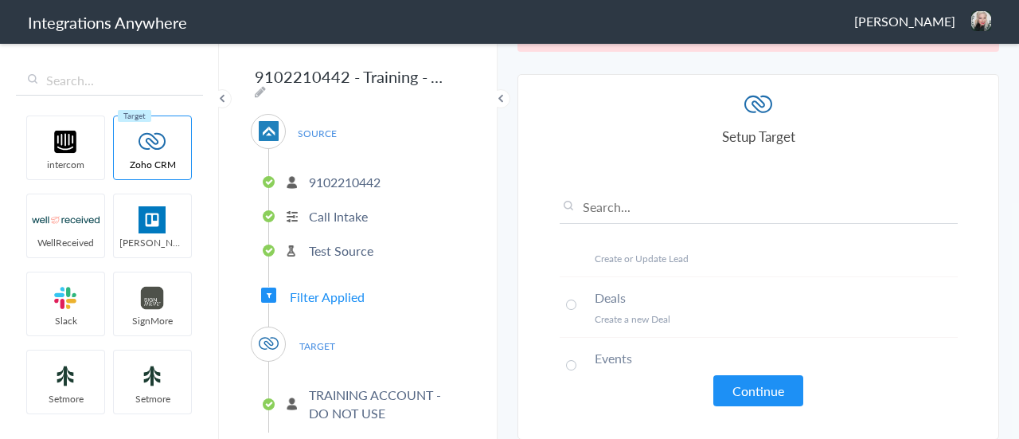
scroll to position [319, 0]
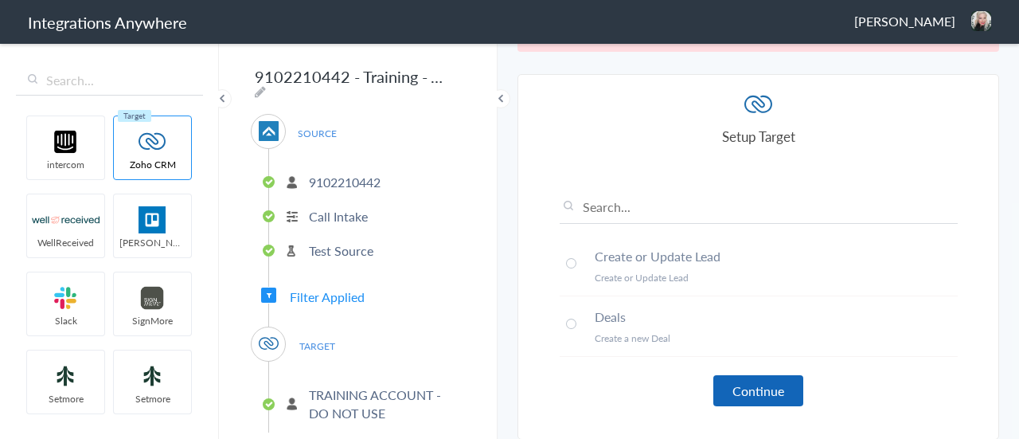
click at [757, 386] on button "Continue" at bounding box center [759, 390] width 90 height 31
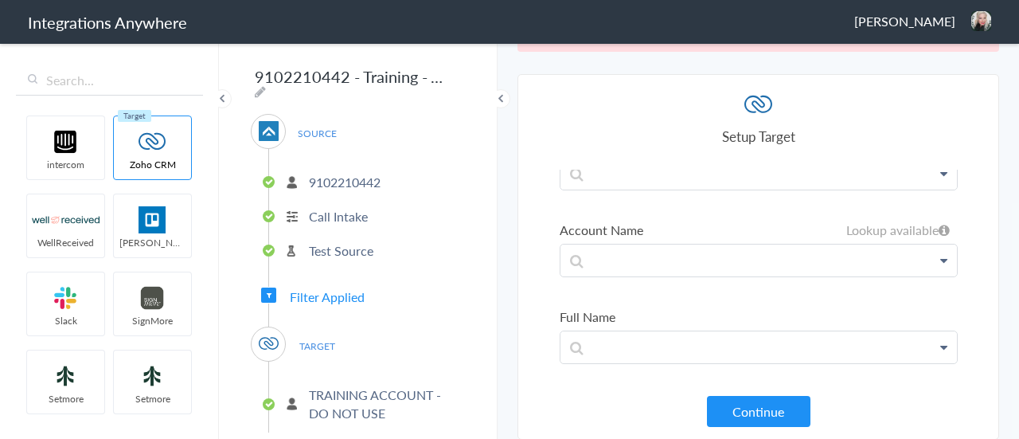
scroll to position [478, 0]
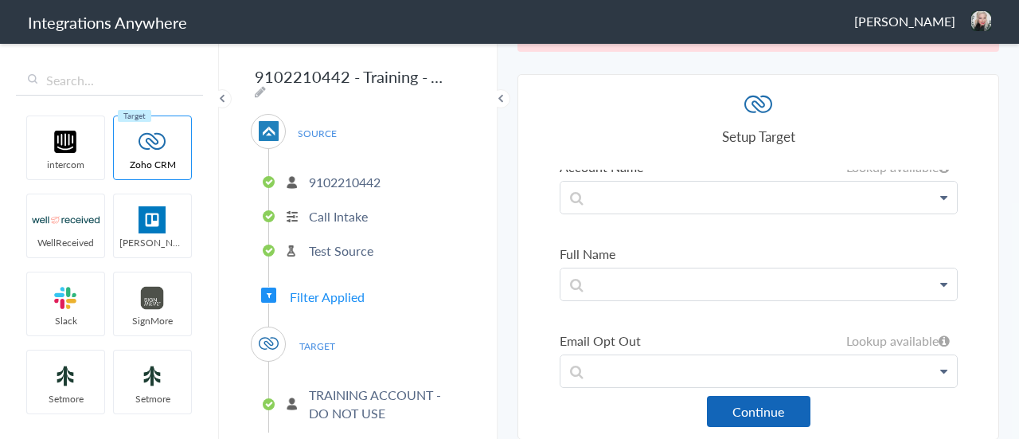
click at [761, 411] on button "Continue" at bounding box center [759, 411] width 104 height 31
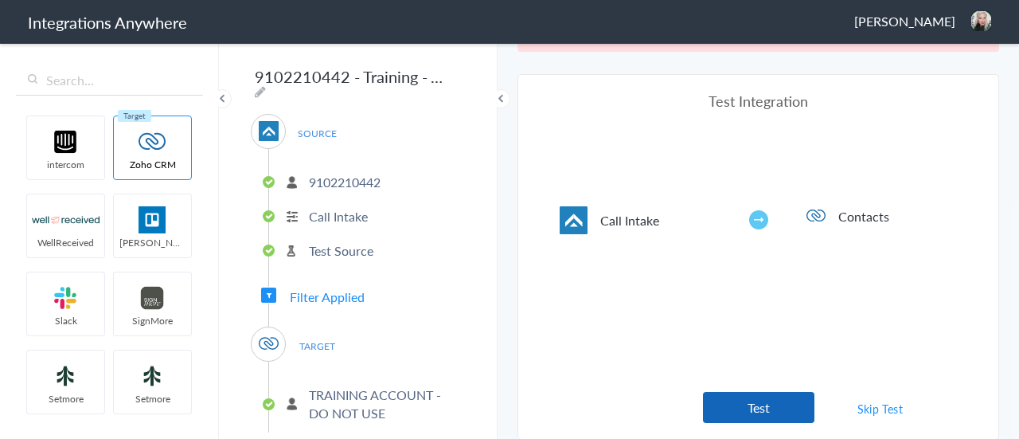
click at [766, 400] on button "Test" at bounding box center [759, 407] width 112 height 31
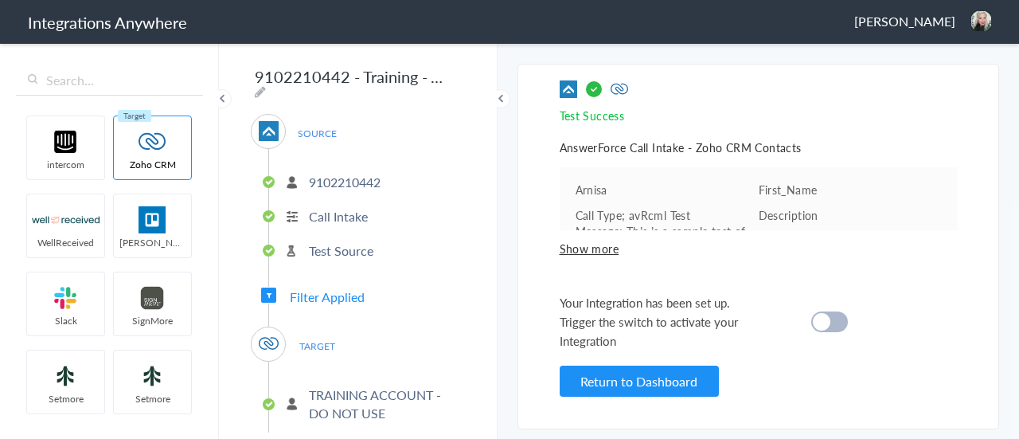
scroll to position [0, 0]
click at [822, 323] on cite at bounding box center [822, 322] width 18 height 18
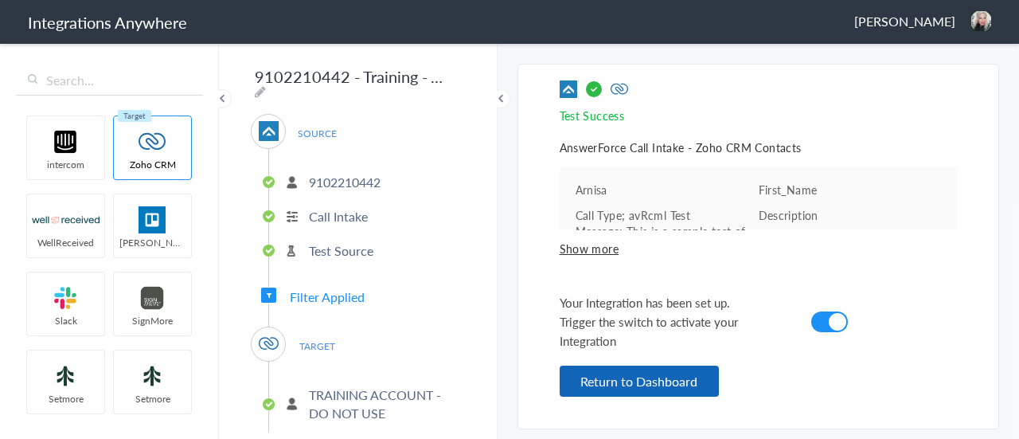
click at [688, 388] on button "Return to Dashboard" at bounding box center [639, 381] width 159 height 31
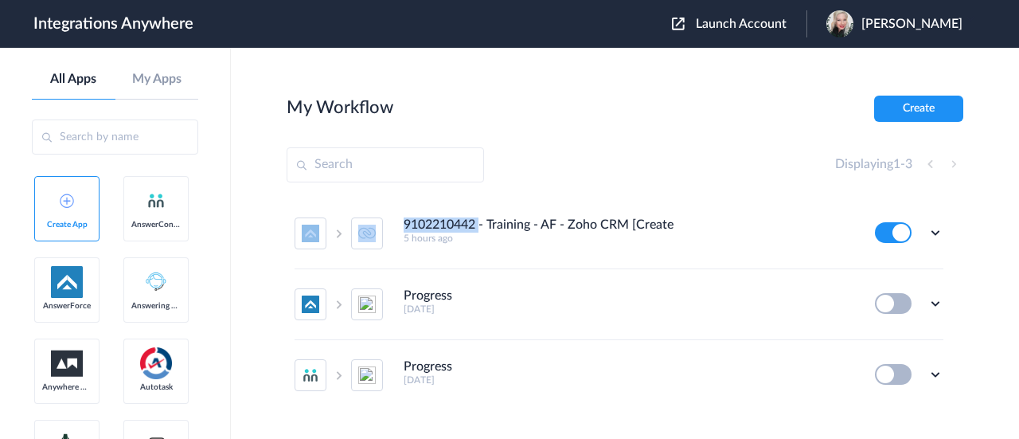
drag, startPoint x: 482, startPoint y: 221, endPoint x: 400, endPoint y: 220, distance: 82.0
click at [400, 220] on li "9102210442 - Training - AF - Zoho CRM [Create Contact] 5 hours ago Edit Task hi…" at bounding box center [619, 233] width 649 height 71
copy li "9102210442"
click at [928, 237] on icon at bounding box center [936, 233] width 16 height 16
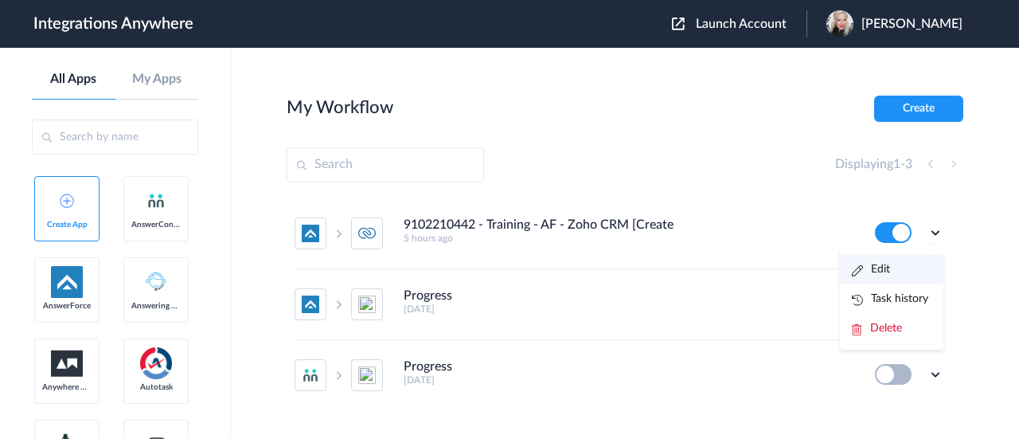
click at [887, 267] on li "Edit" at bounding box center [892, 269] width 104 height 29
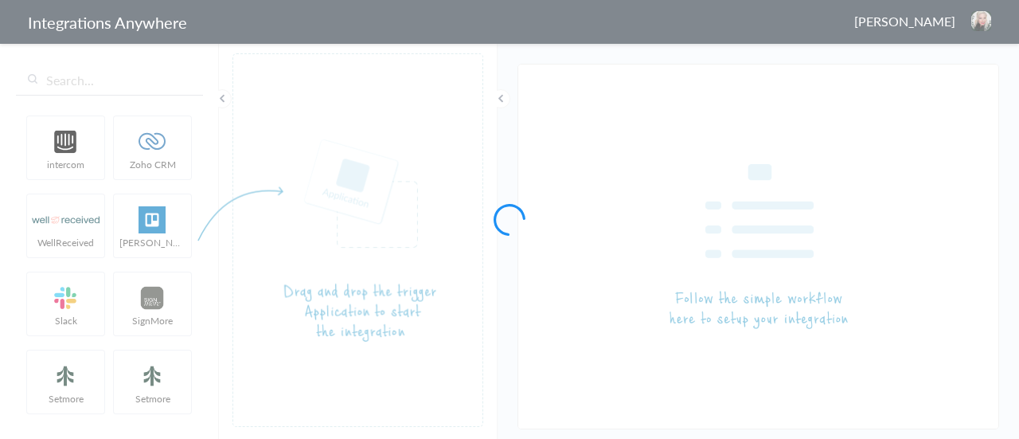
type input "9102210442 - Training - AF - Zoho CRM [Create Contact]"
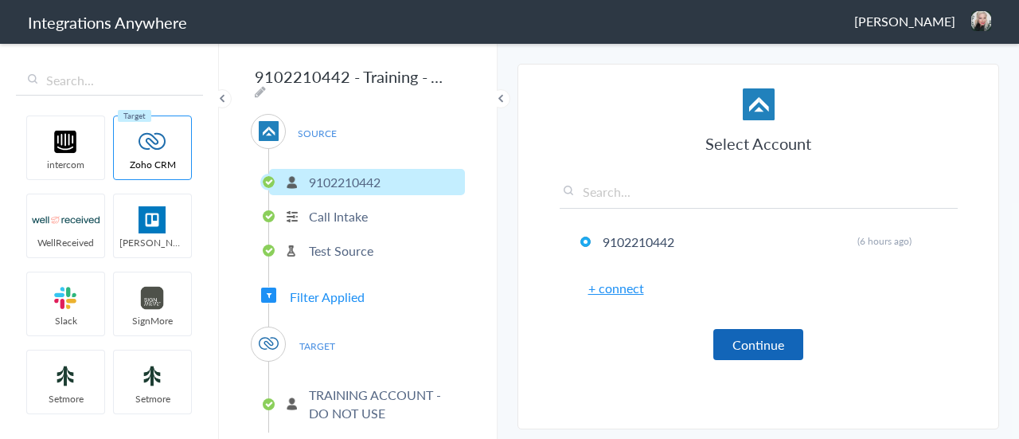
click at [764, 346] on button "Continue" at bounding box center [759, 344] width 90 height 31
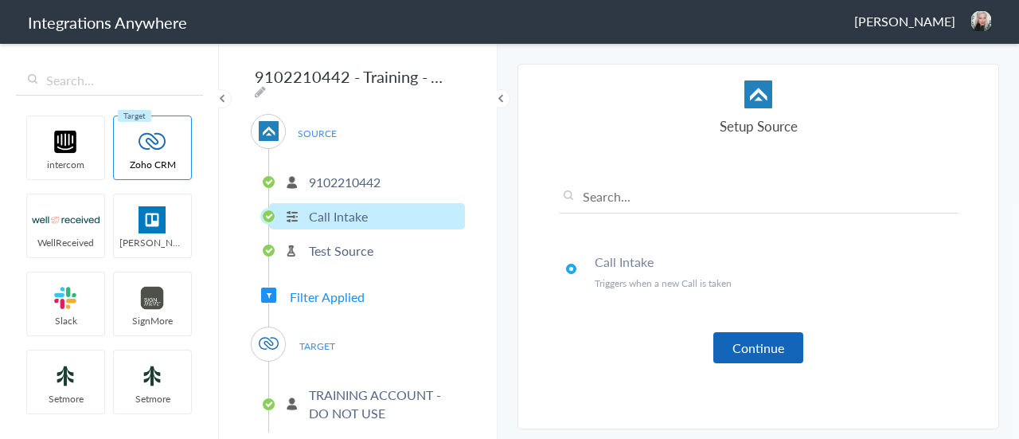
click at [756, 358] on button "Continue" at bounding box center [759, 347] width 90 height 31
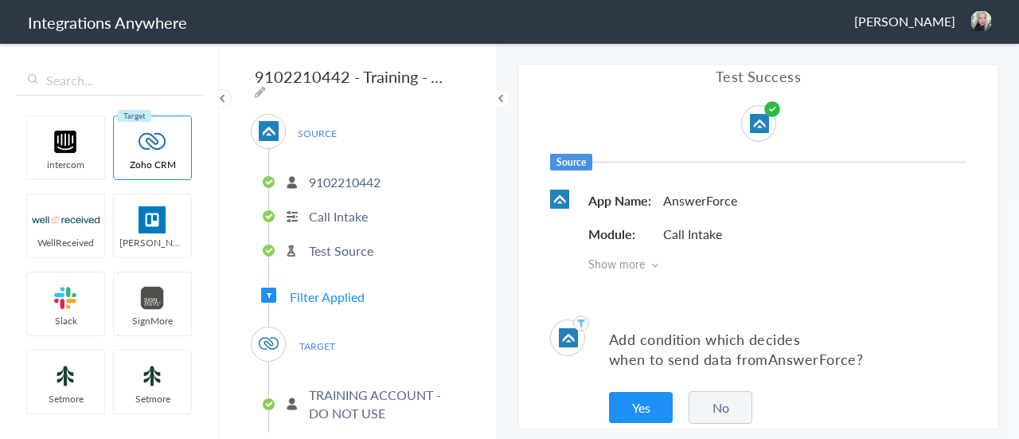
scroll to position [38, 0]
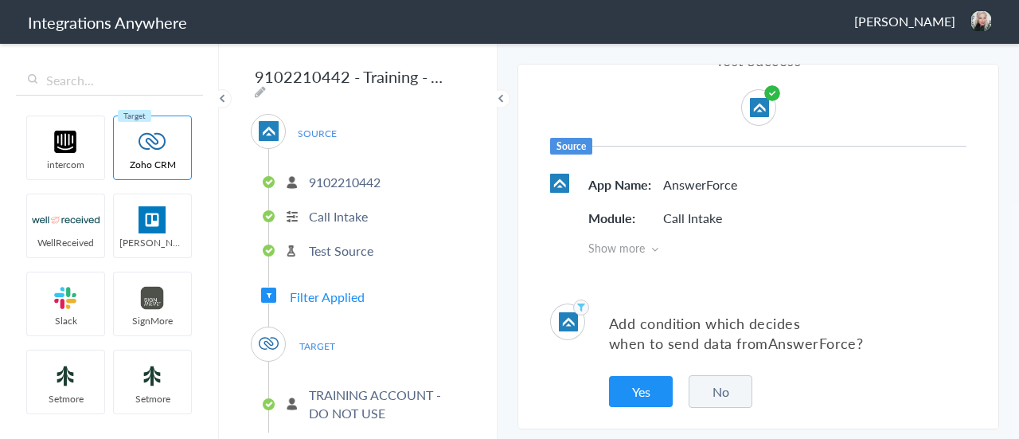
click at [710, 393] on button "No" at bounding box center [721, 391] width 64 height 33
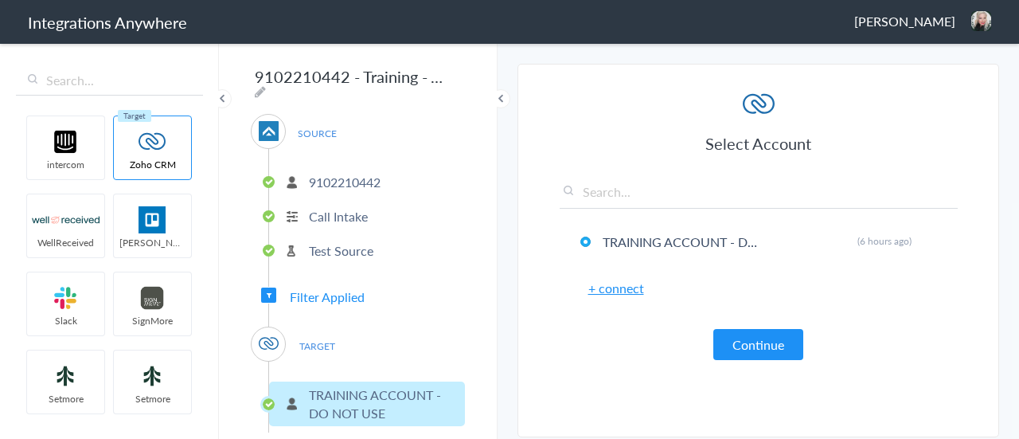
click at [752, 347] on button "Continue" at bounding box center [759, 344] width 90 height 31
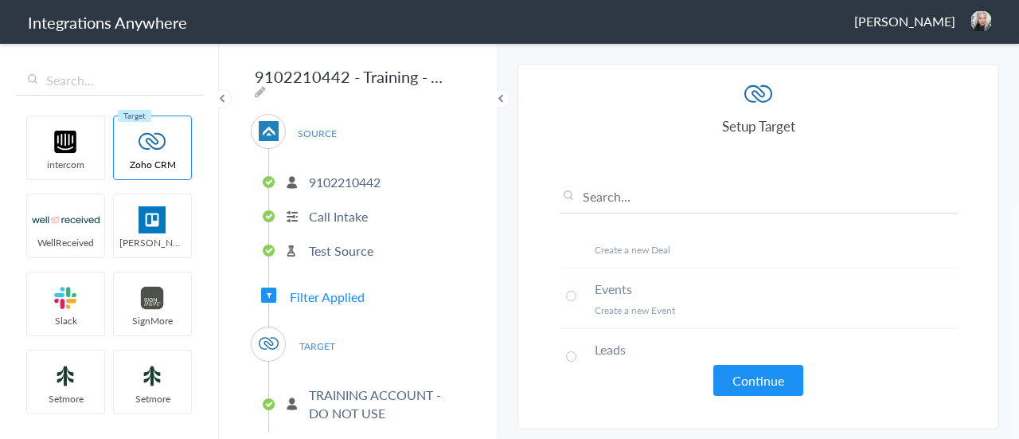
scroll to position [476, 0]
click at [760, 378] on button "Continue" at bounding box center [759, 380] width 90 height 31
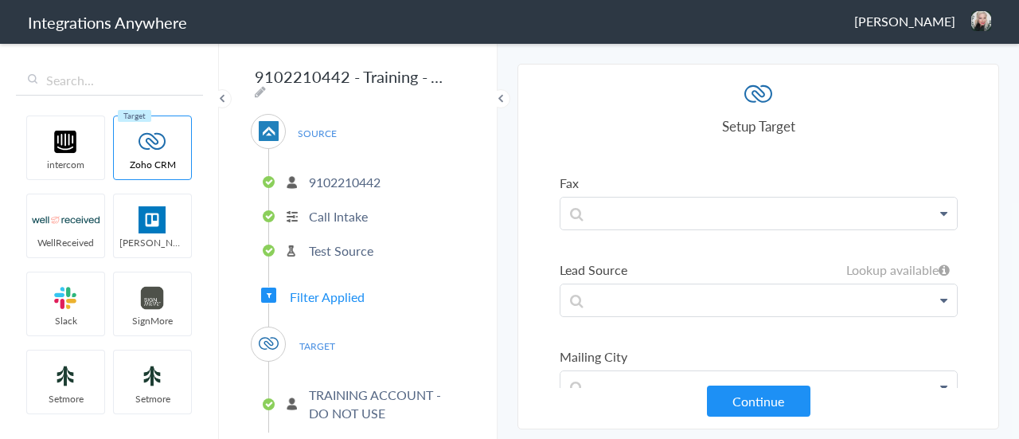
scroll to position [1673, 0]
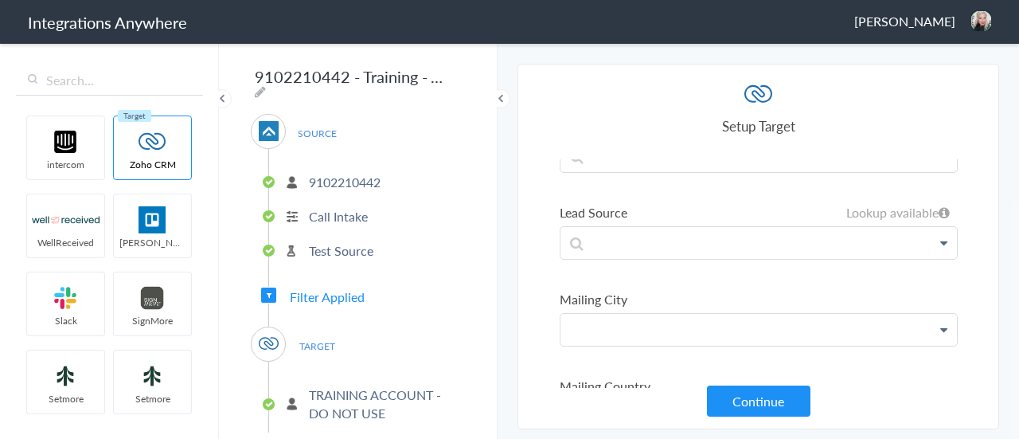
click at [652, 314] on p "address" at bounding box center [759, 330] width 397 height 32
drag, startPoint x: 641, startPoint y: 311, endPoint x: 518, endPoint y: 299, distance: 123.3
click at [518, 299] on section "Select Account 9102210442 Rename Delete (6 hours ago) + connect Continue Setup …" at bounding box center [759, 247] width 482 height 366
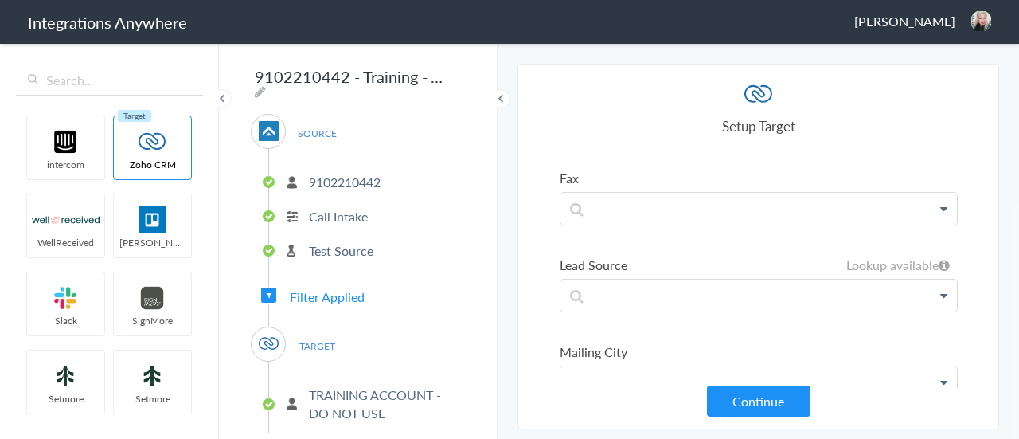
scroll to position [1700, 0]
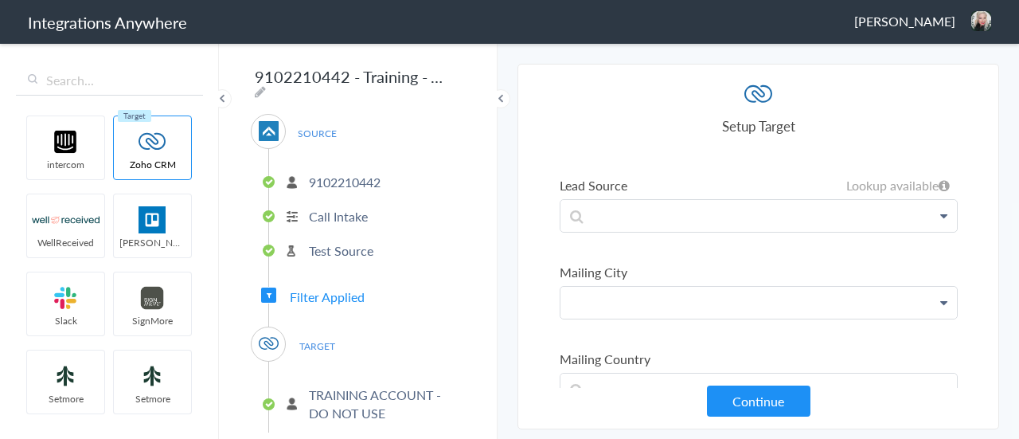
click at [562, 263] on label "Mailing City" at bounding box center [759, 272] width 398 height 18
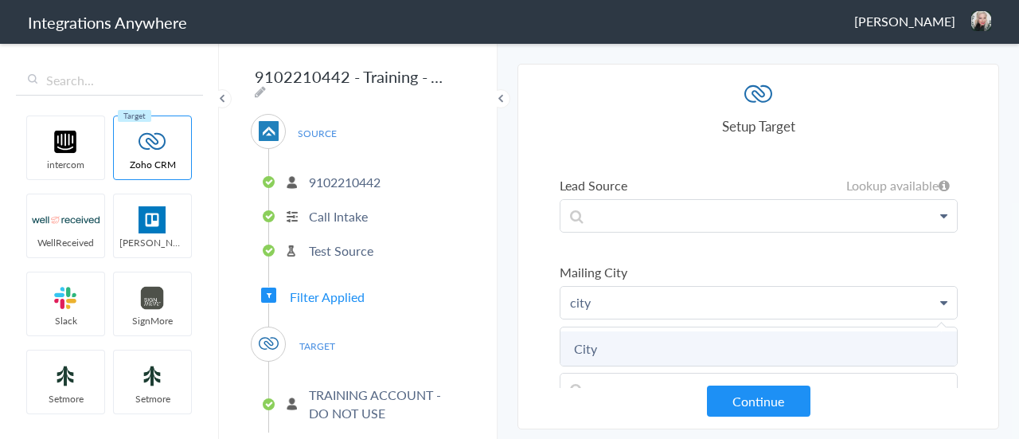
click at [0, 0] on link "City" at bounding box center [0, 0] width 0 height 0
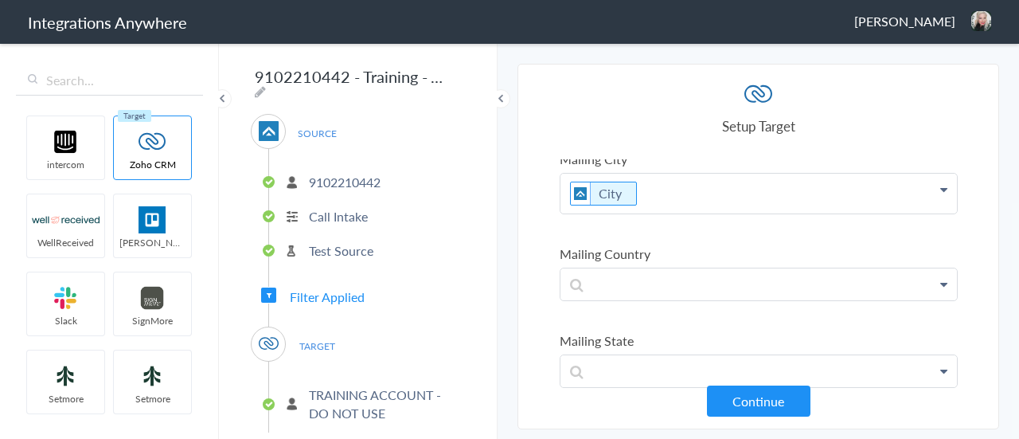
scroll to position [1859, 0]
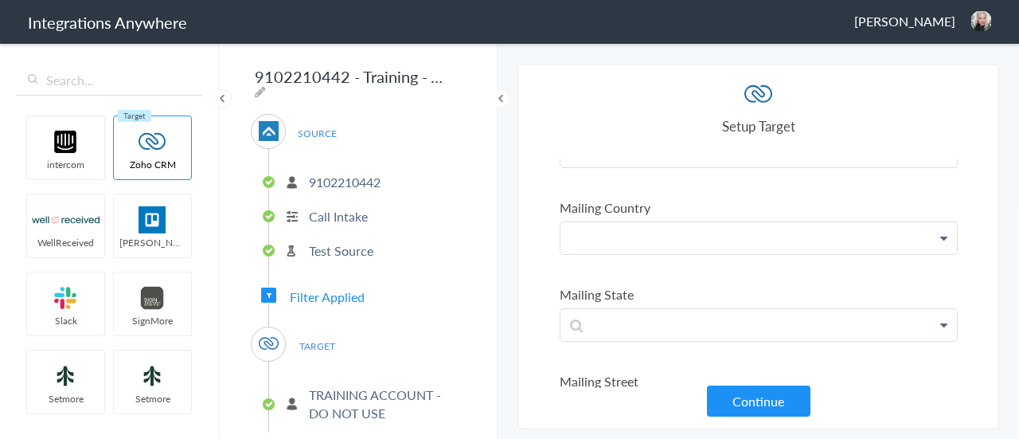
click at [0, 0] on link "State" at bounding box center [0, 0] width 0 height 0
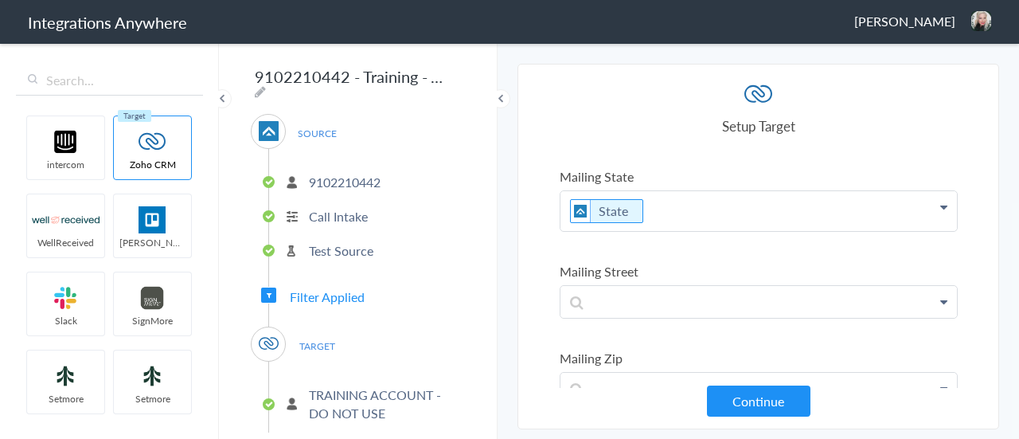
scroll to position [2018, 0]
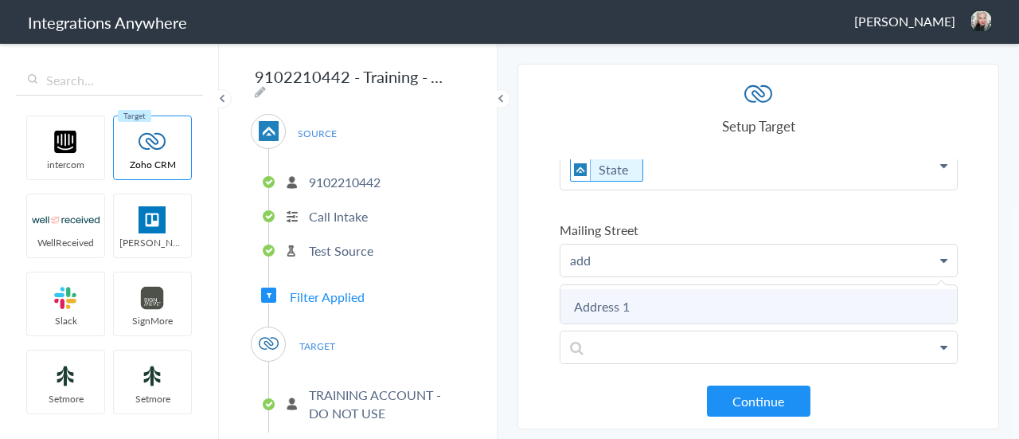
click at [0, 0] on link "Address 1" at bounding box center [0, 0] width 0 height 0
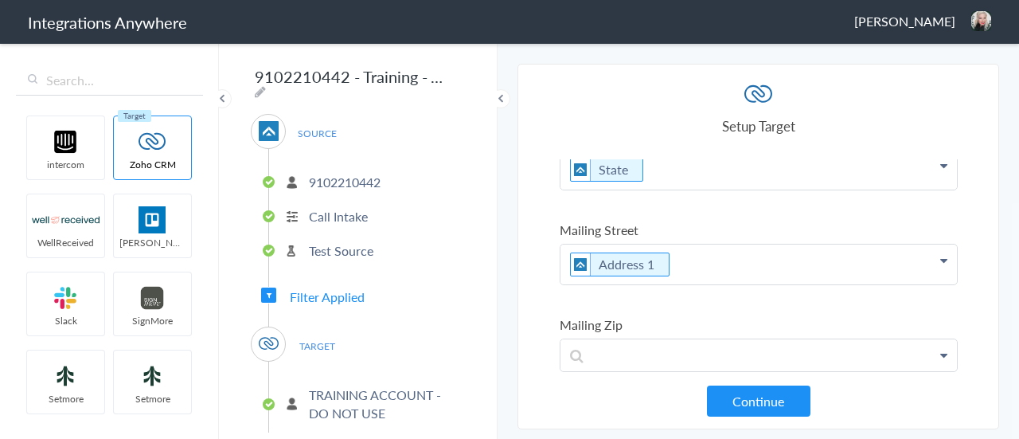
scroll to position [2098, 0]
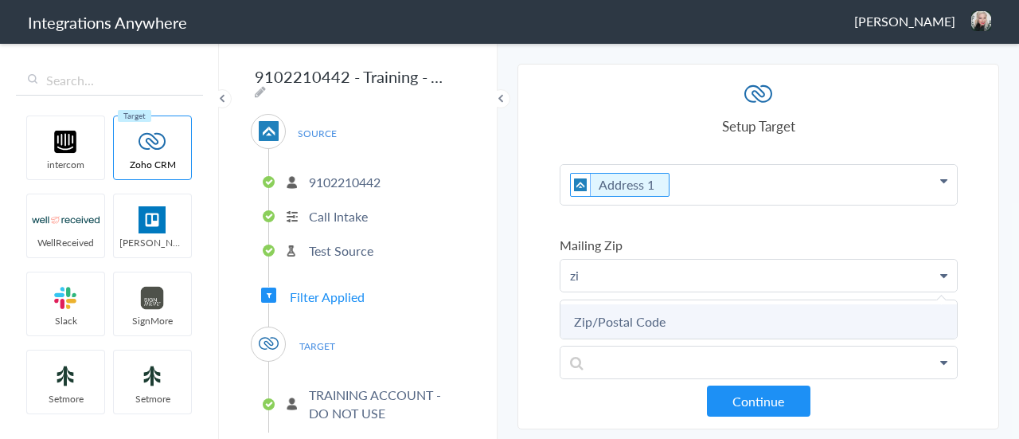
click at [0, 0] on link "Zip/Postal Code" at bounding box center [0, 0] width 0 height 0
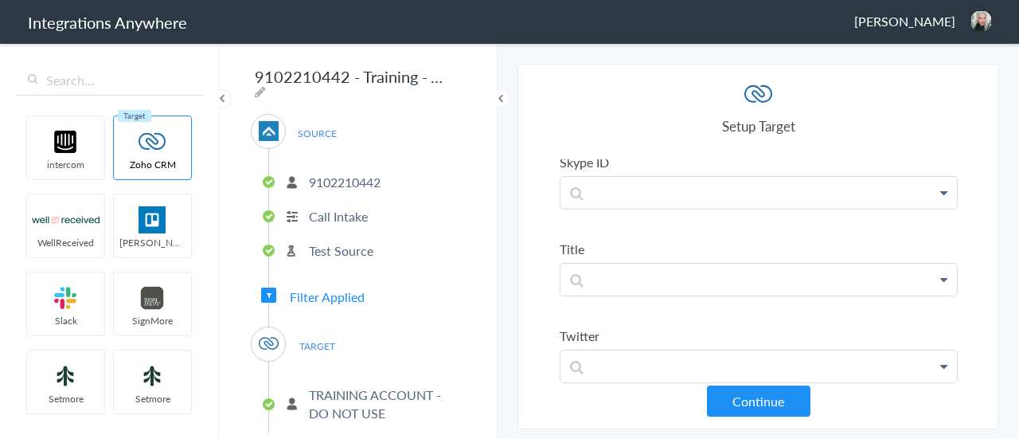
scroll to position [2923, 0]
click at [730, 389] on button "Continue" at bounding box center [759, 400] width 104 height 31
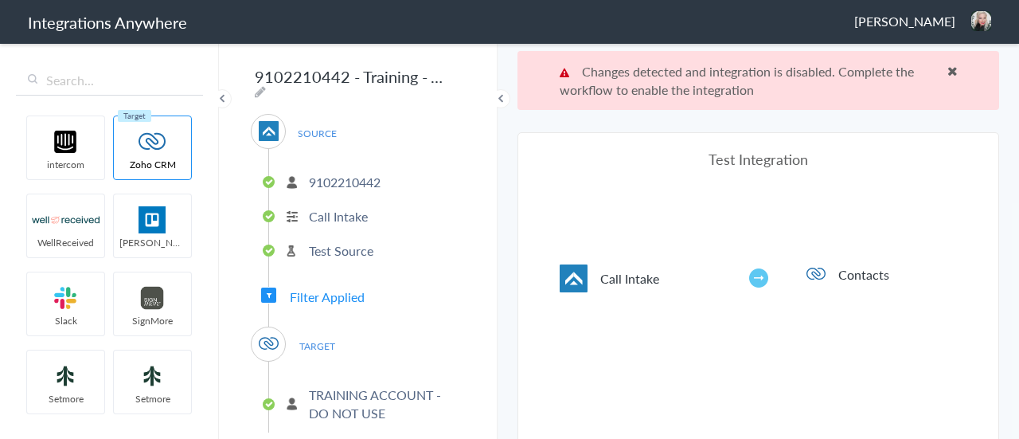
scroll to position [58, 0]
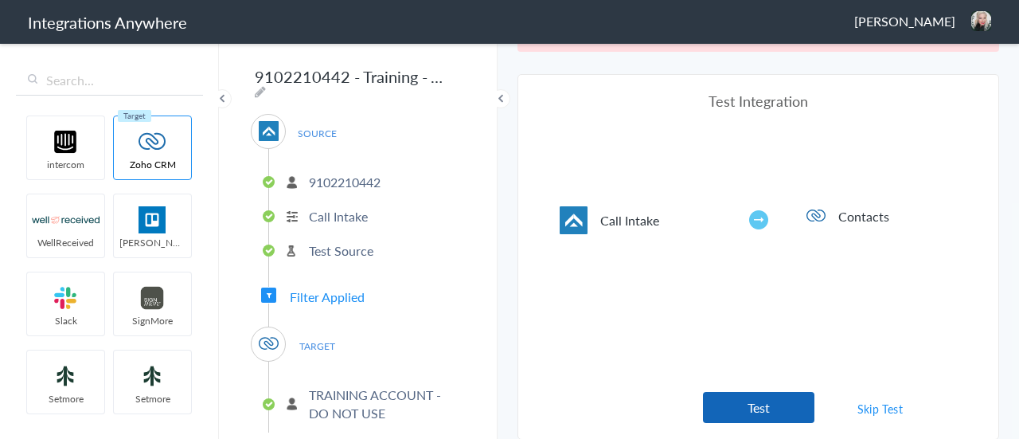
click at [744, 404] on button "Test" at bounding box center [759, 407] width 112 height 31
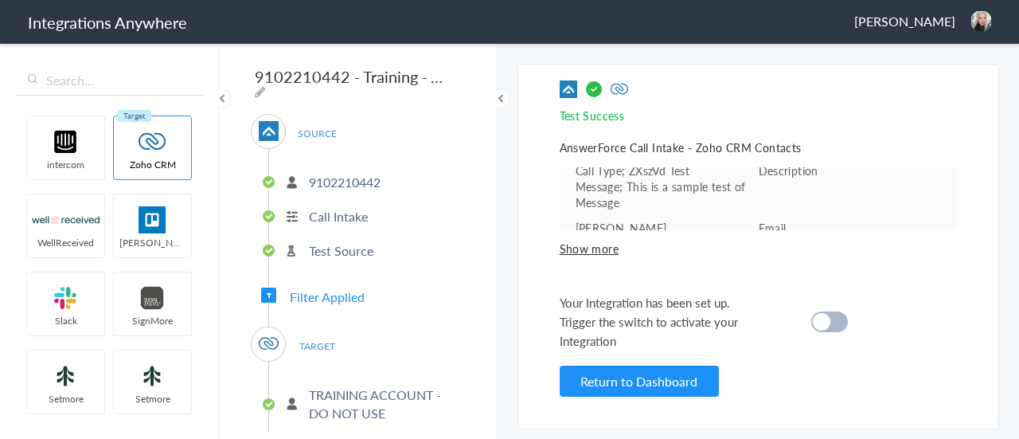
scroll to position [71, 0]
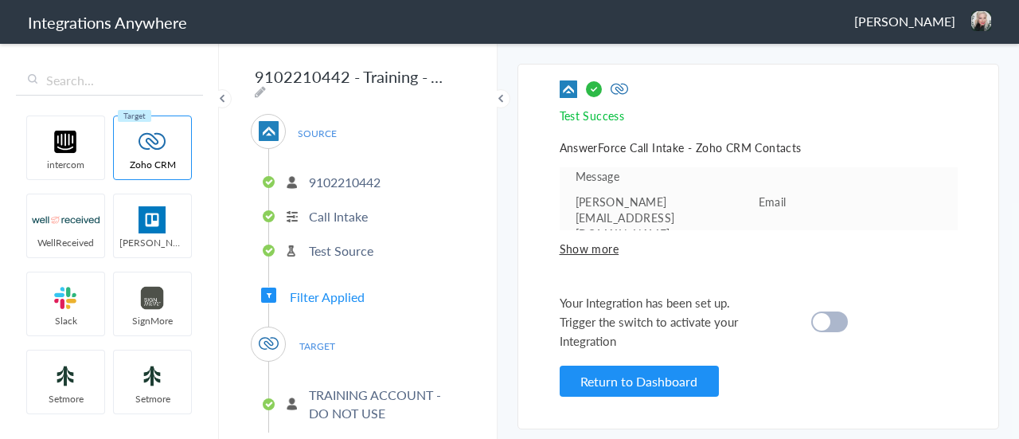
click at [824, 325] on cite at bounding box center [822, 322] width 18 height 18
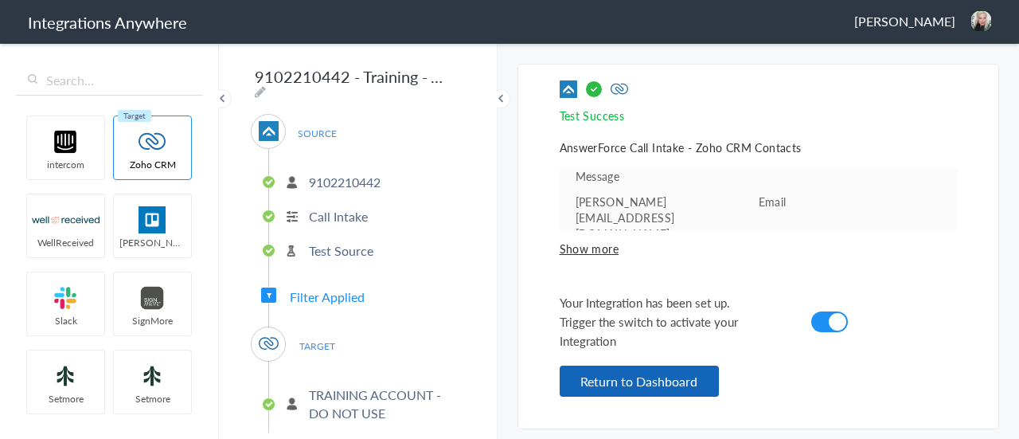
click at [618, 374] on button "Return to Dashboard" at bounding box center [639, 381] width 159 height 31
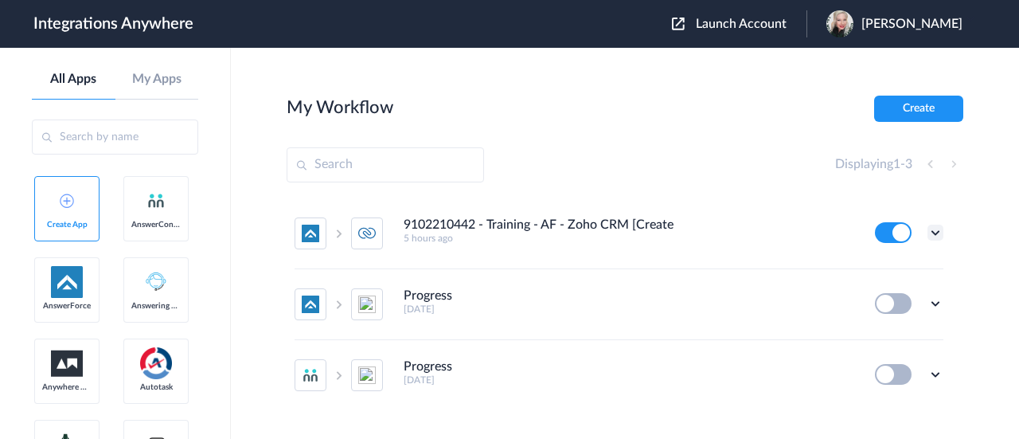
click at [928, 234] on icon at bounding box center [936, 233] width 16 height 16
click at [877, 289] on li "Task history" at bounding box center [892, 298] width 104 height 29
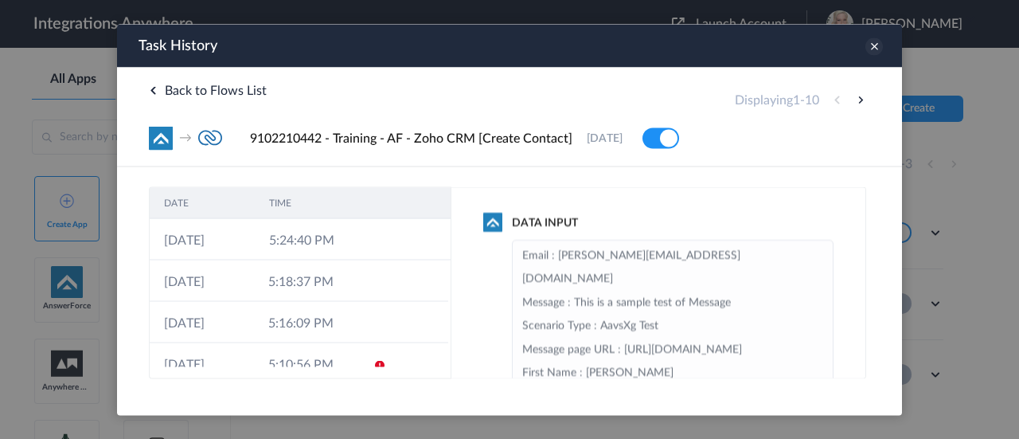
click at [871, 41] on icon at bounding box center [875, 46] width 18 height 18
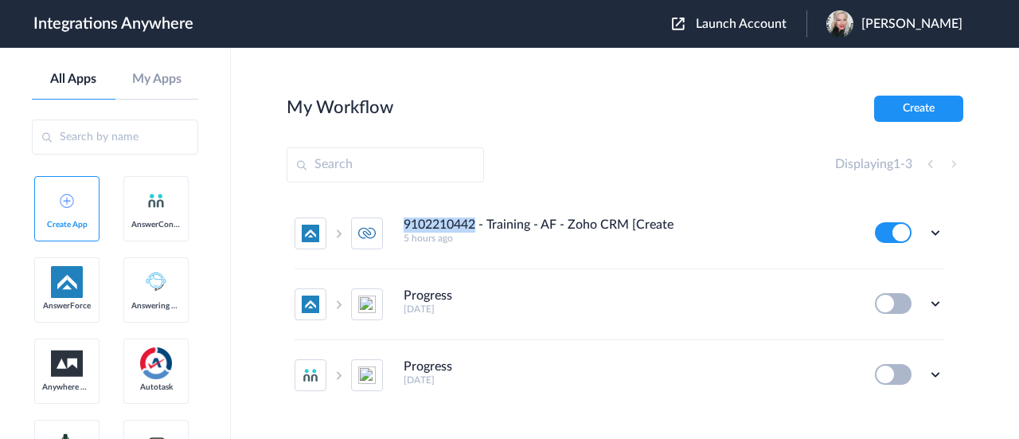
drag, startPoint x: 478, startPoint y: 224, endPoint x: 403, endPoint y: 225, distance: 74.9
click at [404, 225] on h4 "9102210442 - Training - AF - Zoho CRM [Create Contact]" at bounding box center [539, 224] width 270 height 15
copy h4 "9102210442"
click at [928, 233] on icon at bounding box center [936, 233] width 16 height 16
click at [876, 331] on span "Delete" at bounding box center [887, 328] width 32 height 11
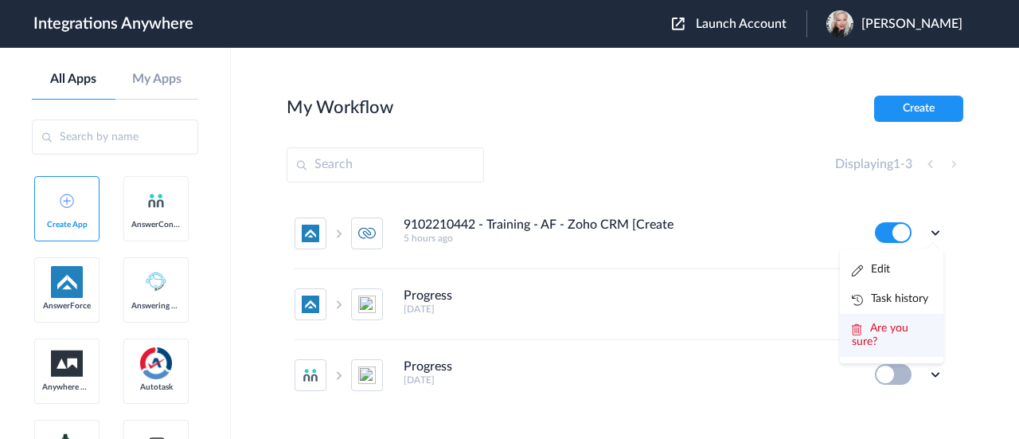
click at [874, 329] on span "Are you sure?" at bounding box center [880, 335] width 57 height 25
click at [875, 235] on button at bounding box center [893, 232] width 37 height 21
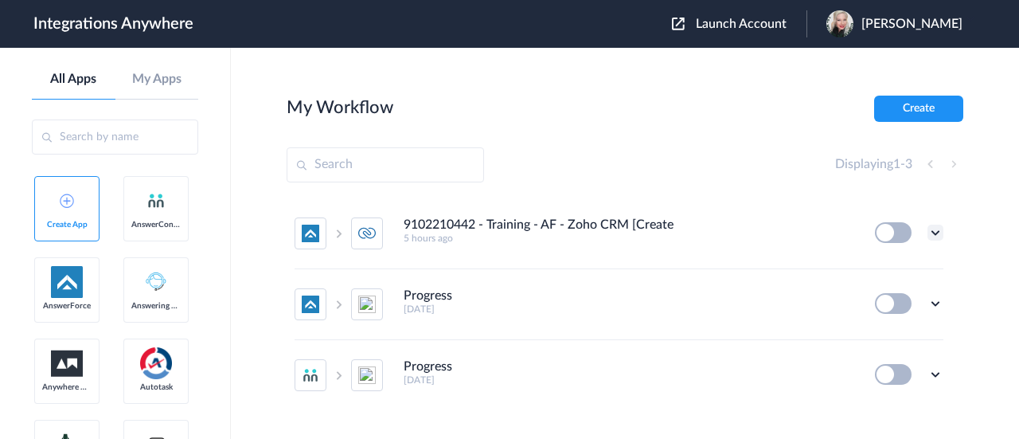
click at [928, 230] on icon at bounding box center [936, 233] width 16 height 16
click at [871, 328] on span "Delete" at bounding box center [887, 328] width 32 height 11
click at [862, 327] on span "Are you sure?" at bounding box center [880, 335] width 57 height 25
